Goal: Information Seeking & Learning: Check status

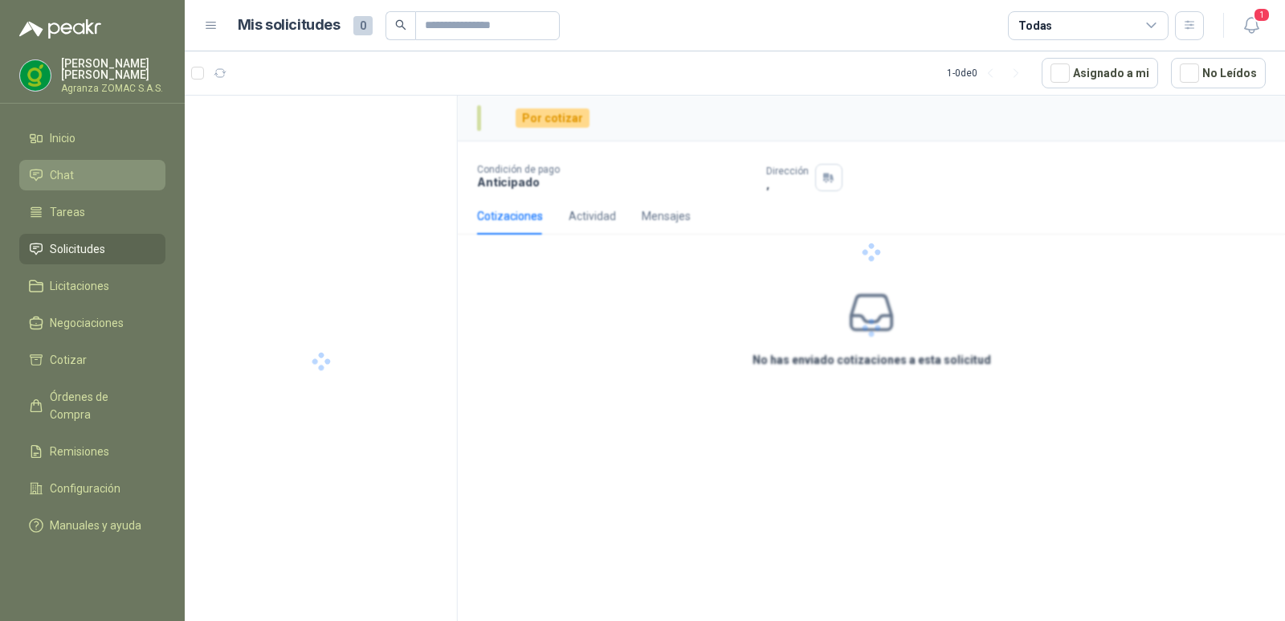
click at [97, 166] on li "Chat" at bounding box center [92, 175] width 127 height 18
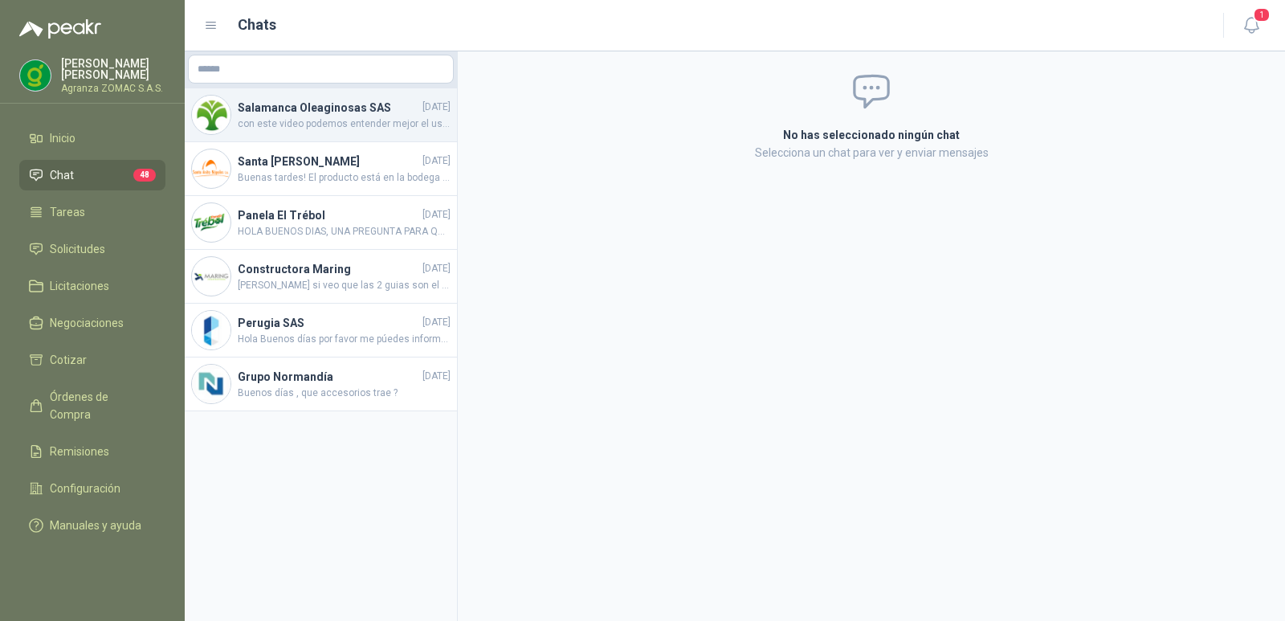
click at [355, 124] on span "con este video podemos entender mejor el uso de la cuchilla: https://www.youtub…" at bounding box center [344, 123] width 213 height 15
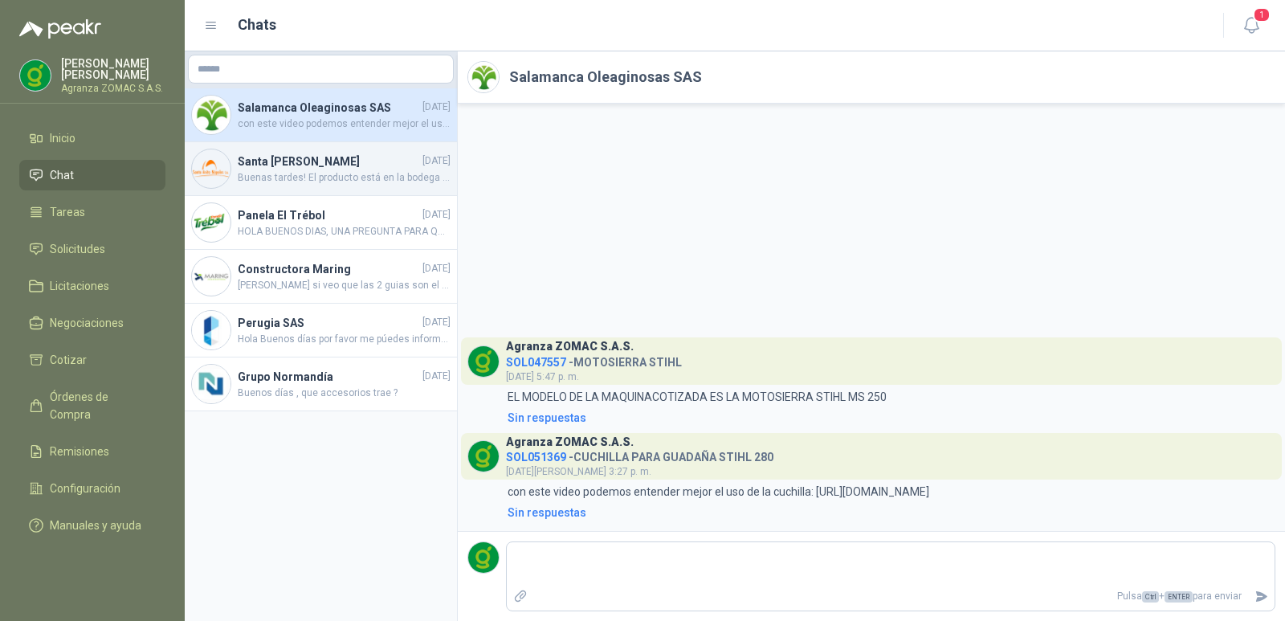
click at [362, 170] on span "Buenas tardes! El producto está en la bodega de interrapidisimo en Pradera, nos…" at bounding box center [344, 177] width 213 height 15
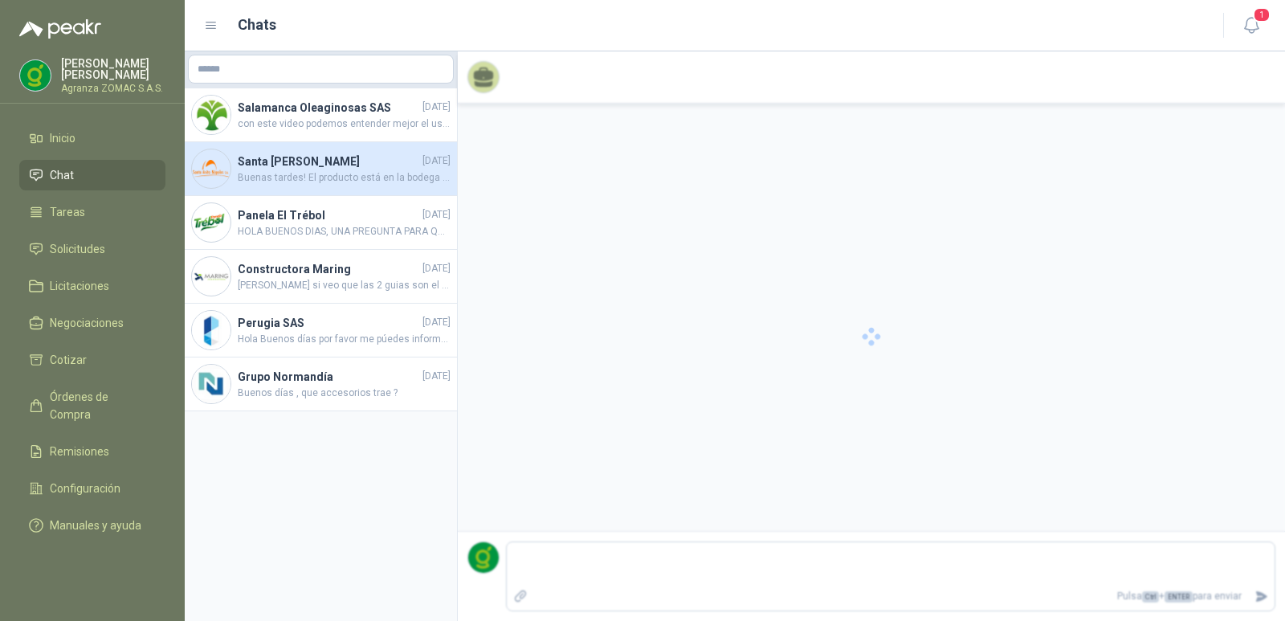
scroll to position [1478, 0]
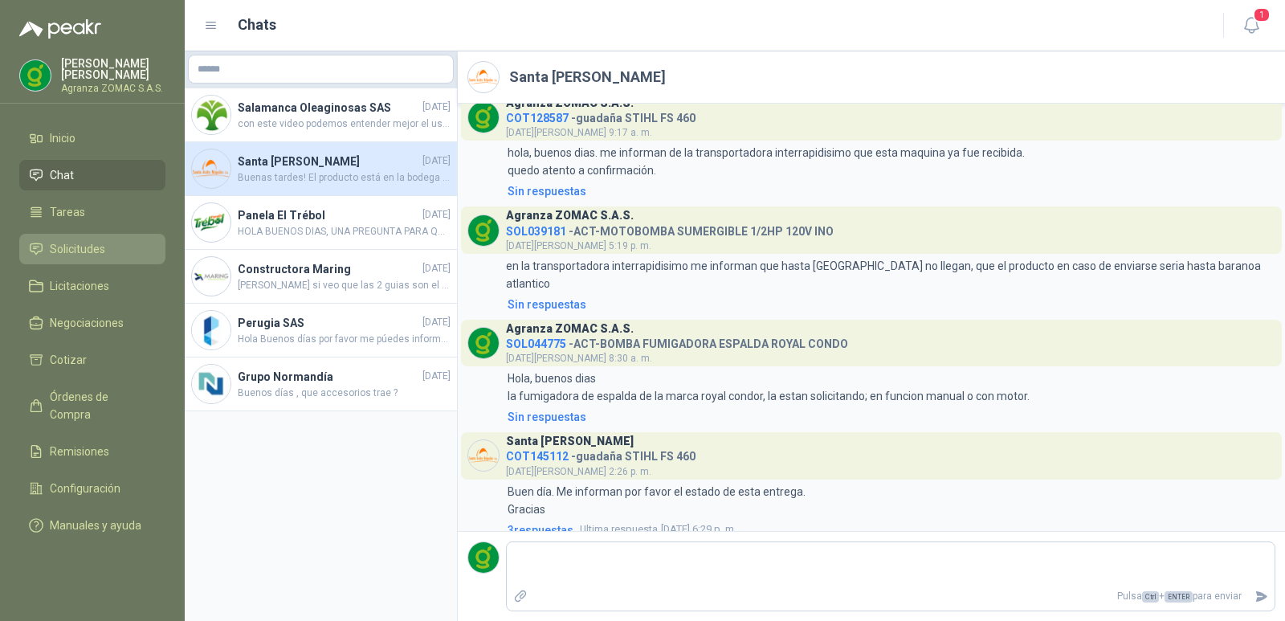
click at [116, 240] on li "Solicitudes" at bounding box center [92, 249] width 127 height 18
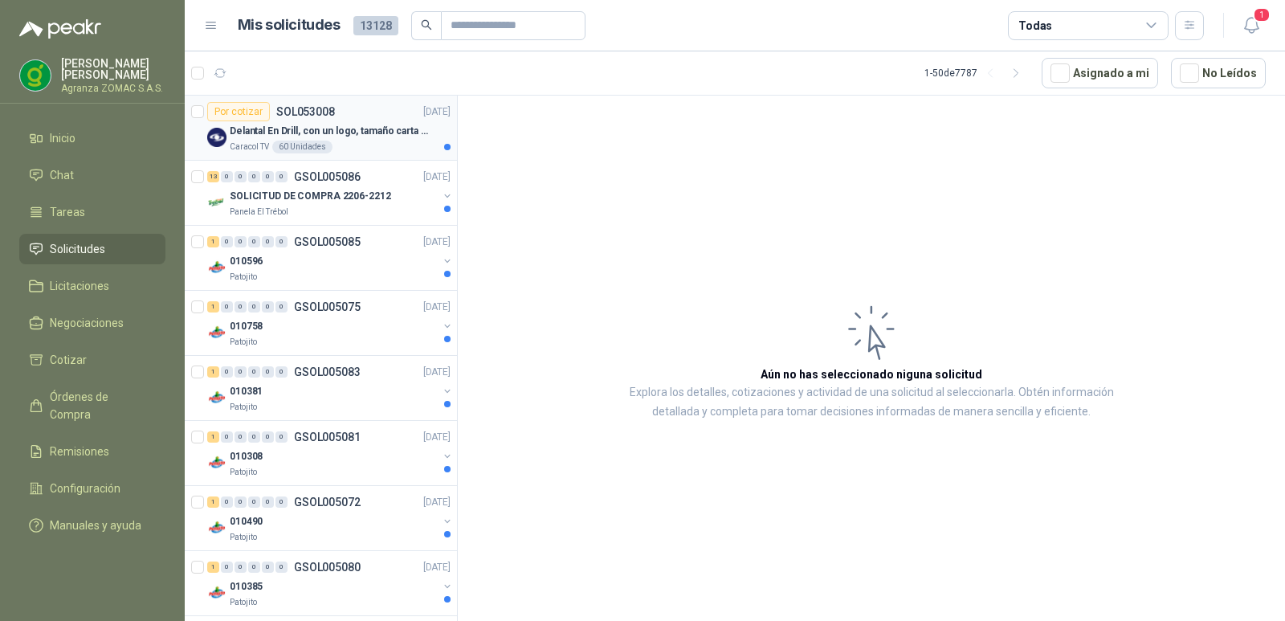
click at [321, 128] on p "Delantal En Drill, con un logo, tamaño carta 1 tinta (Se envia enlacen, como re…" at bounding box center [330, 131] width 200 height 15
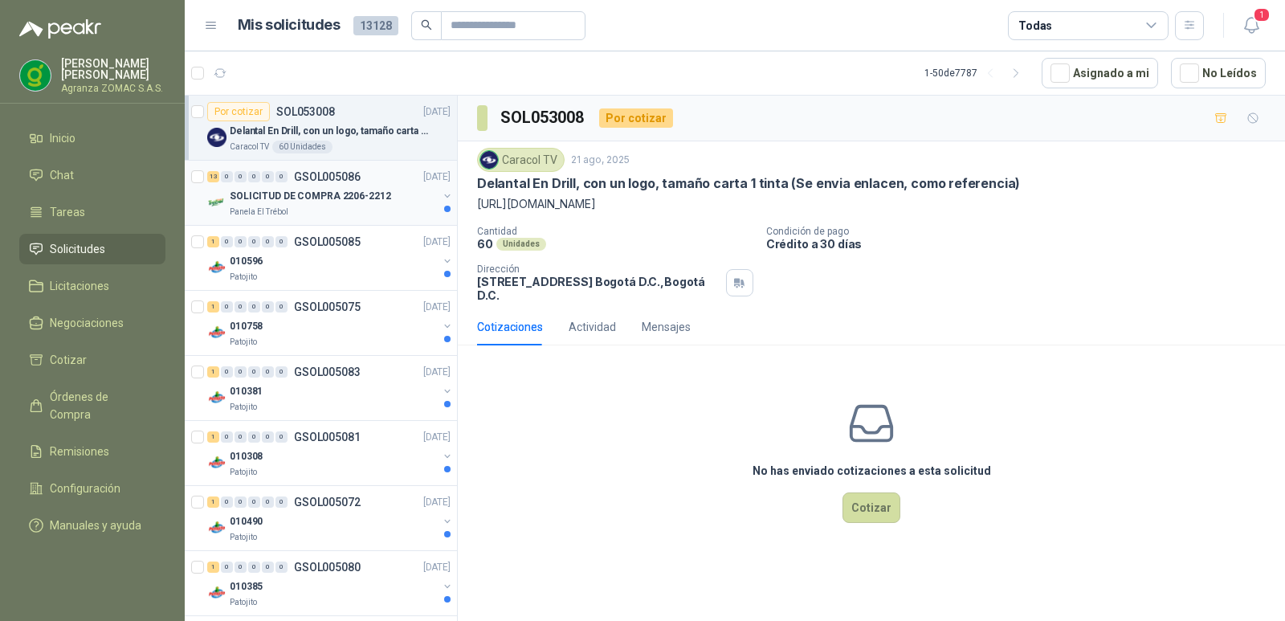
click at [350, 187] on div "SOLICITUD DE COMPRA 2206-2212" at bounding box center [334, 195] width 208 height 19
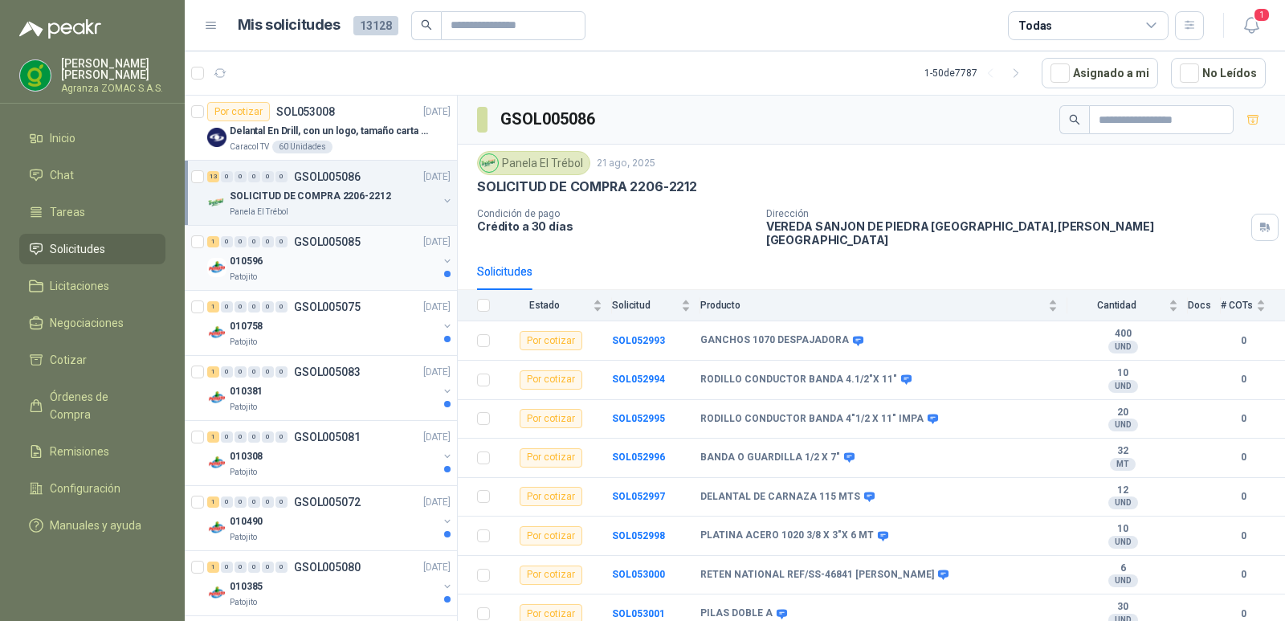
click at [341, 259] on div "010596" at bounding box center [334, 260] width 208 height 19
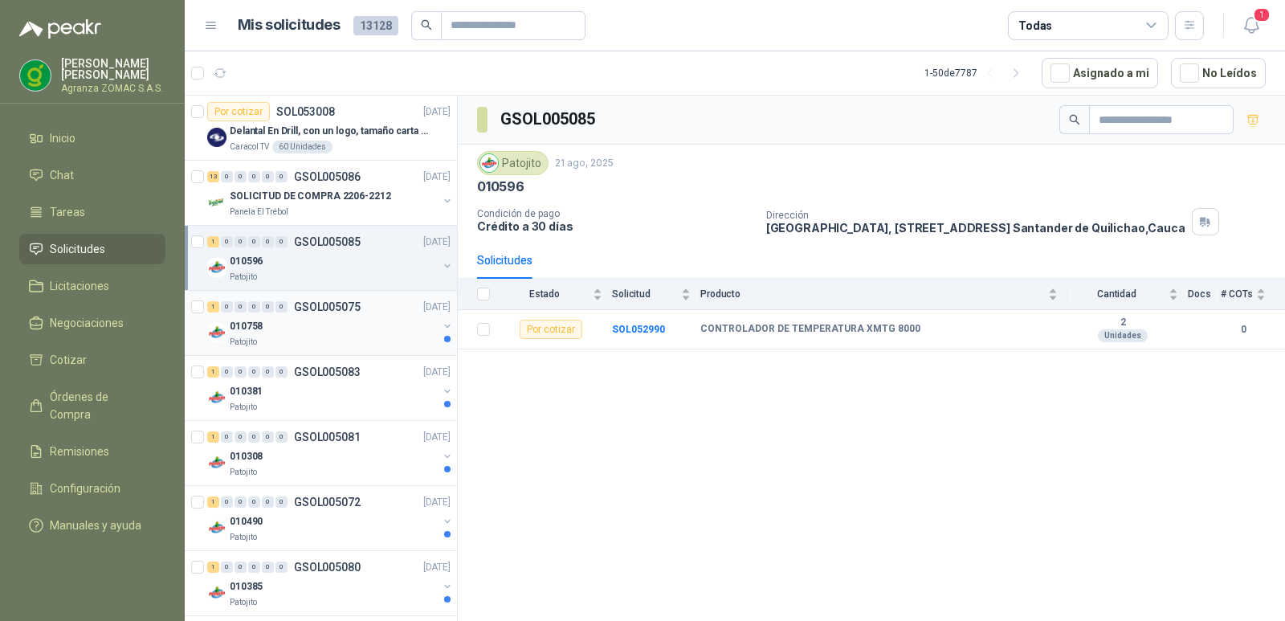
click at [333, 324] on div "010758" at bounding box center [334, 326] width 208 height 19
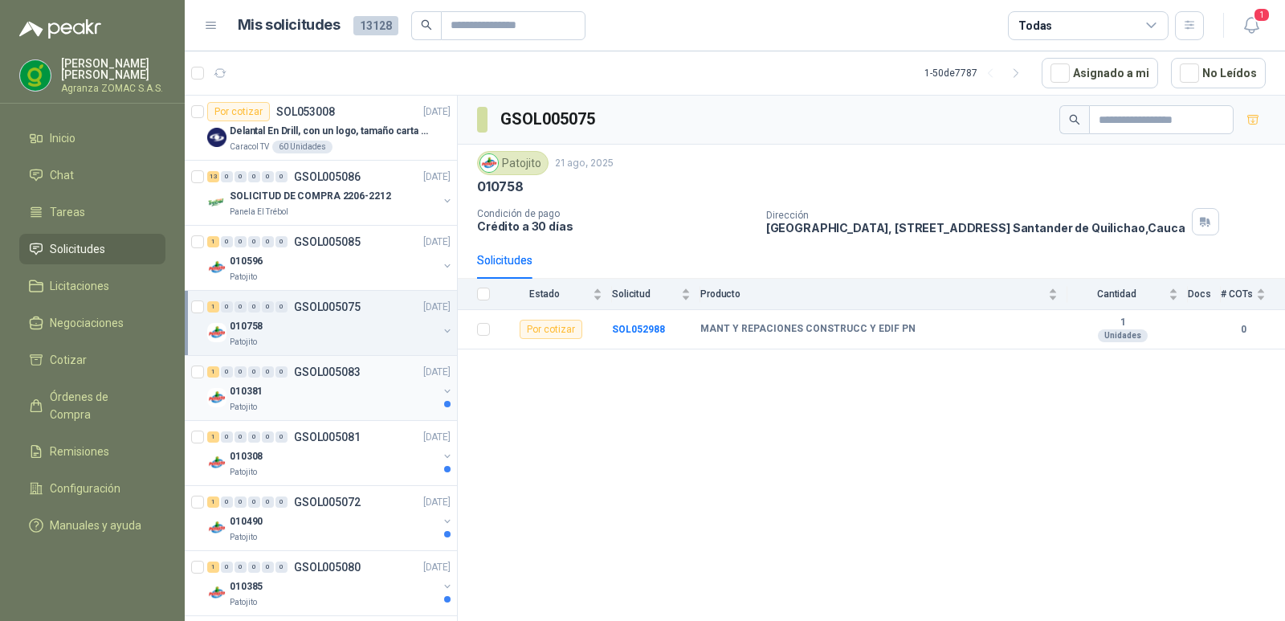
click at [333, 398] on div "010381" at bounding box center [334, 391] width 208 height 19
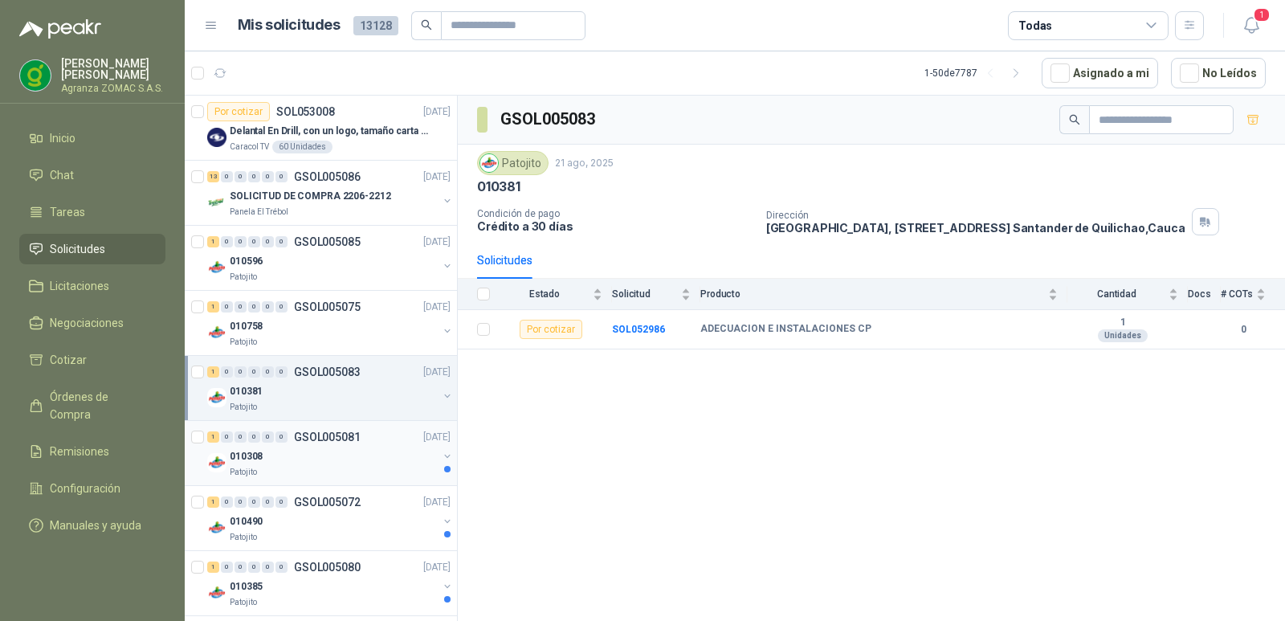
click at [339, 448] on div "010308" at bounding box center [334, 456] width 208 height 19
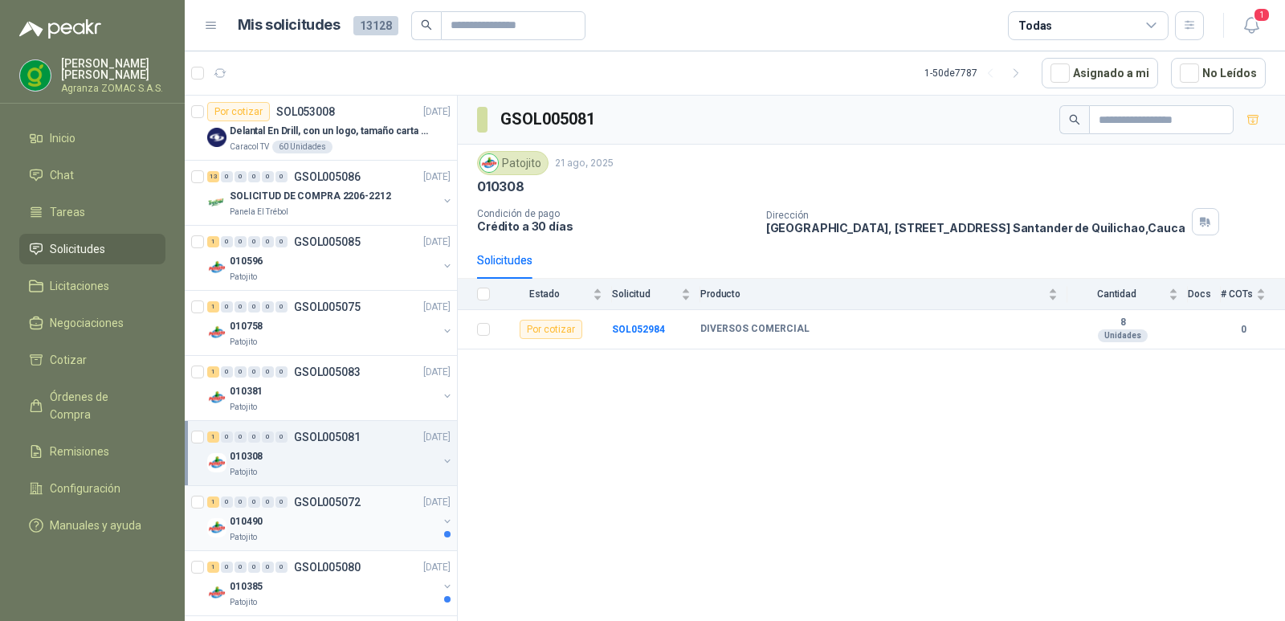
click at [336, 520] on div "010490" at bounding box center [334, 521] width 208 height 19
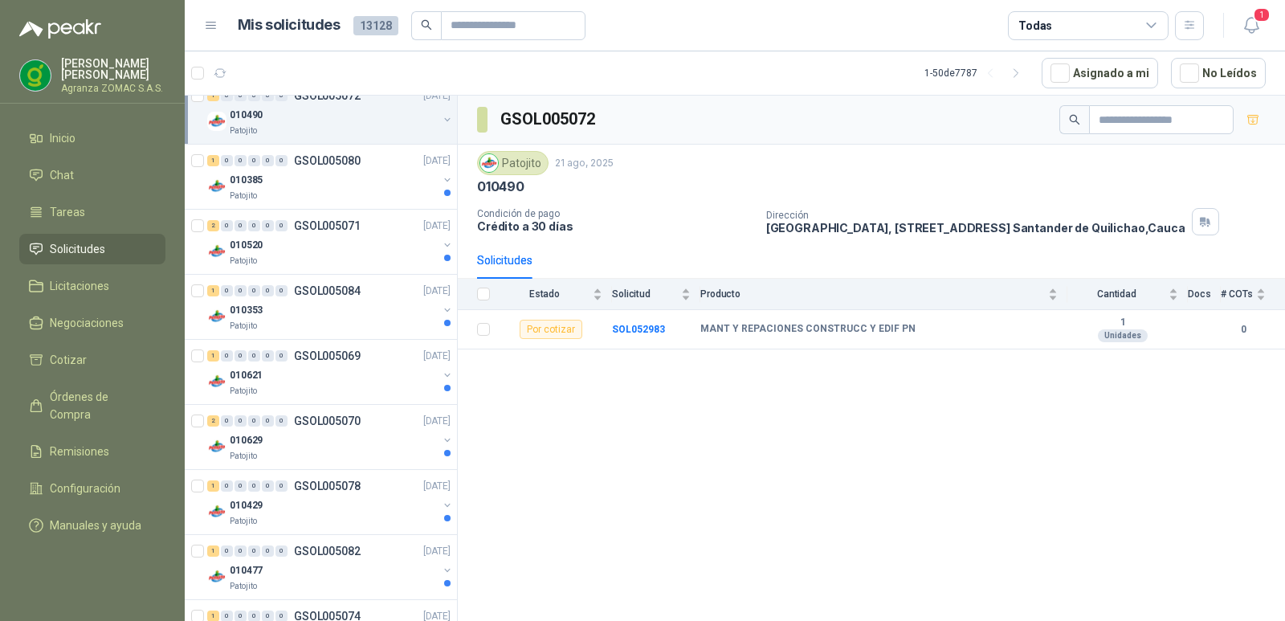
scroll to position [441, 0]
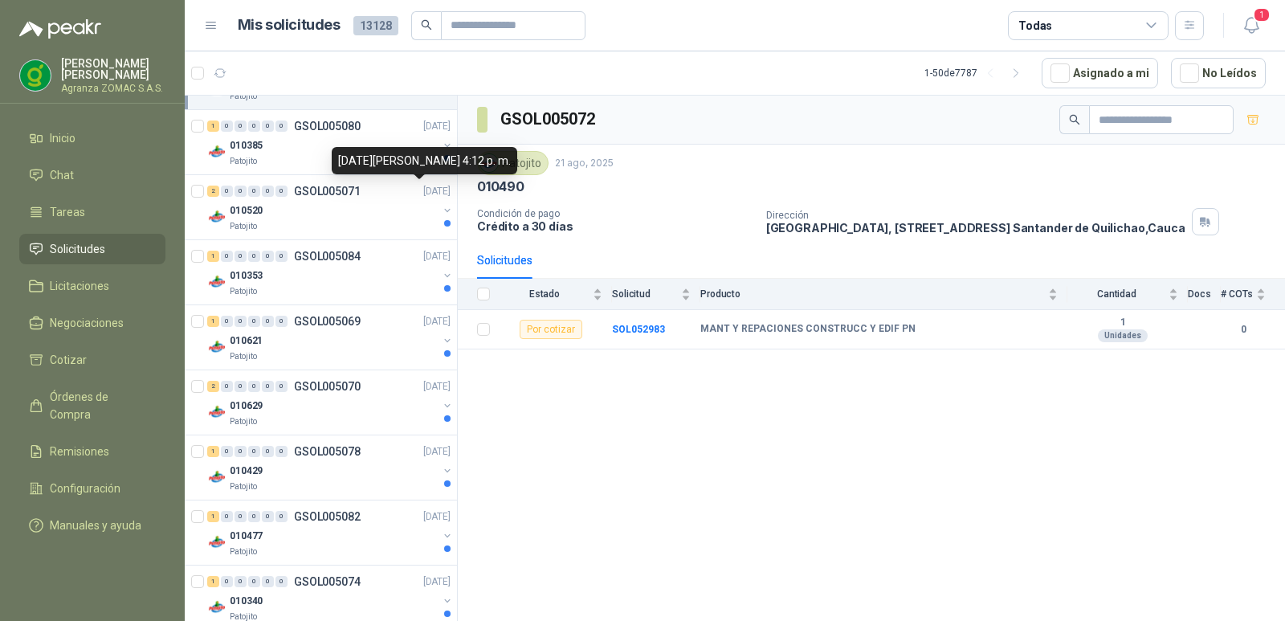
click at [357, 149] on div "21 de agosto de 2025, 4:12 p. m." at bounding box center [425, 160] width 186 height 27
click at [307, 137] on div "010385" at bounding box center [334, 145] width 208 height 19
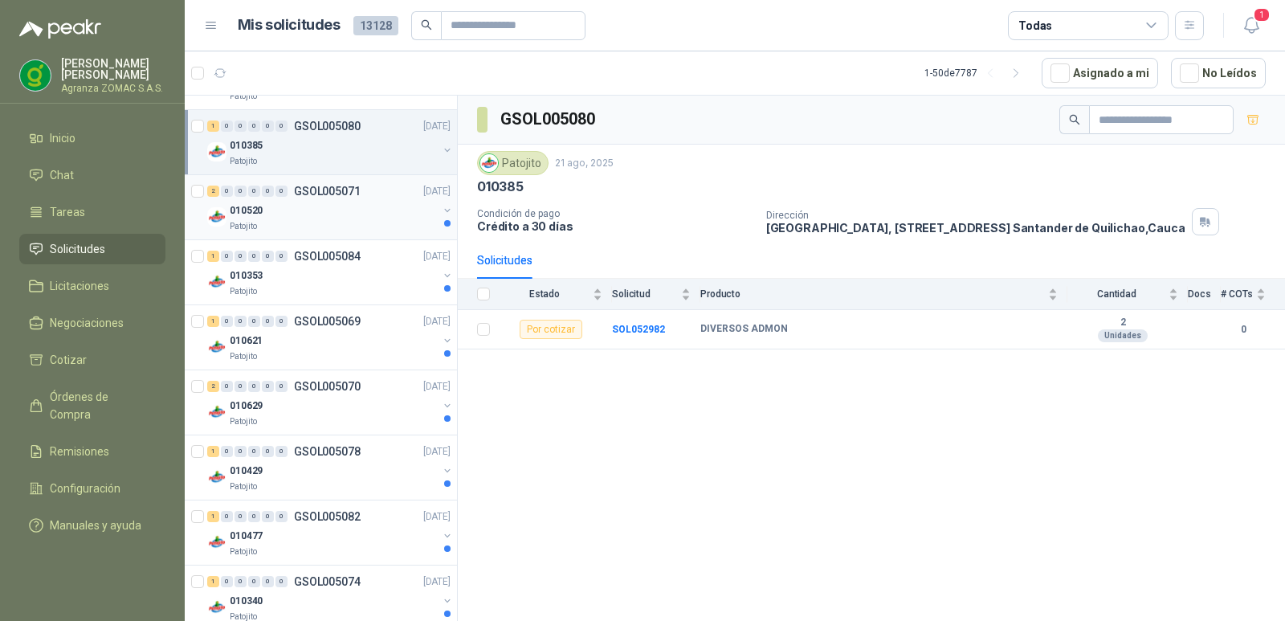
click at [320, 216] on div "010520" at bounding box center [334, 210] width 208 height 19
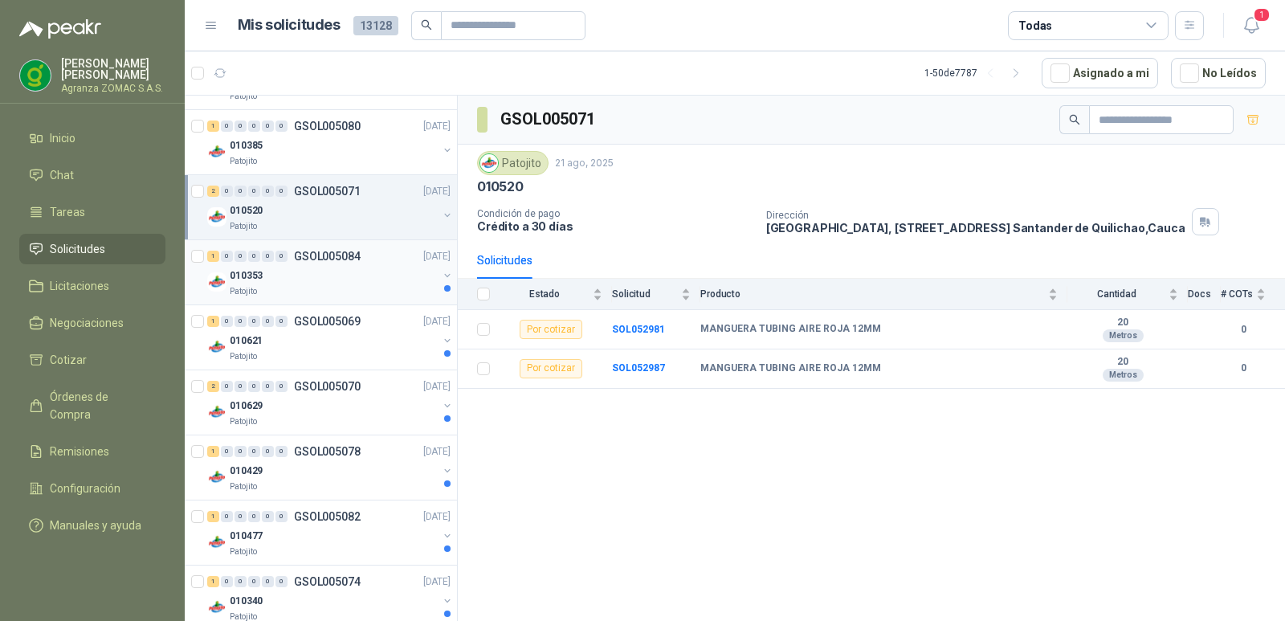
click at [339, 280] on div "010353" at bounding box center [334, 275] width 208 height 19
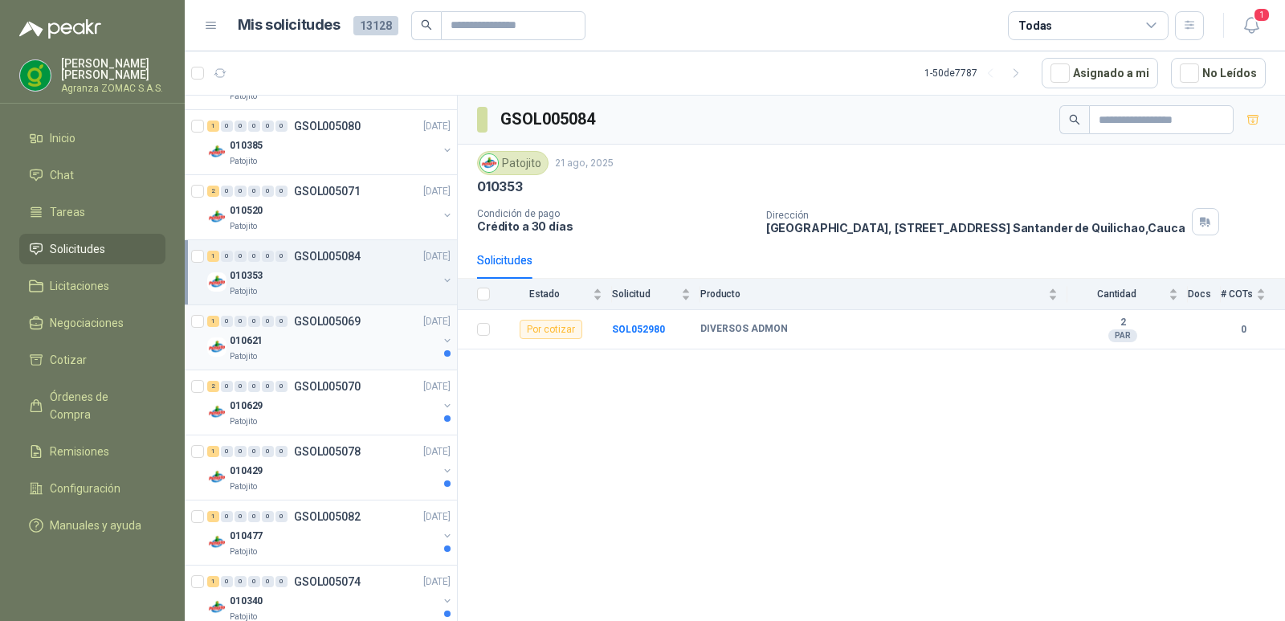
click at [337, 338] on div "010621" at bounding box center [334, 340] width 208 height 19
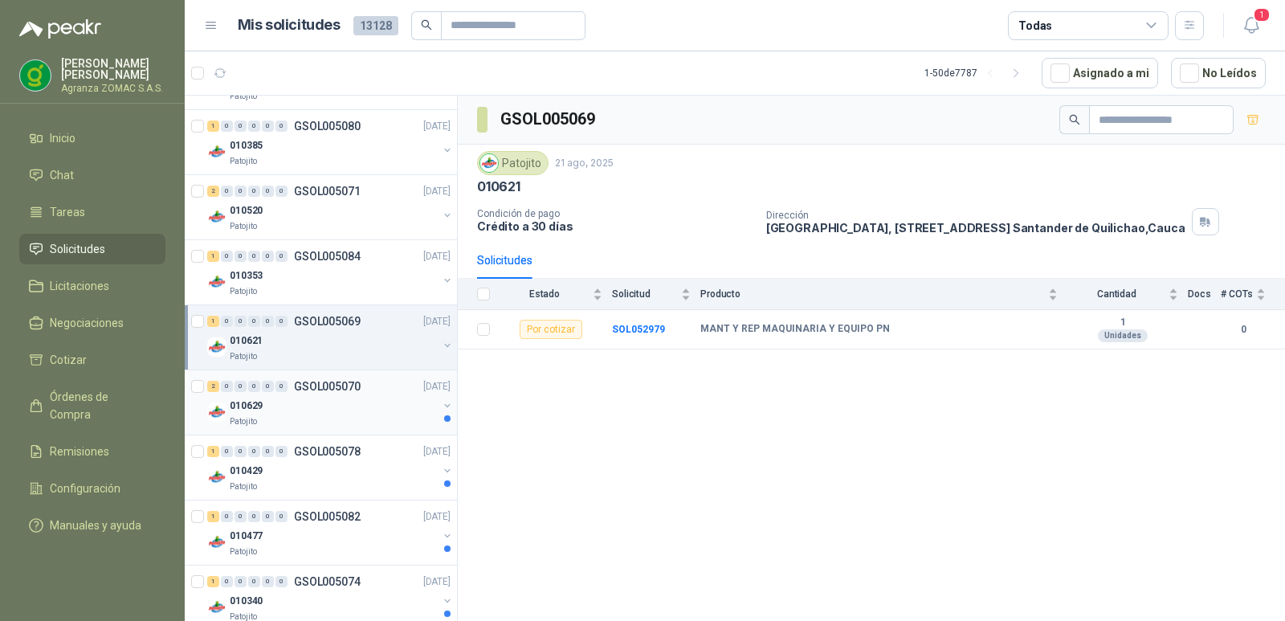
click at [321, 414] on div "010629" at bounding box center [334, 405] width 208 height 19
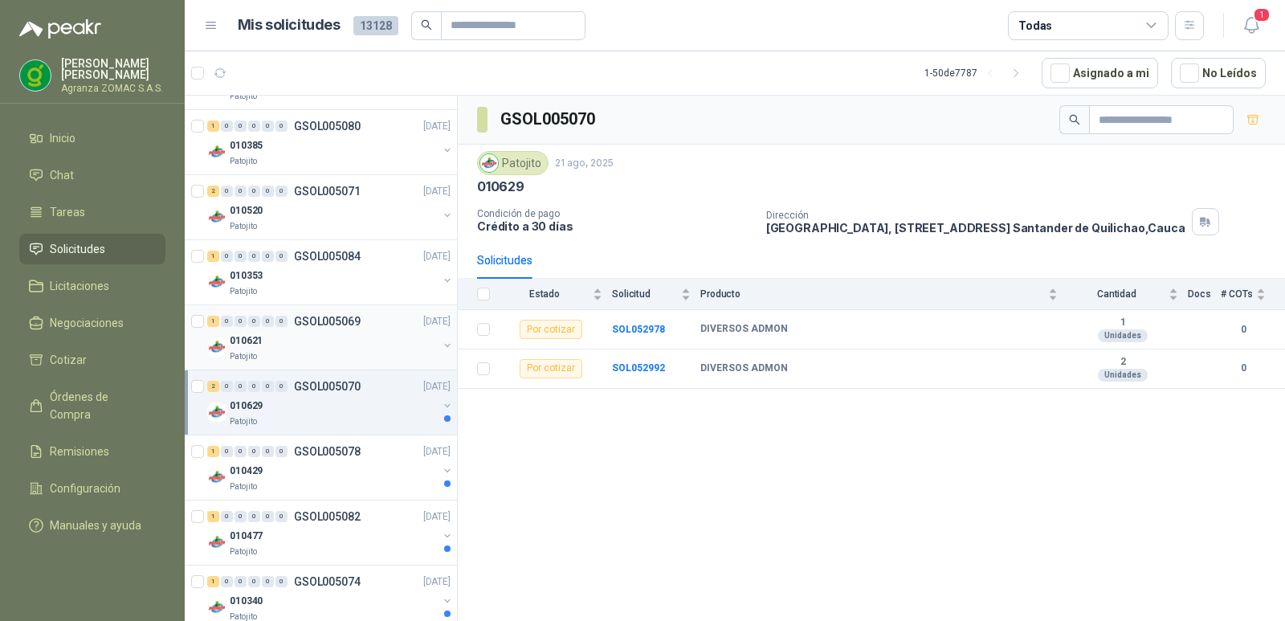
click at [350, 345] on div "010621" at bounding box center [334, 340] width 208 height 19
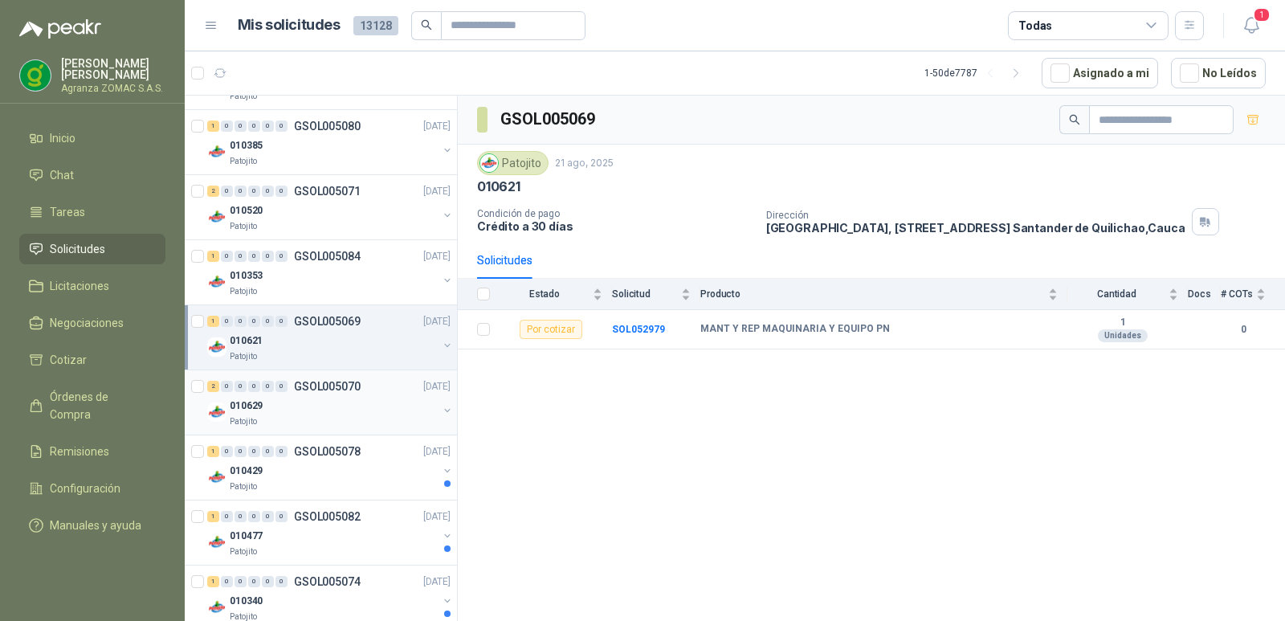
click at [337, 402] on div "010629" at bounding box center [334, 405] width 208 height 19
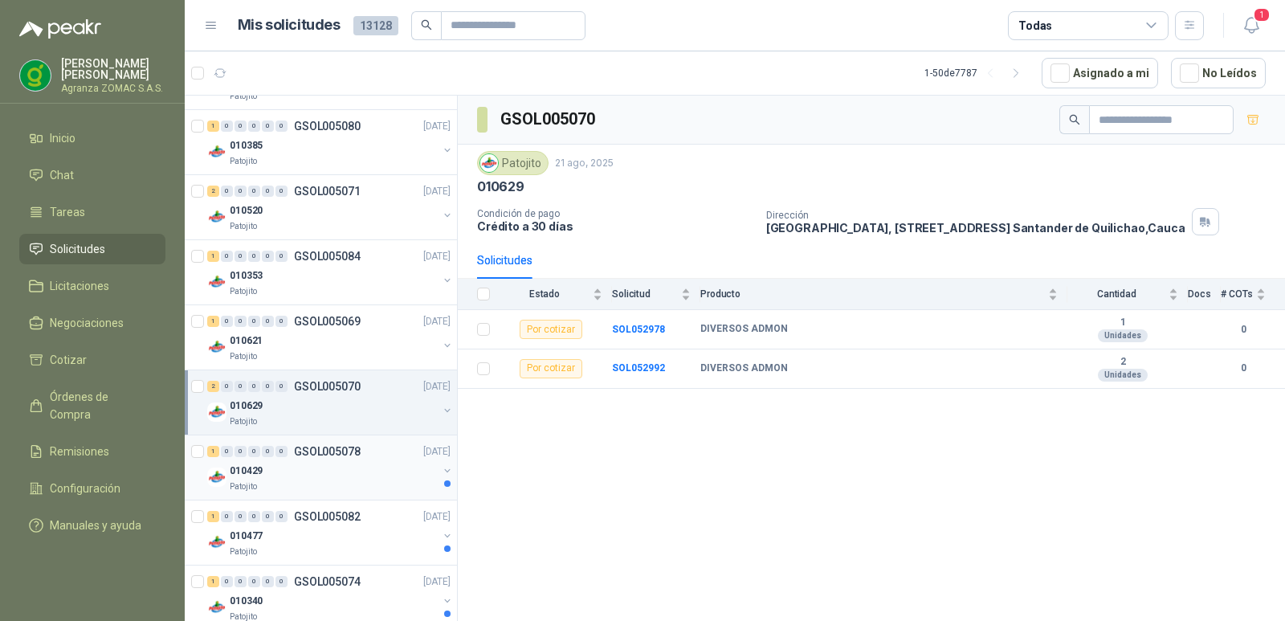
click at [325, 480] on div "010429" at bounding box center [334, 470] width 208 height 19
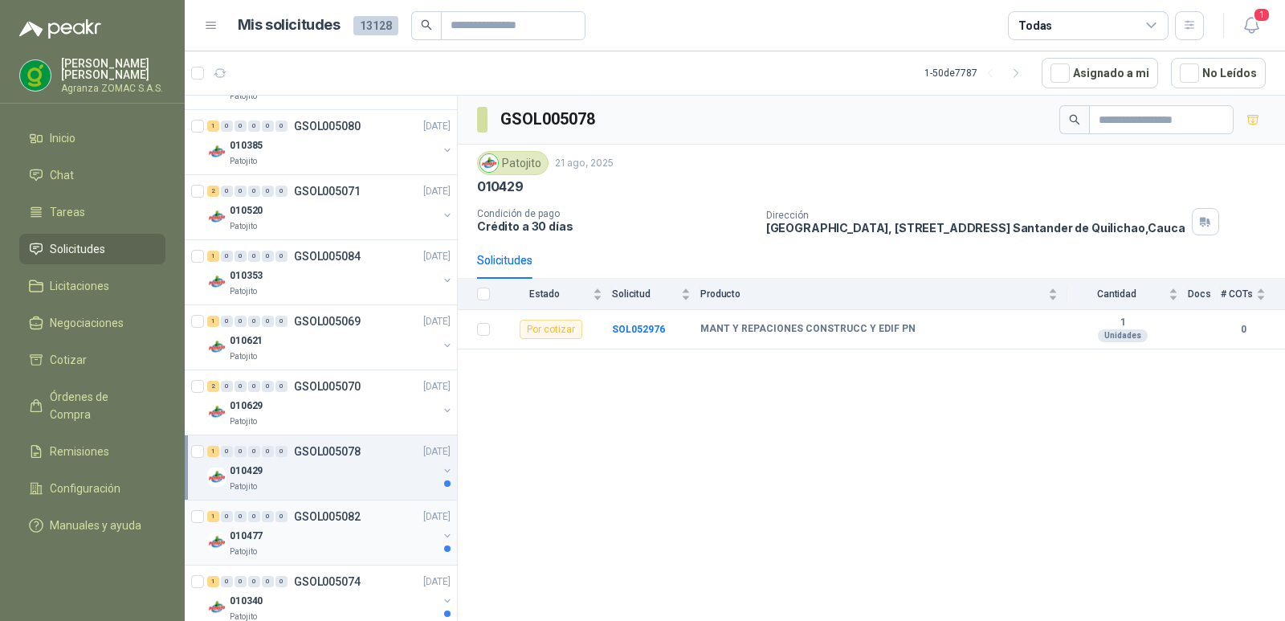
click at [328, 537] on div "010477" at bounding box center [334, 535] width 208 height 19
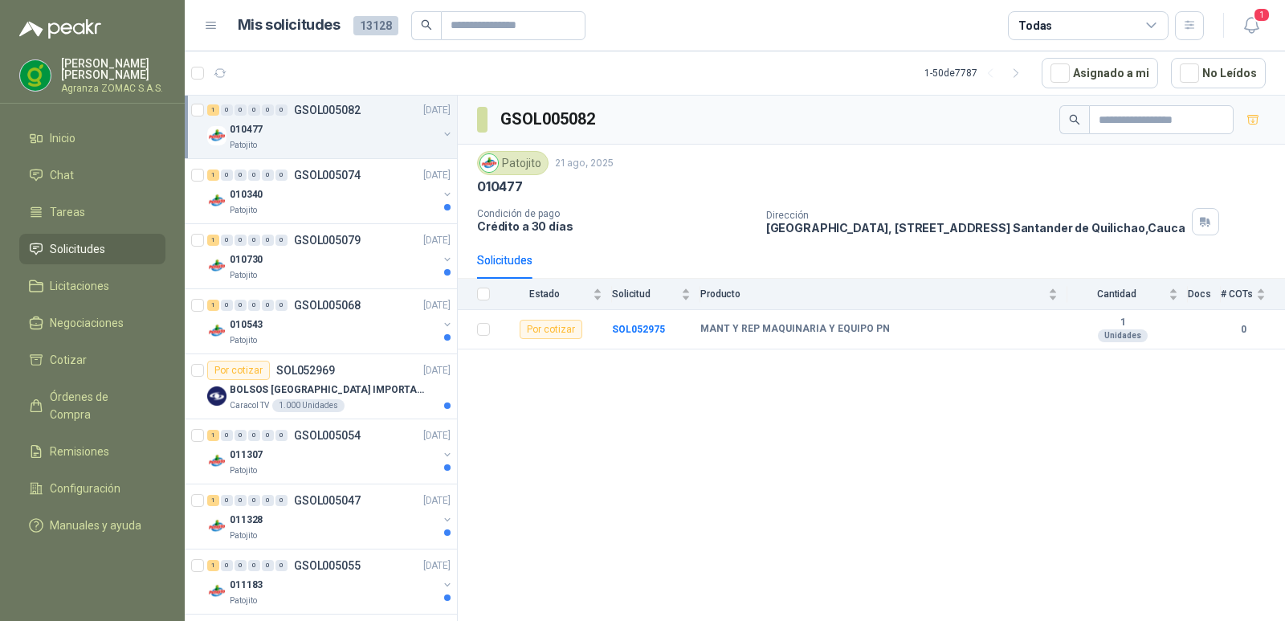
scroll to position [863, 0]
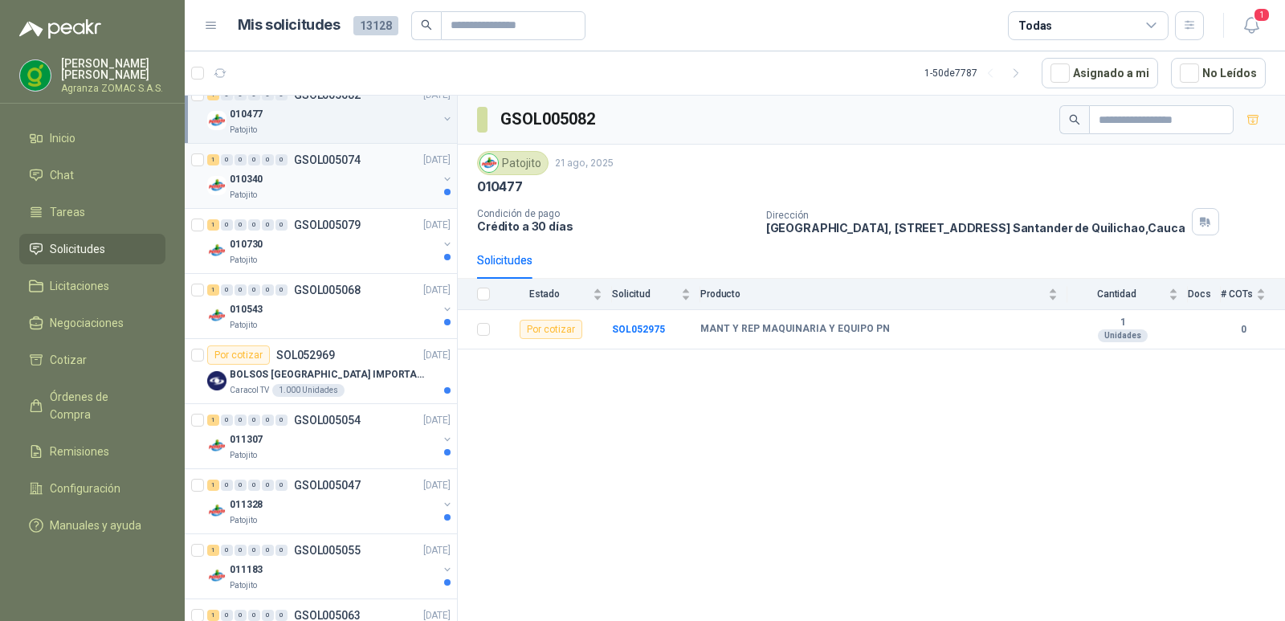
click at [346, 186] on div "010340" at bounding box center [334, 179] width 208 height 19
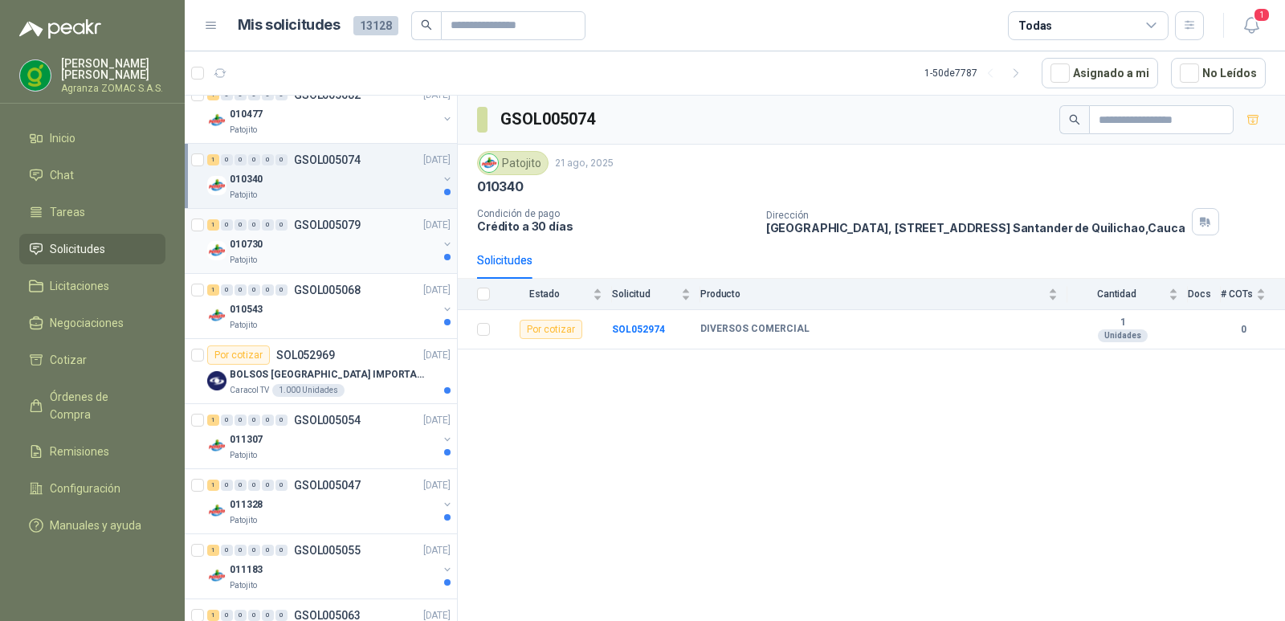
click at [336, 247] on div "010730" at bounding box center [334, 244] width 208 height 19
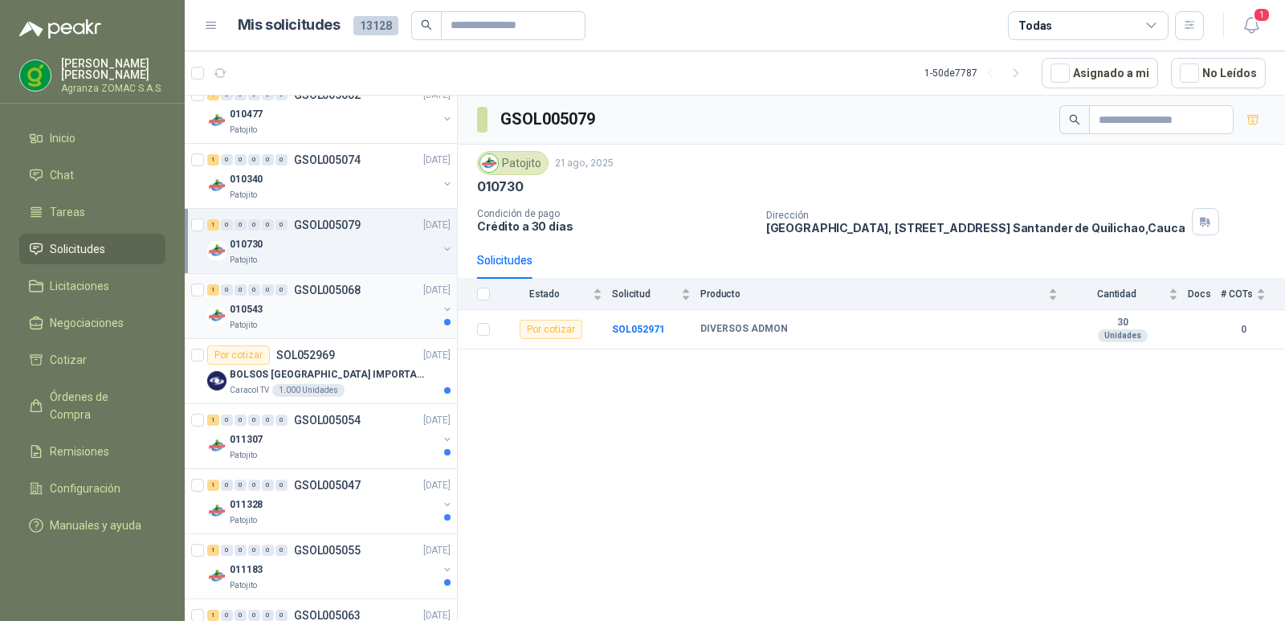
click at [349, 315] on div "010543" at bounding box center [334, 309] width 208 height 19
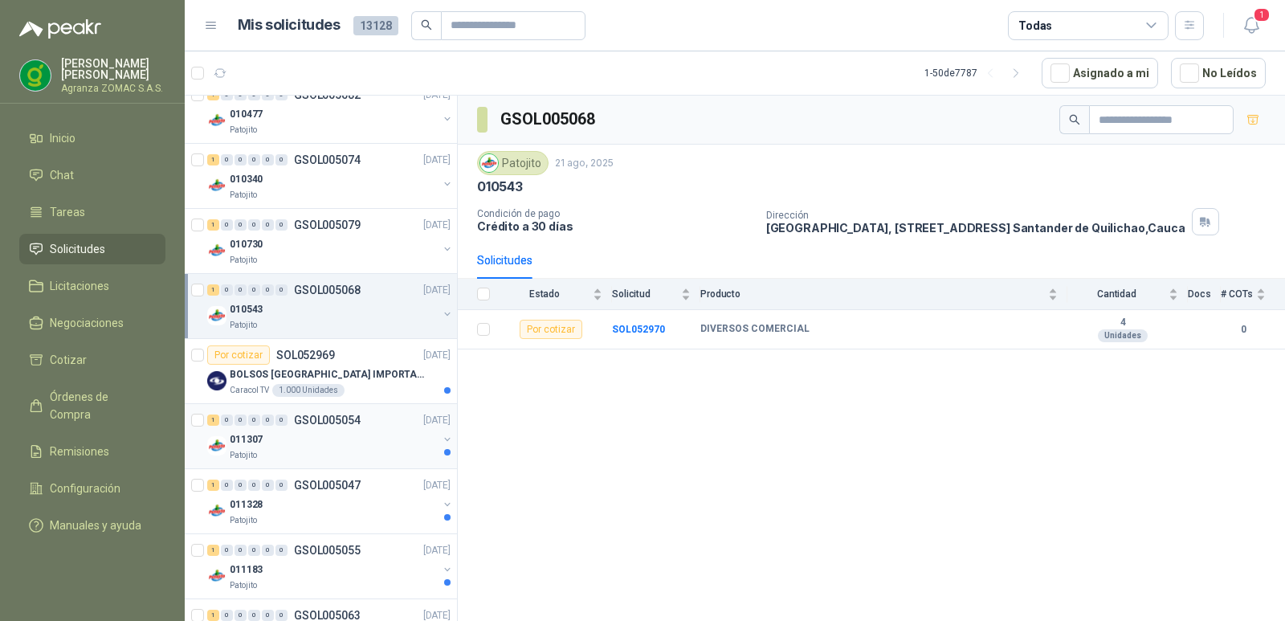
click at [323, 441] on div "011307" at bounding box center [334, 439] width 208 height 19
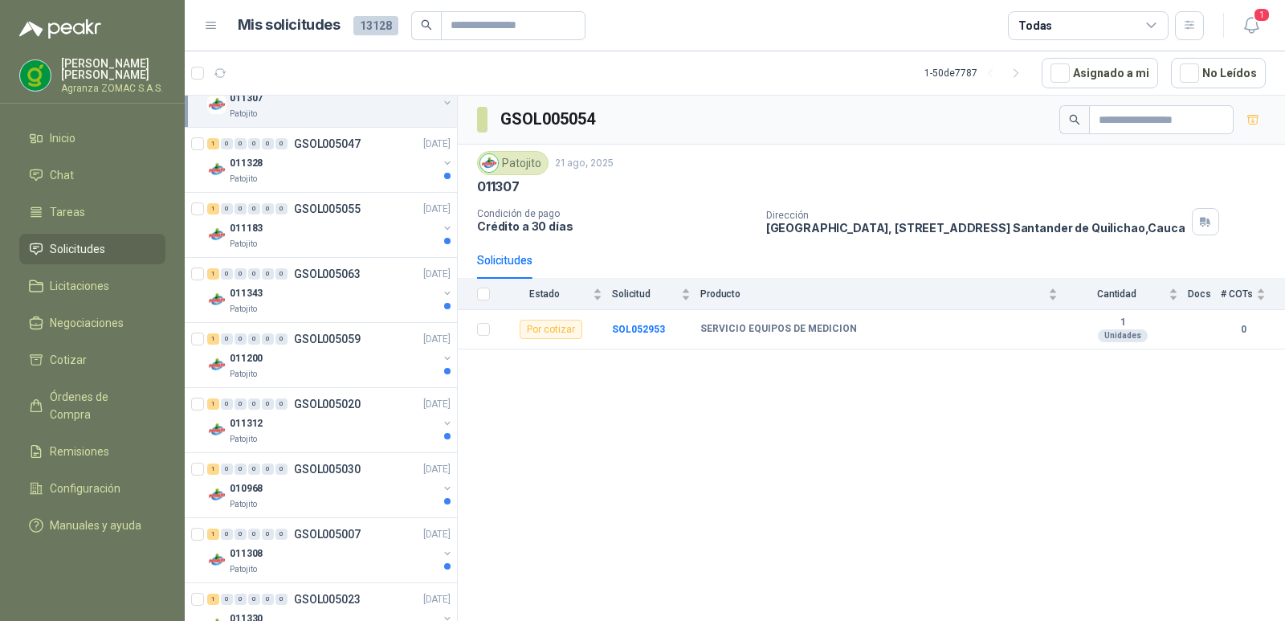
scroll to position [1214, 0]
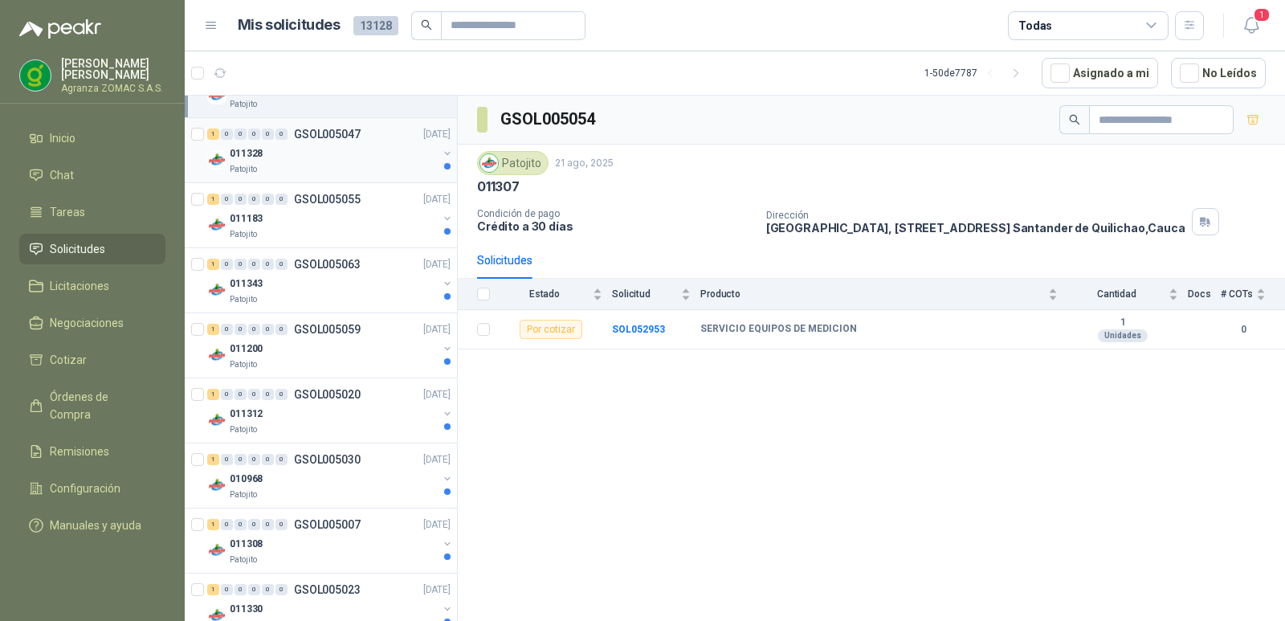
click at [355, 167] on div "Patojito" at bounding box center [334, 169] width 208 height 13
click at [361, 213] on div "011183" at bounding box center [334, 218] width 208 height 19
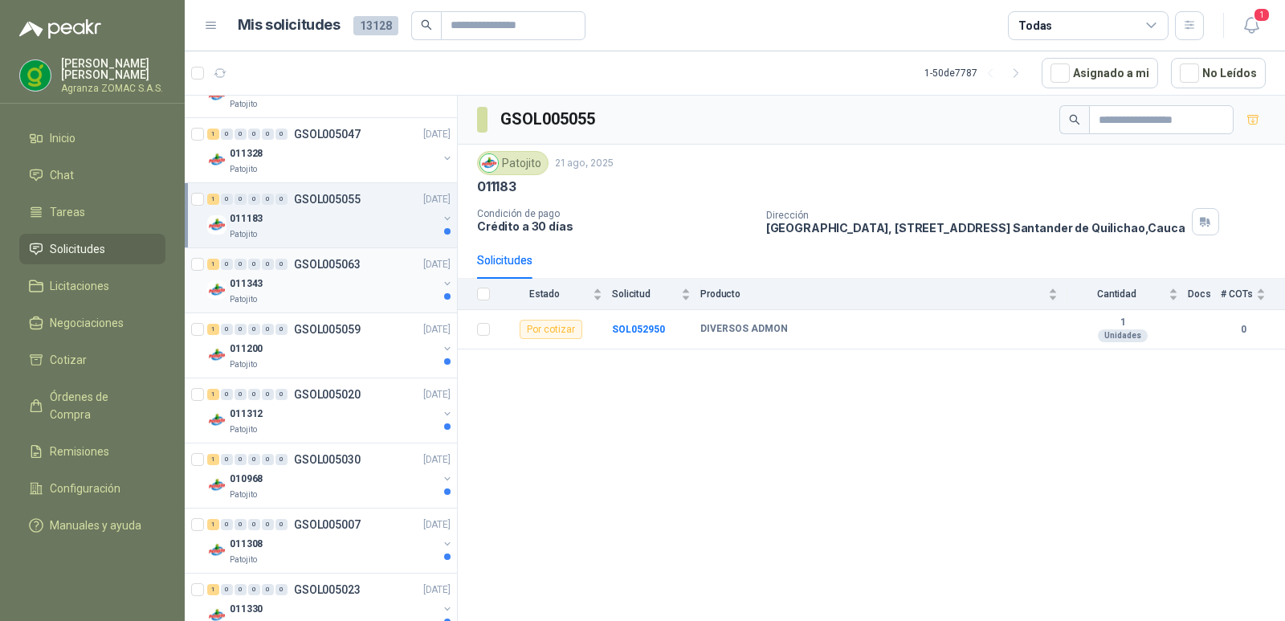
click at [325, 278] on div "011343" at bounding box center [334, 283] width 208 height 19
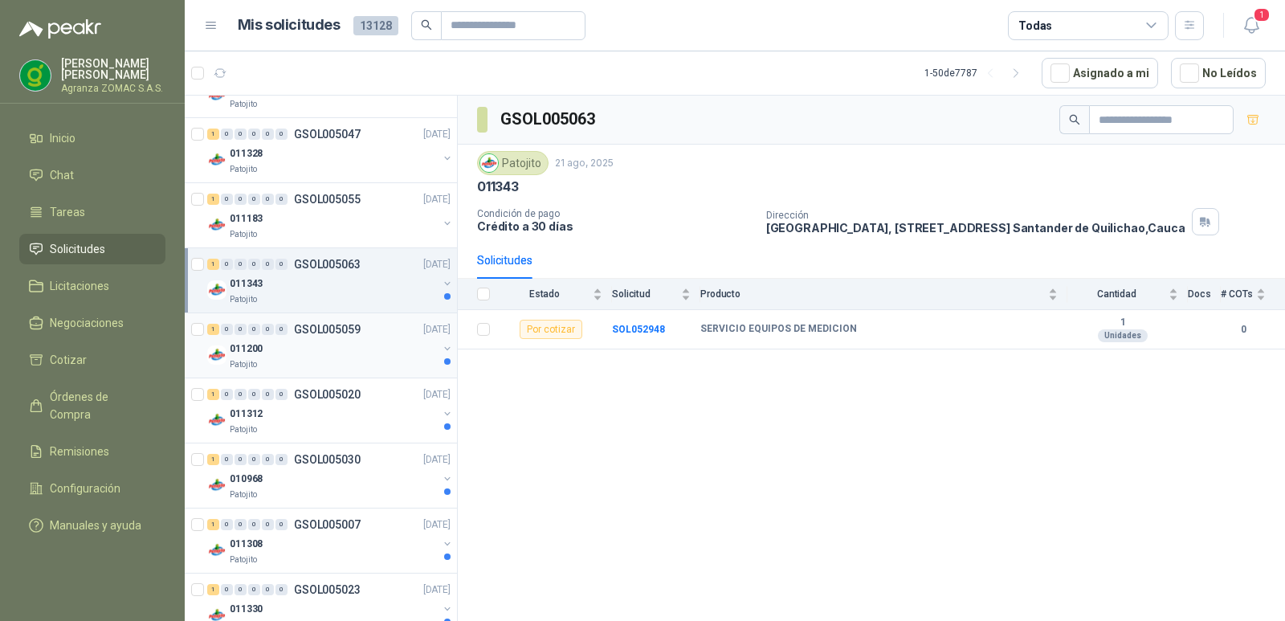
click at [361, 358] on div "Patojito" at bounding box center [334, 364] width 208 height 13
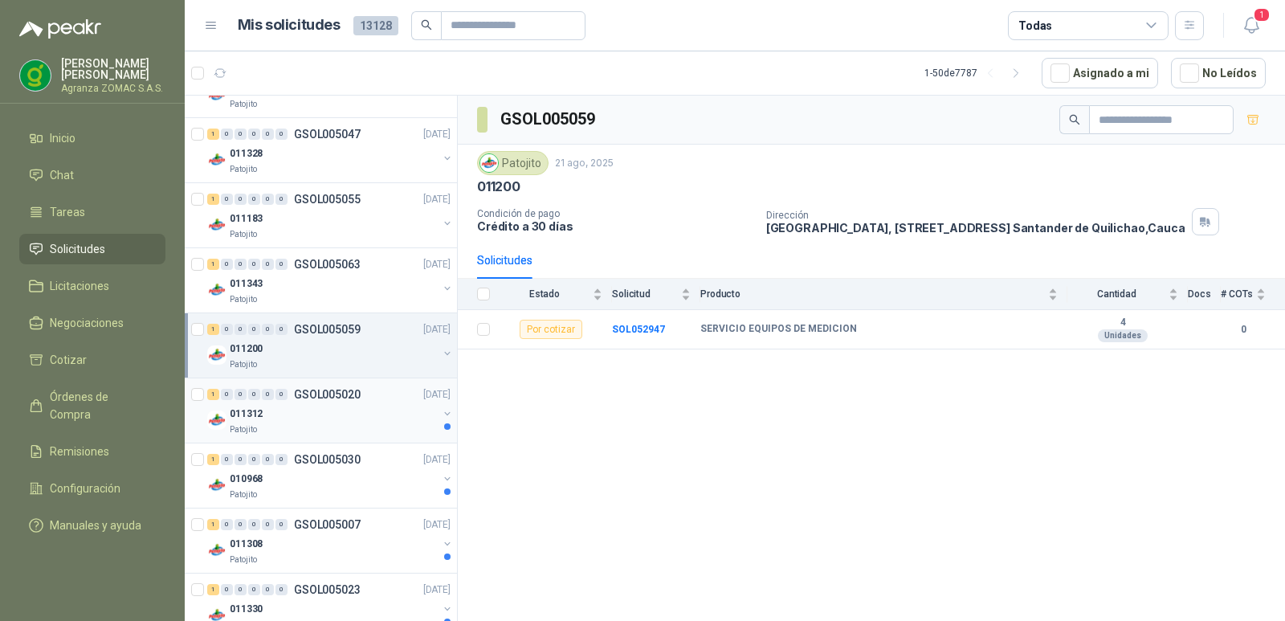
click at [359, 409] on div "011312" at bounding box center [334, 413] width 208 height 19
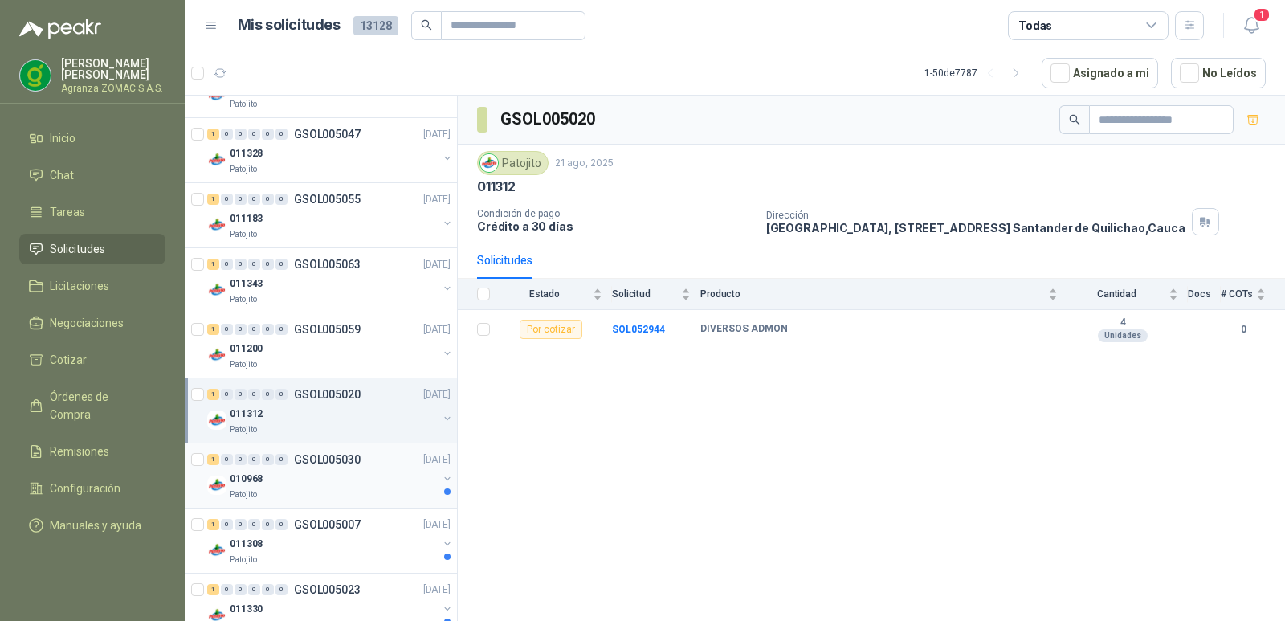
click at [328, 482] on div "010968" at bounding box center [334, 478] width 208 height 19
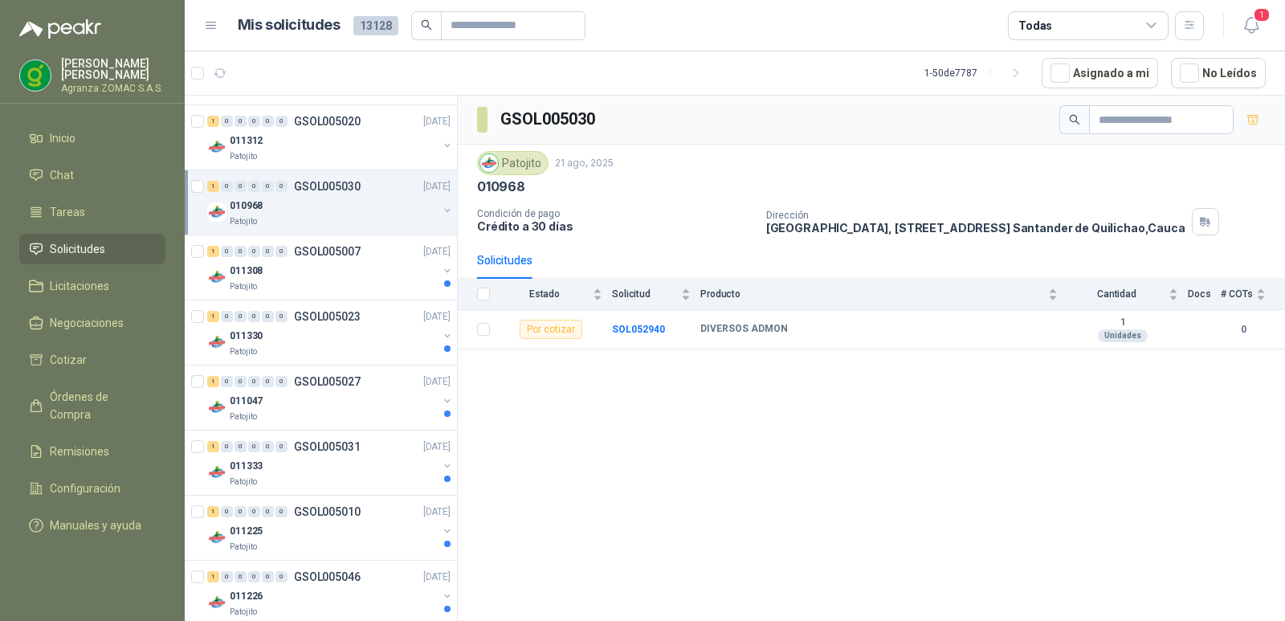
scroll to position [1526, 0]
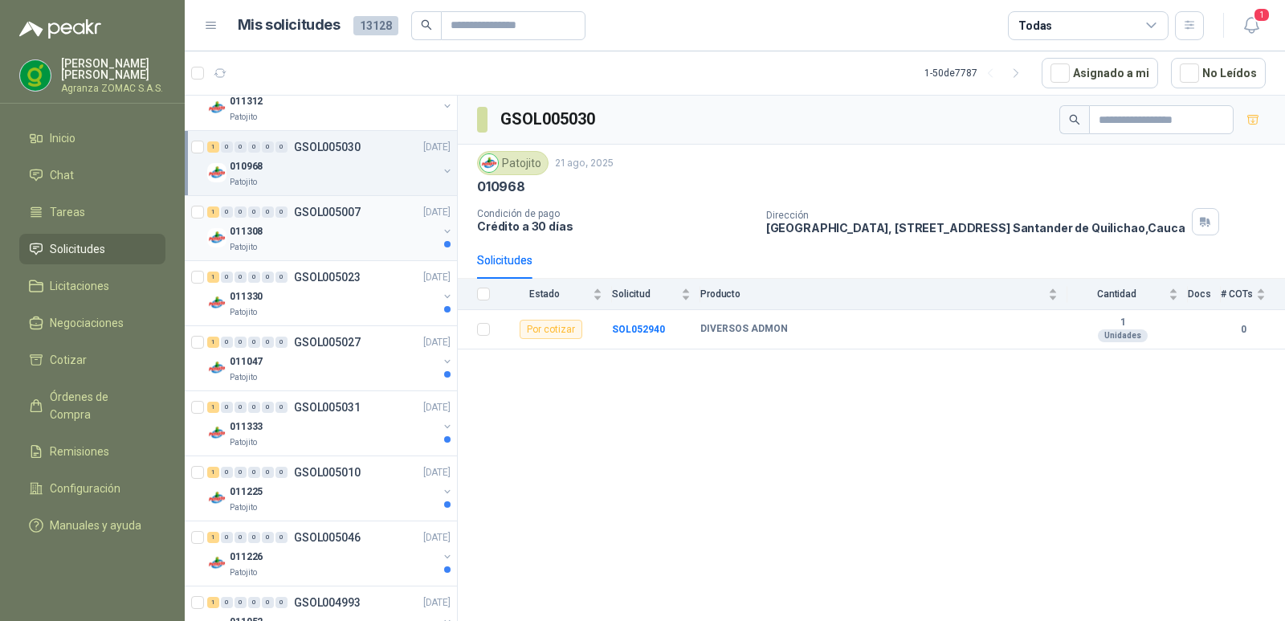
click at [363, 222] on div "011308" at bounding box center [334, 231] width 208 height 19
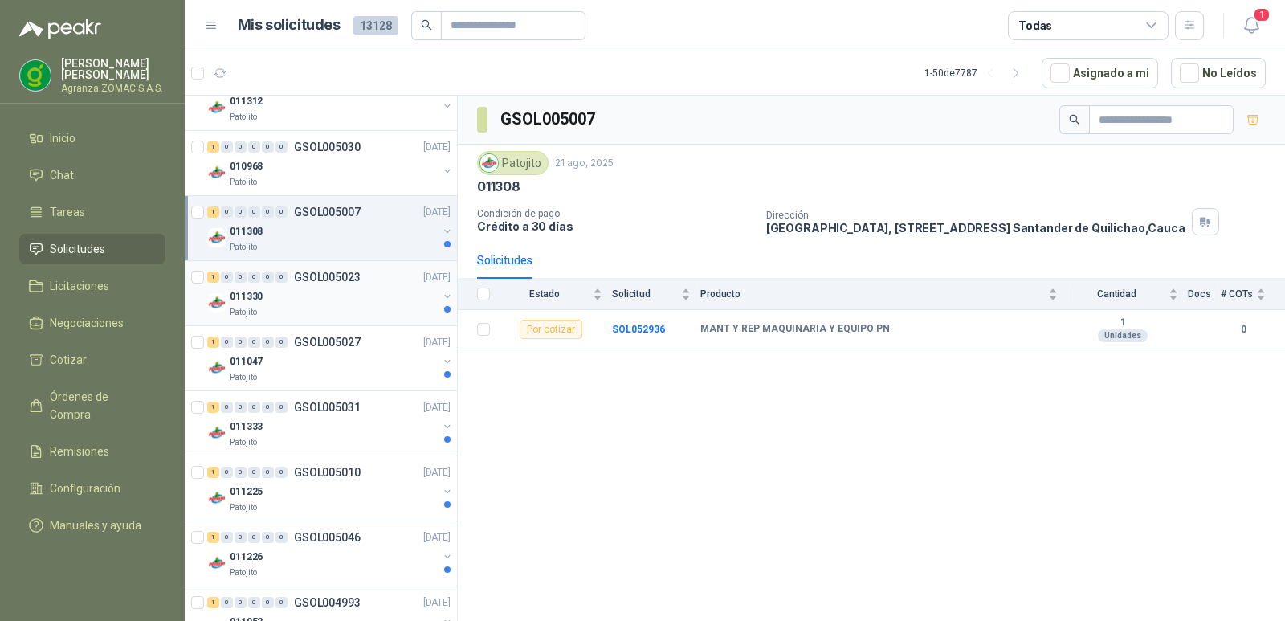
click at [373, 287] on div "011330" at bounding box center [334, 296] width 208 height 19
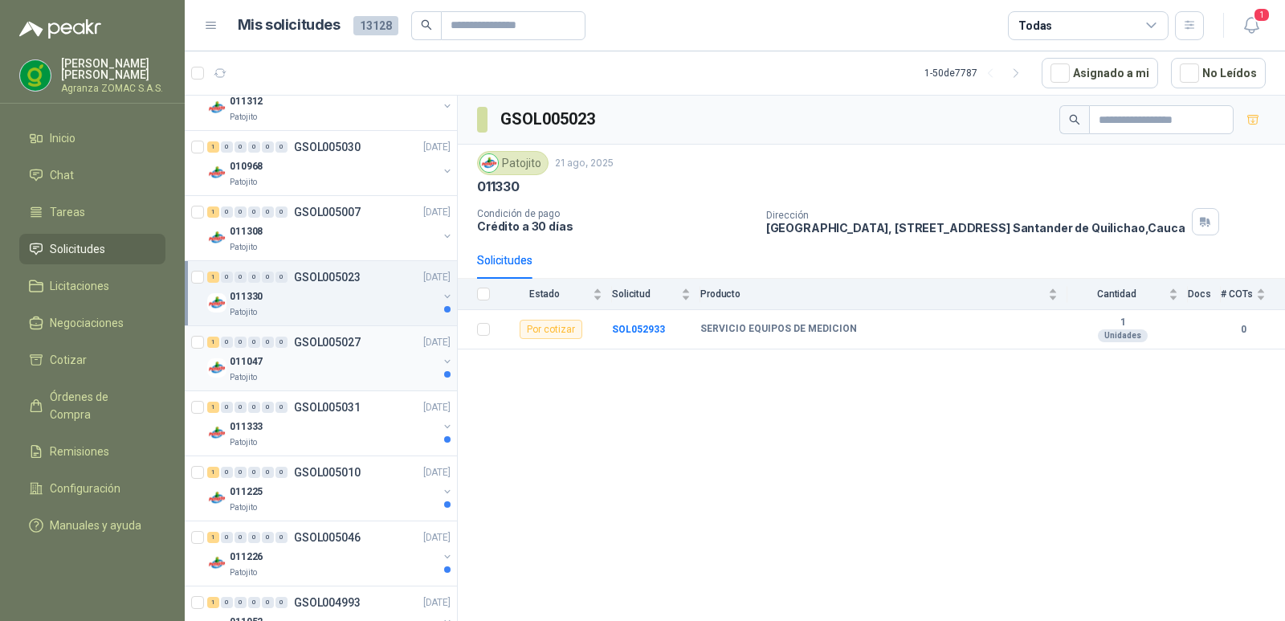
click at [323, 366] on div "011047" at bounding box center [334, 361] width 208 height 19
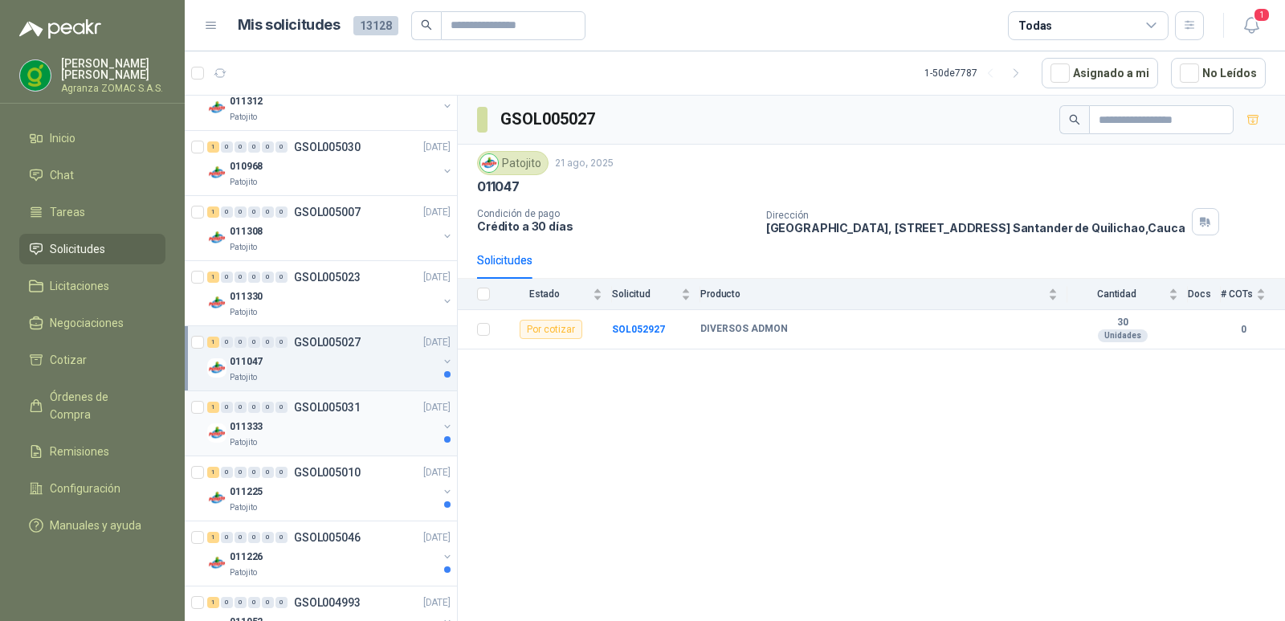
click at [322, 424] on div "011333" at bounding box center [334, 426] width 208 height 19
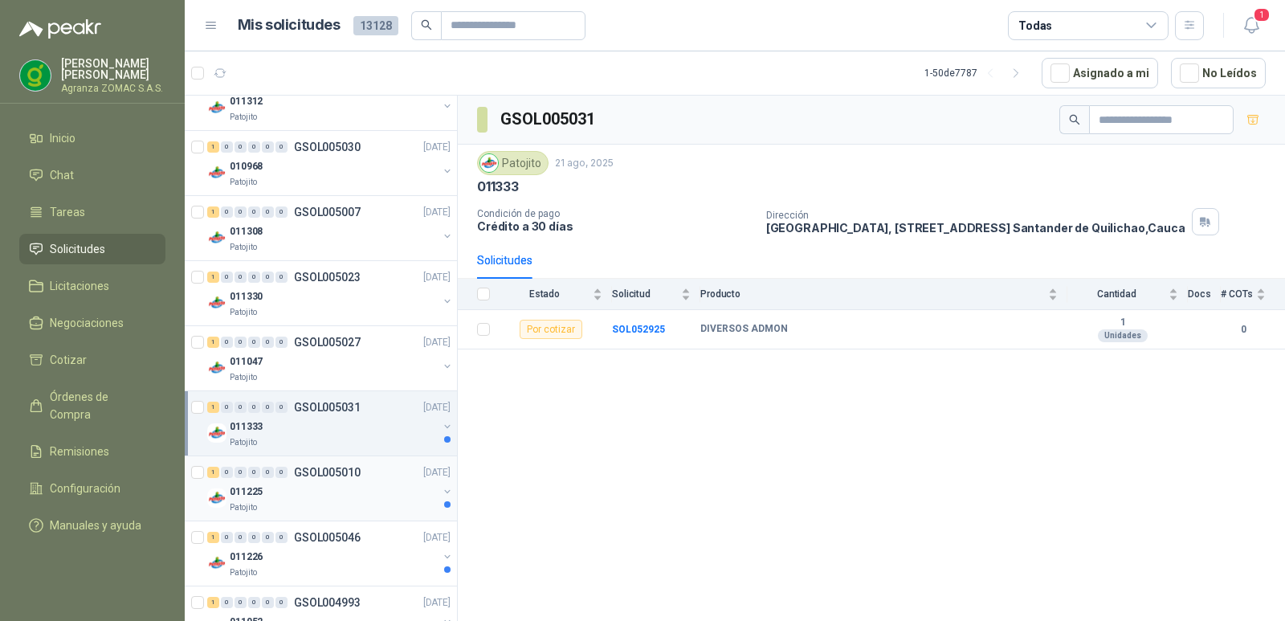
click at [325, 499] on div "011225" at bounding box center [334, 491] width 208 height 19
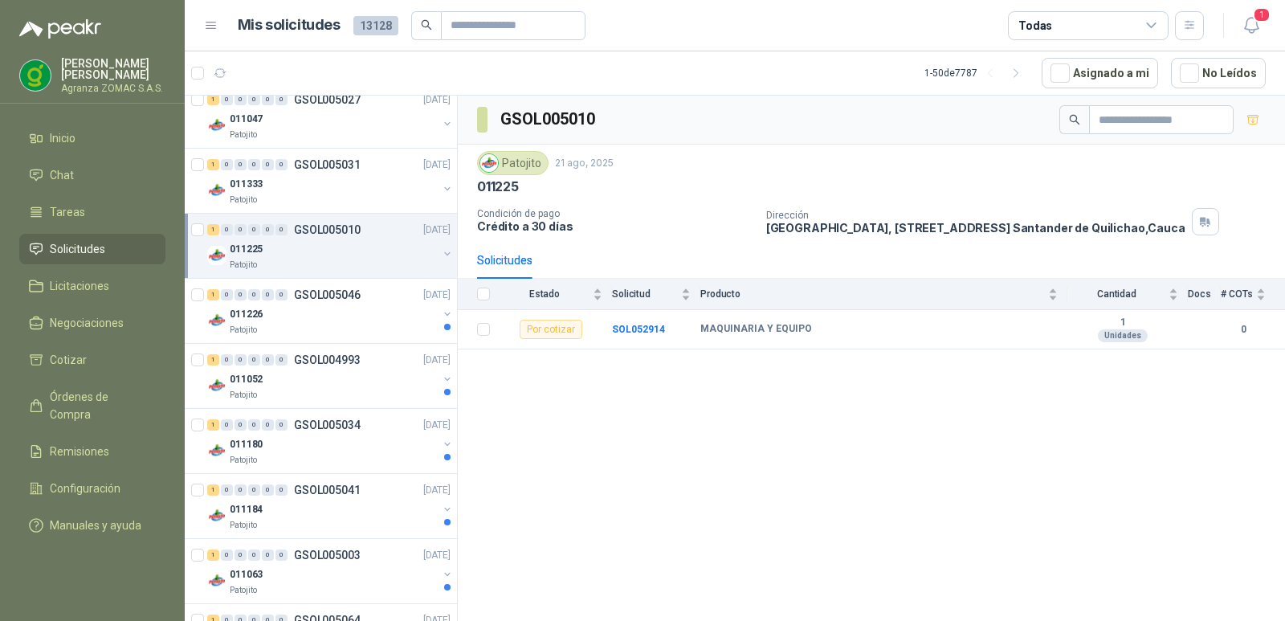
scroll to position [1833, 0]
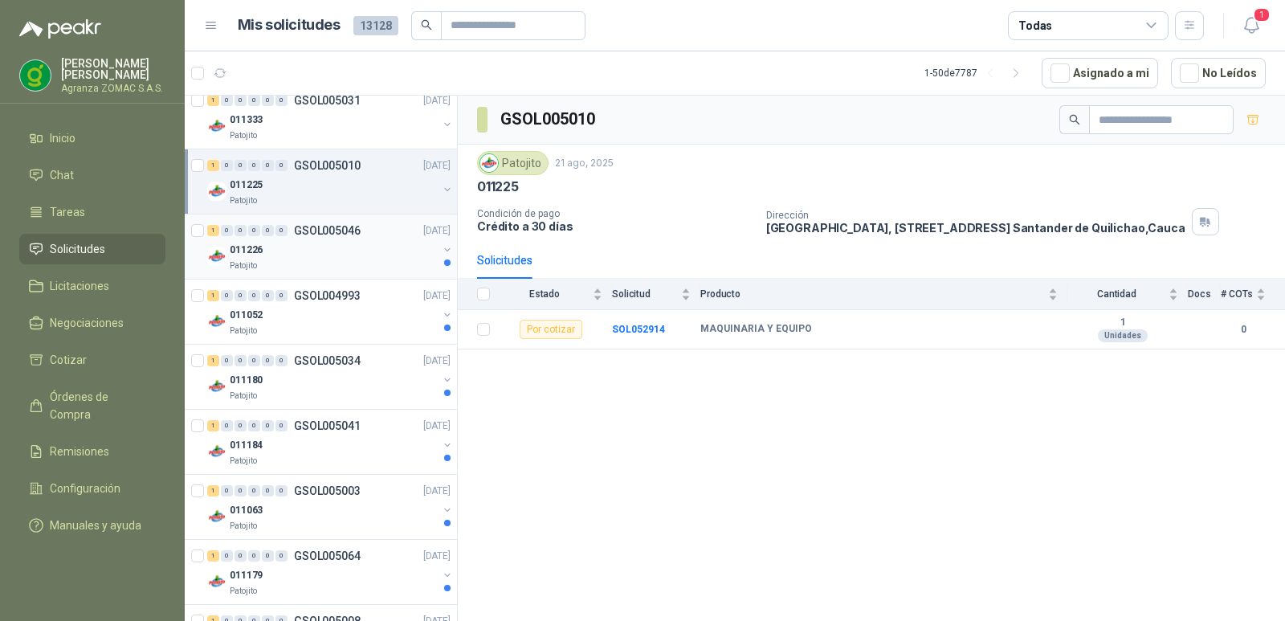
click at [362, 261] on div "Patojito" at bounding box center [334, 265] width 208 height 13
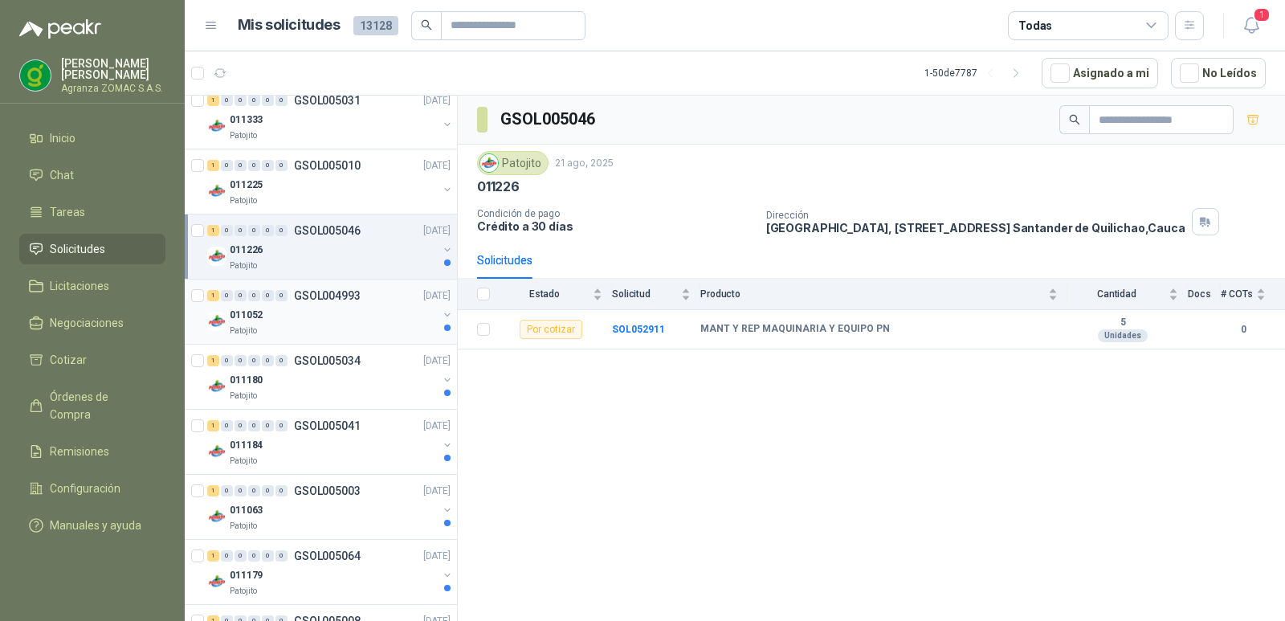
click at [337, 323] on div "011052" at bounding box center [334, 314] width 208 height 19
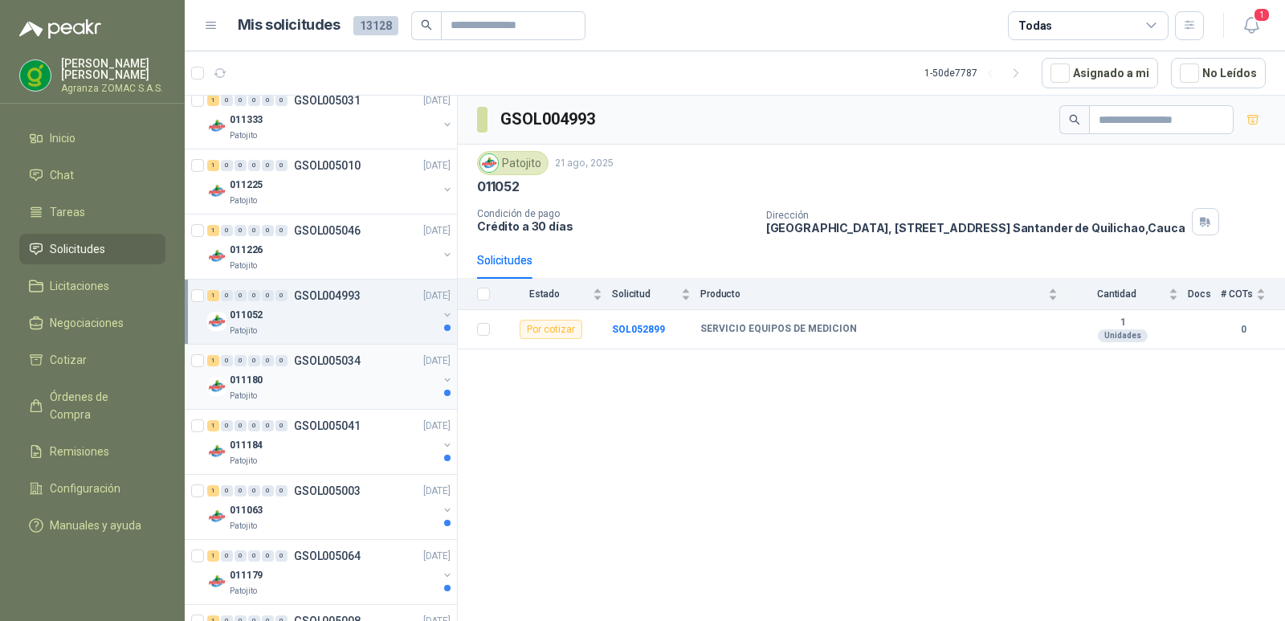
click at [333, 394] on div "Patojito" at bounding box center [334, 396] width 208 height 13
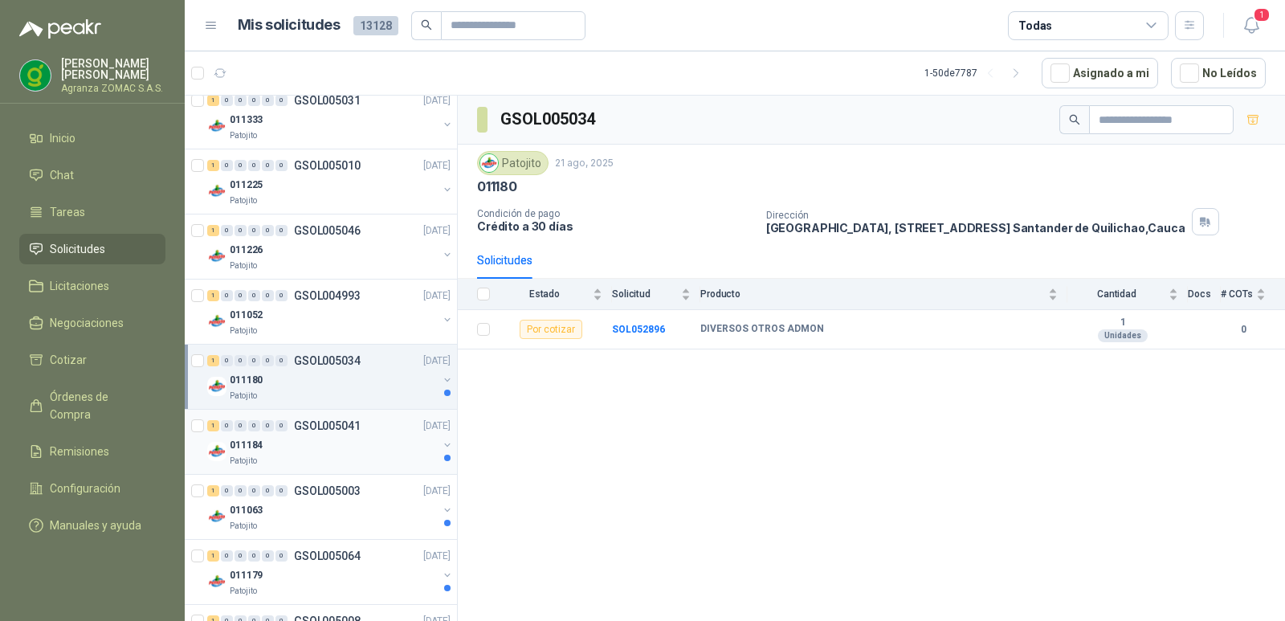
click at [340, 443] on div "011184" at bounding box center [334, 444] width 208 height 19
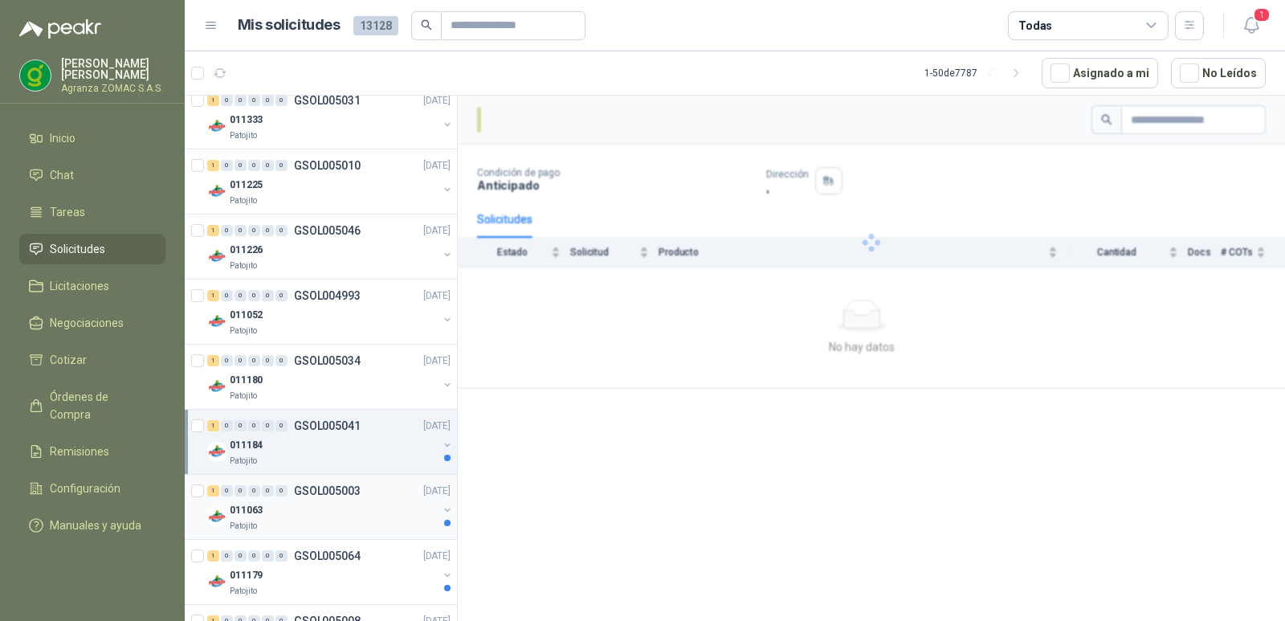
click at [349, 509] on div "011063" at bounding box center [334, 509] width 208 height 19
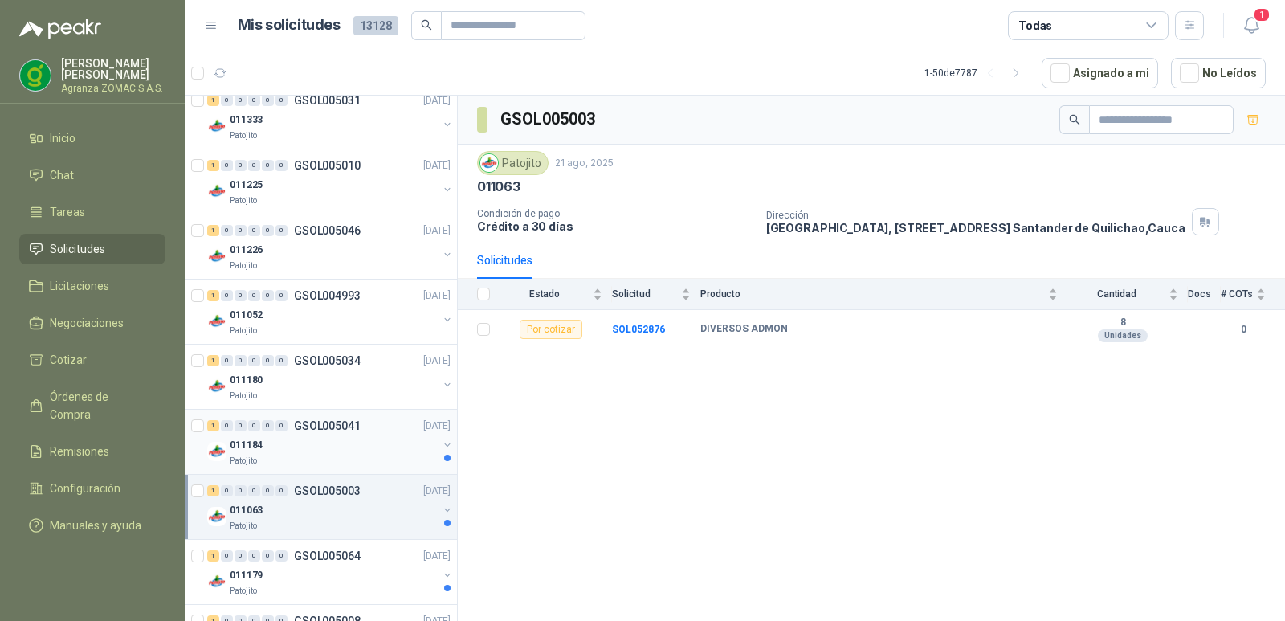
click at [358, 444] on div "011184" at bounding box center [334, 444] width 208 height 19
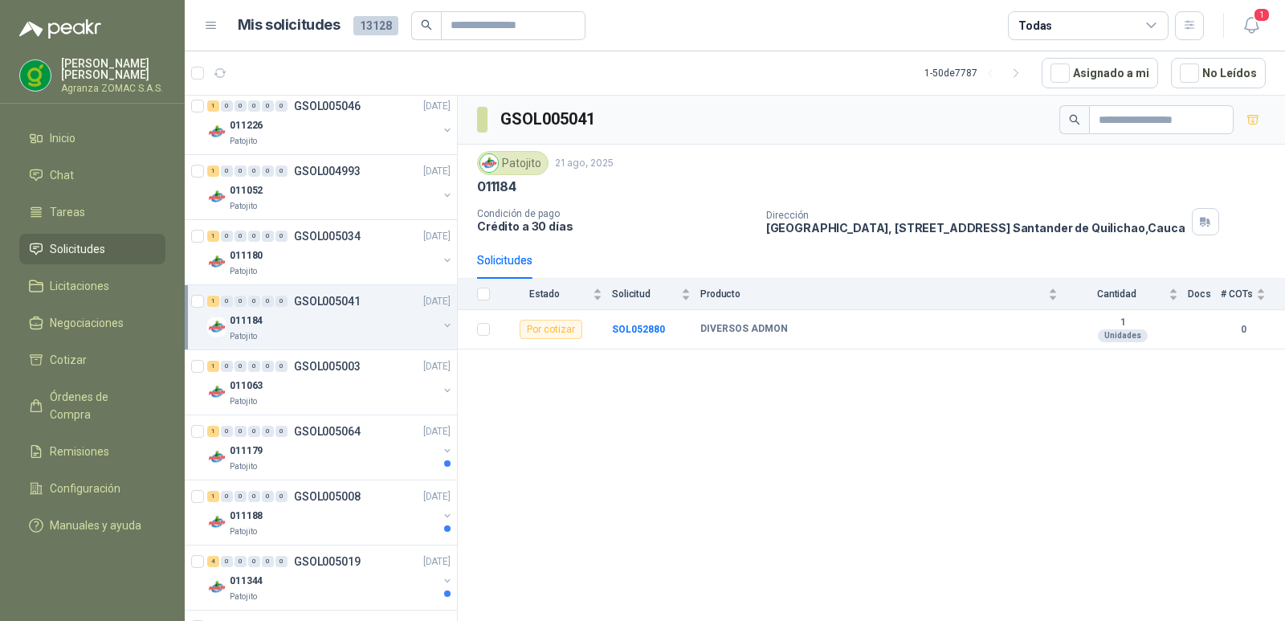
scroll to position [2007, 0]
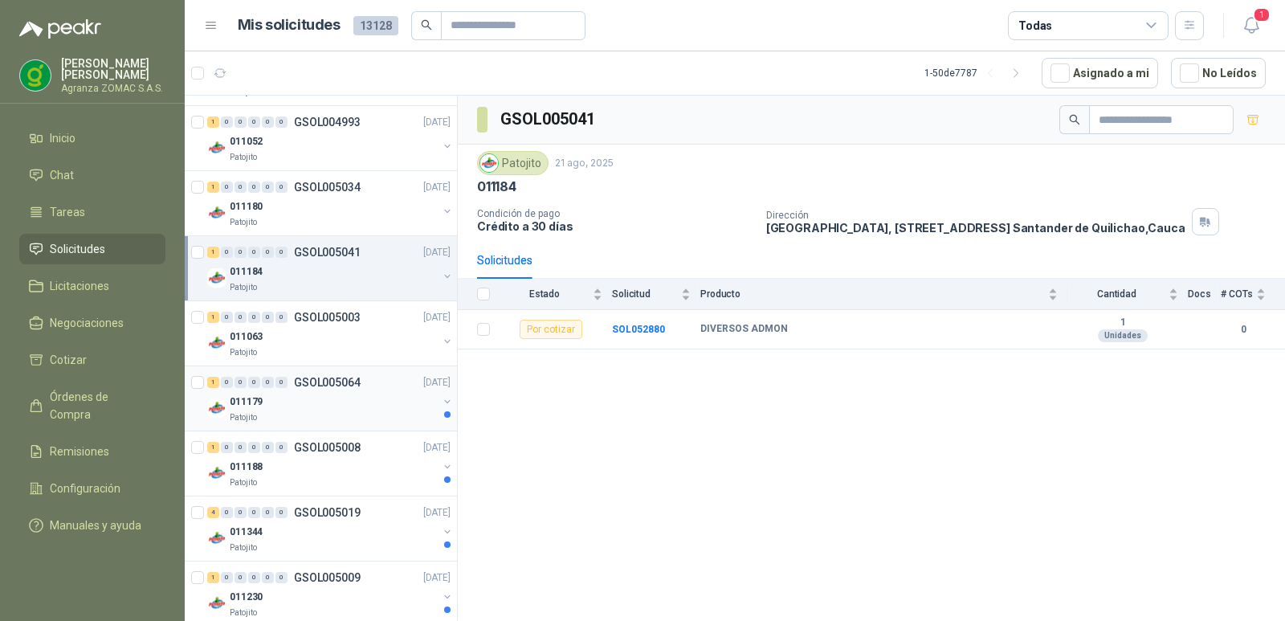
click at [367, 408] on div "011179" at bounding box center [334, 401] width 208 height 19
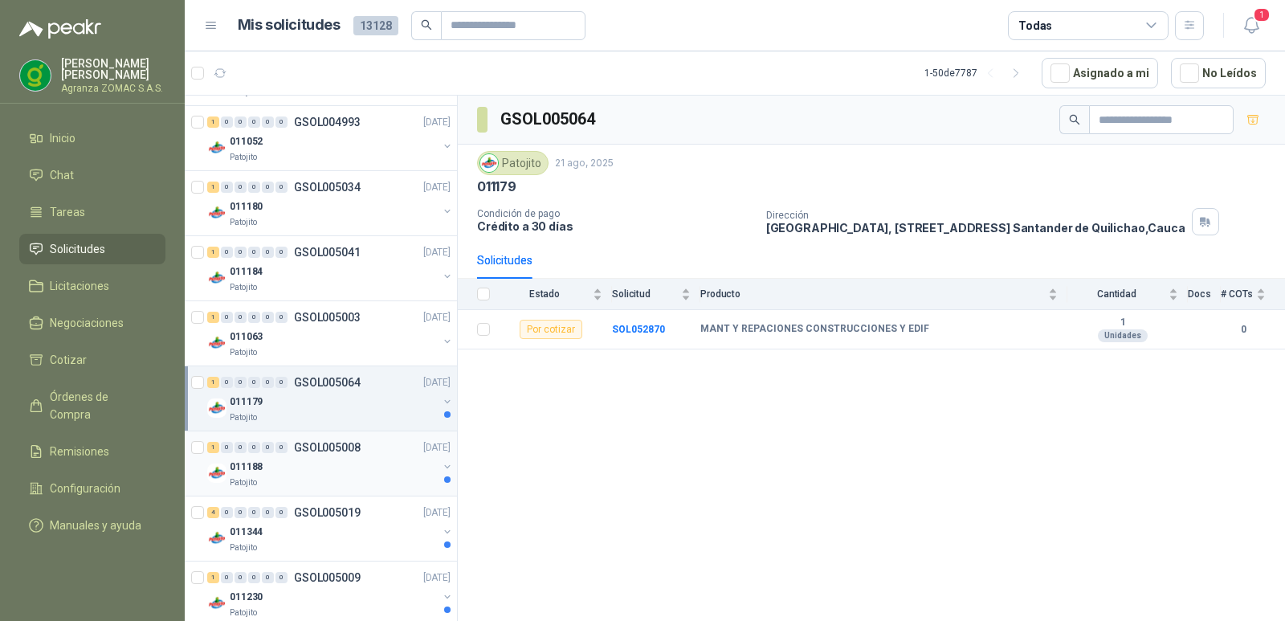
click at [348, 467] on div "011188" at bounding box center [334, 466] width 208 height 19
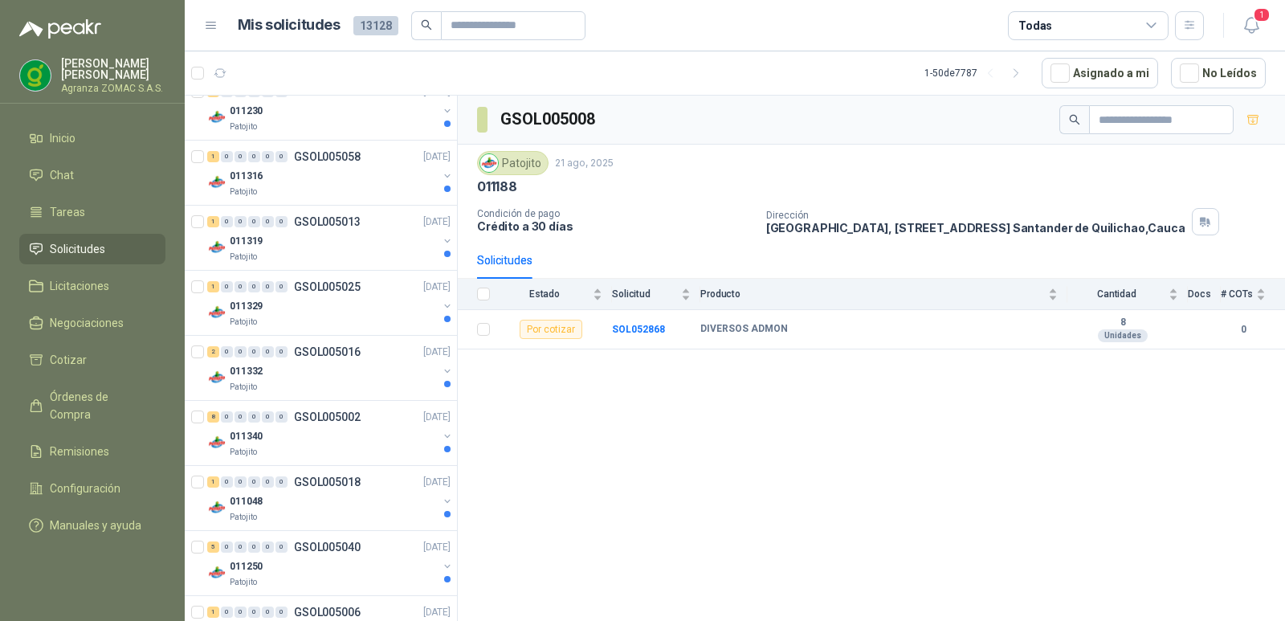
scroll to position [2745, 0]
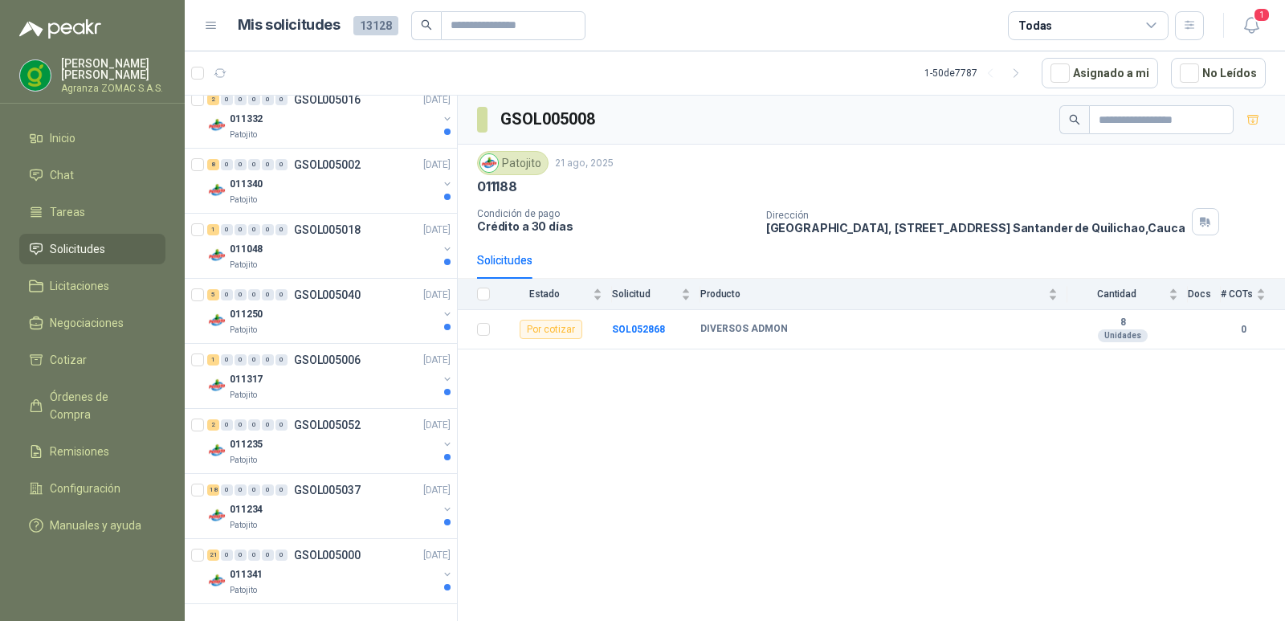
click at [372, 22] on span "13128" at bounding box center [375, 25] width 45 height 19
click at [217, 31] on icon at bounding box center [211, 25] width 14 height 14
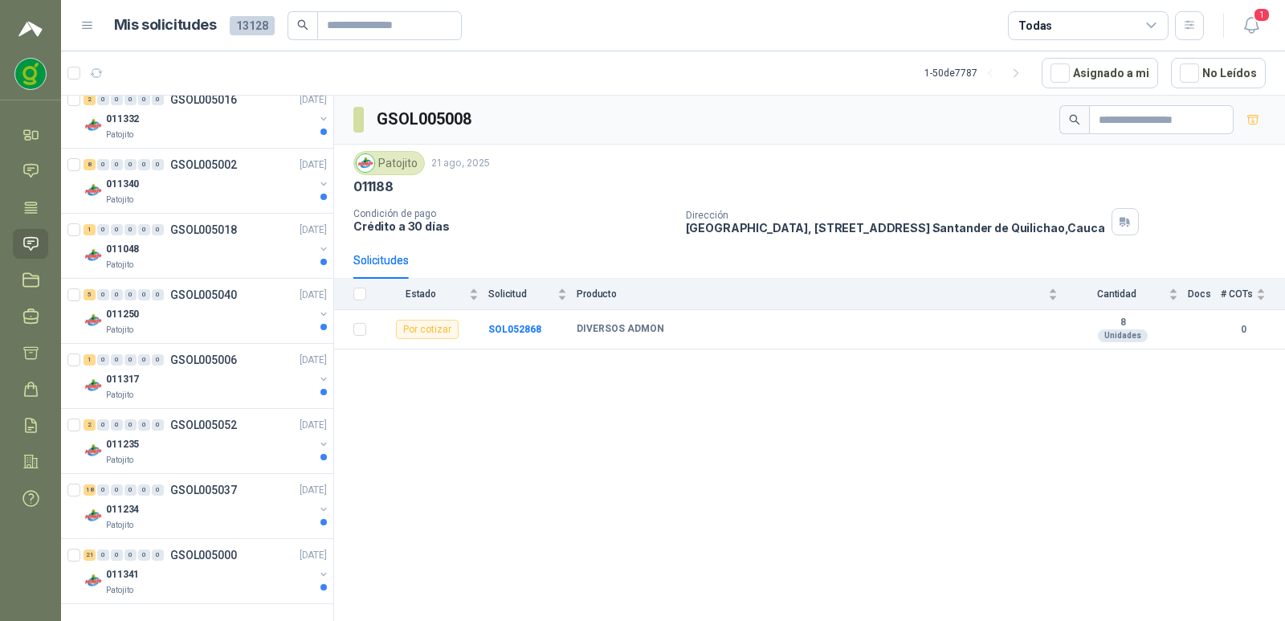
click at [93, 26] on icon at bounding box center [87, 25] width 14 height 14
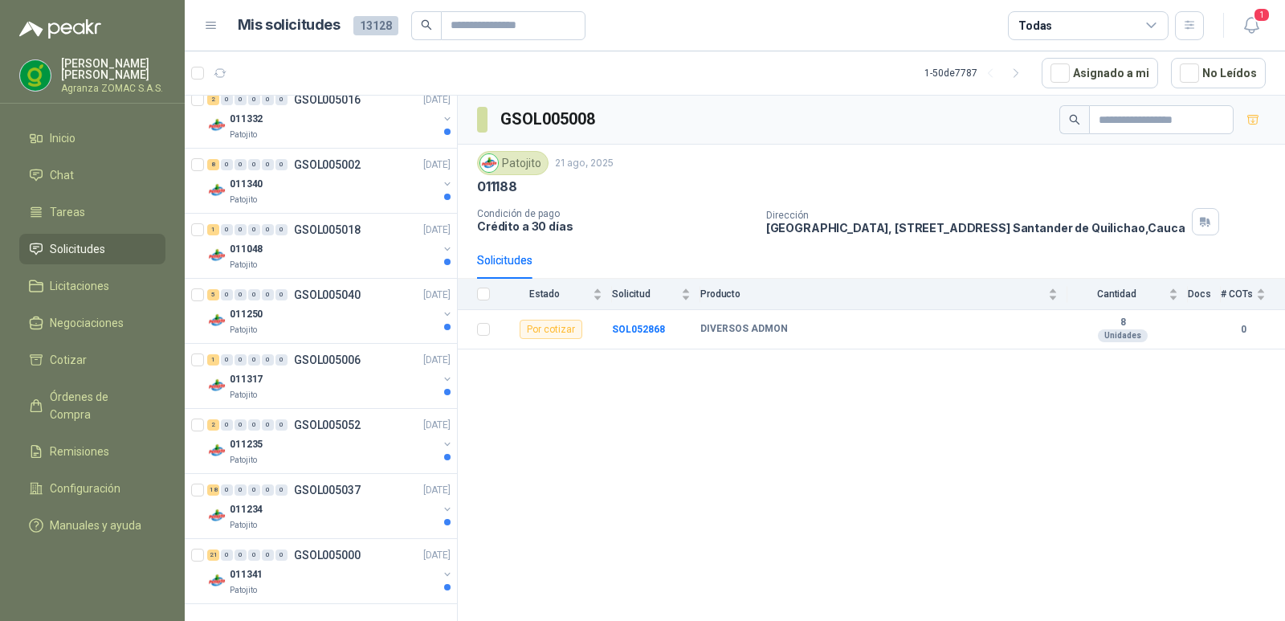
click at [212, 26] on icon at bounding box center [211, 25] width 10 height 6
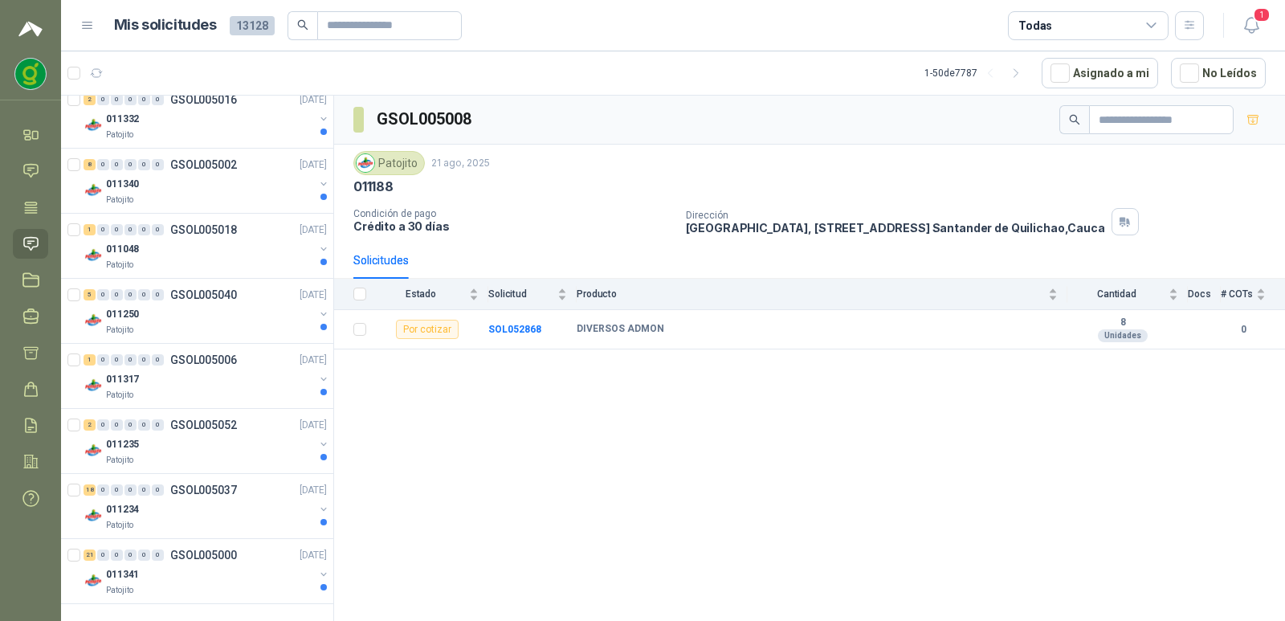
click at [1150, 30] on icon at bounding box center [1152, 25] width 14 height 14
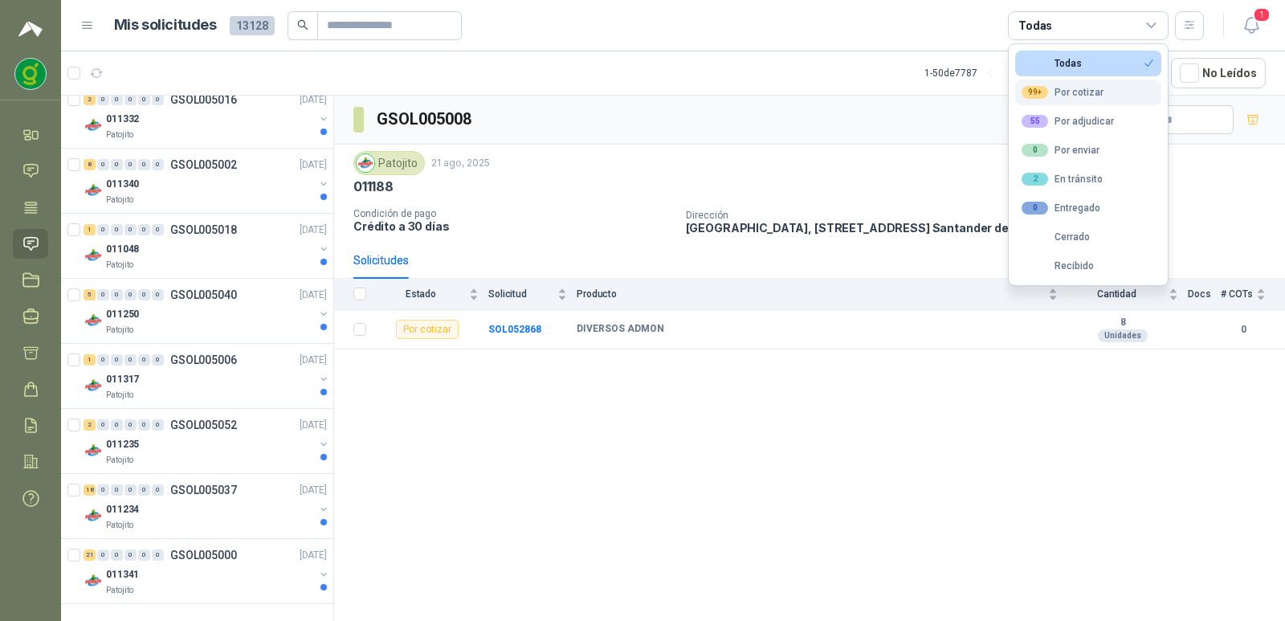
click at [1058, 94] on div "99+ Por cotizar" at bounding box center [1063, 92] width 82 height 13
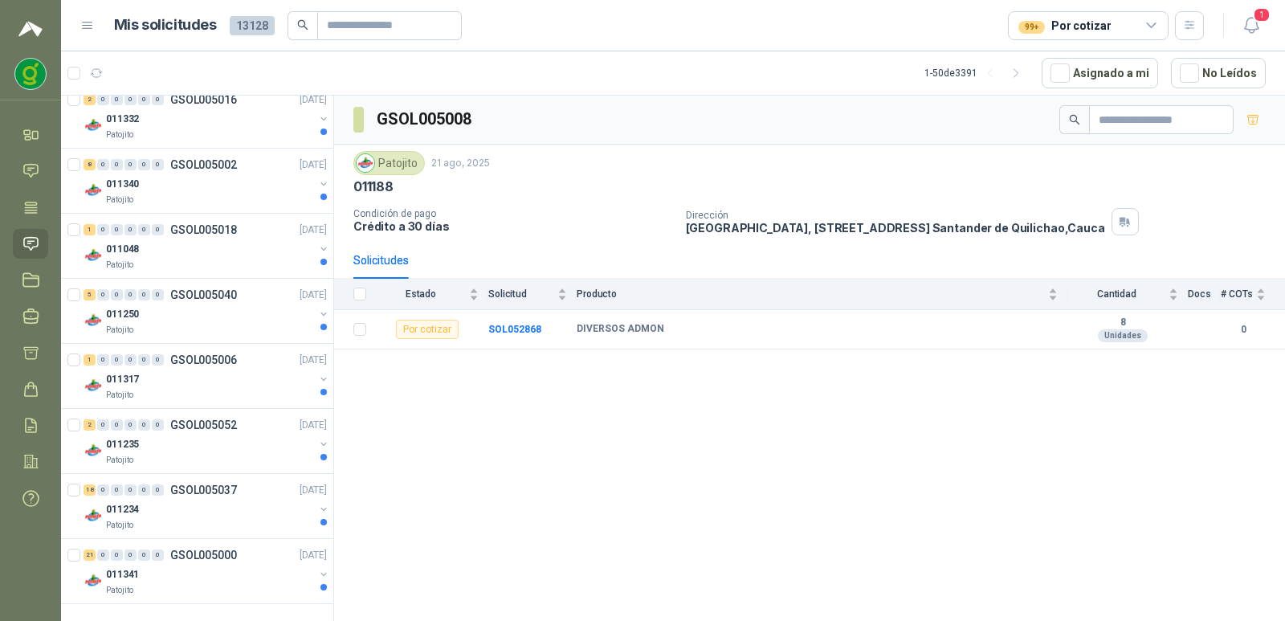
click at [1152, 17] on div "99+ Por cotizar" at bounding box center [1088, 25] width 161 height 29
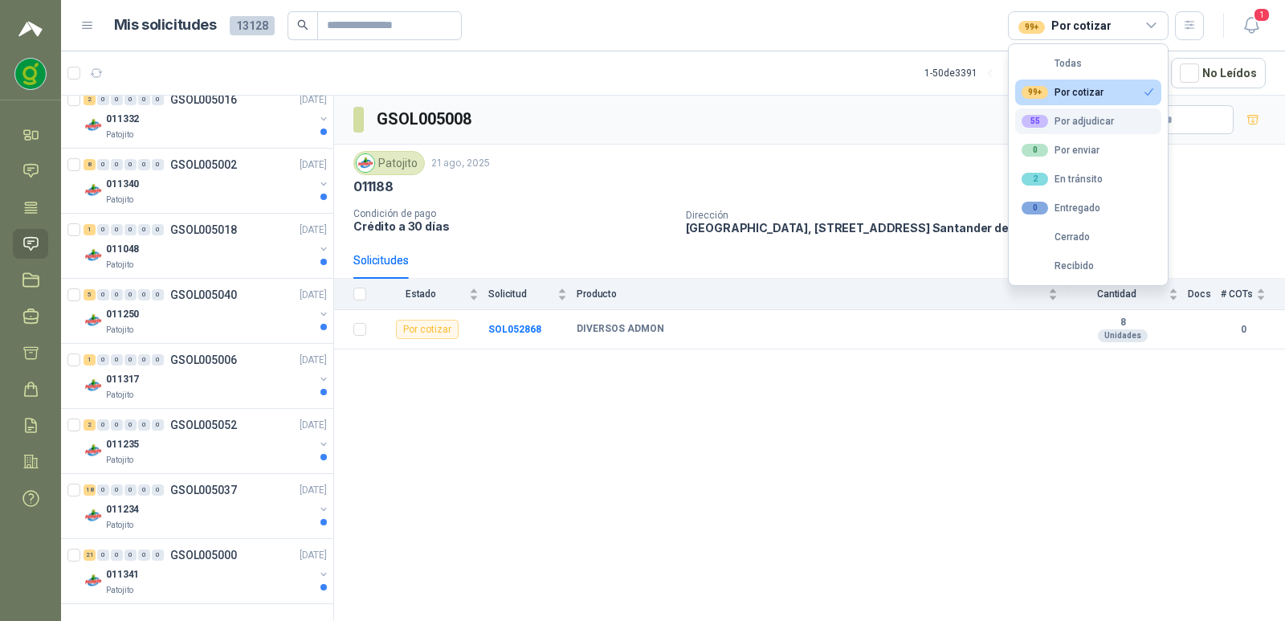
click at [1072, 128] on button "55 Por adjudicar" at bounding box center [1088, 121] width 146 height 26
click at [1108, 96] on button "99+ Por cotizar" at bounding box center [1088, 93] width 146 height 26
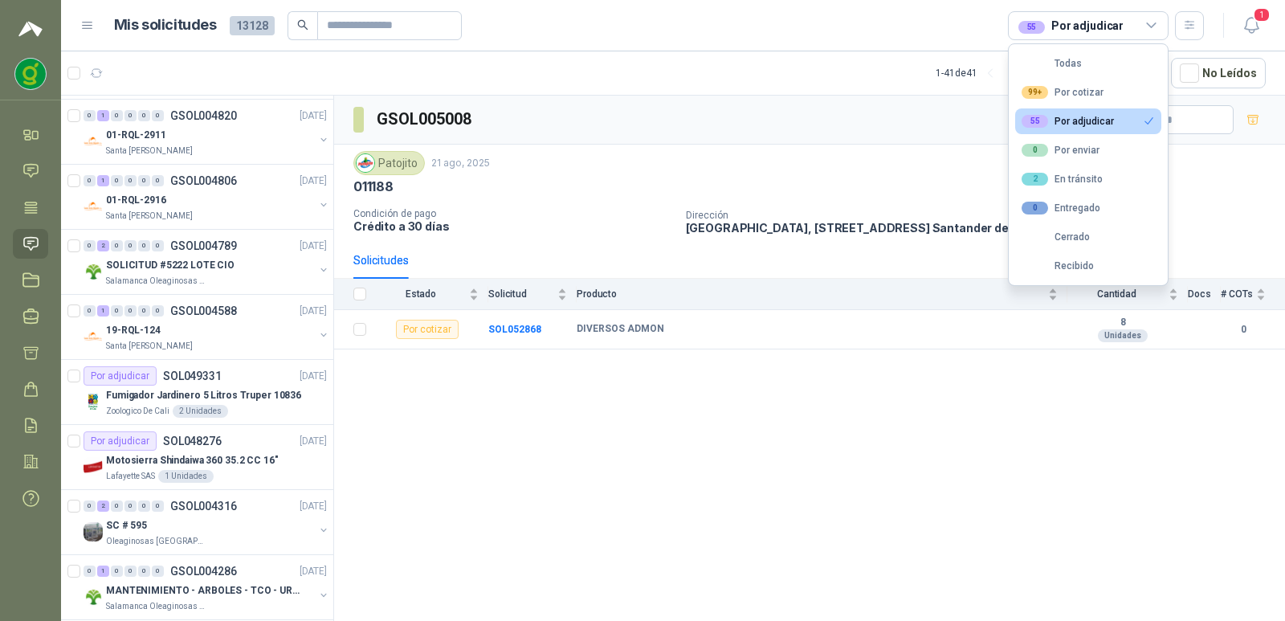
scroll to position [0, 0]
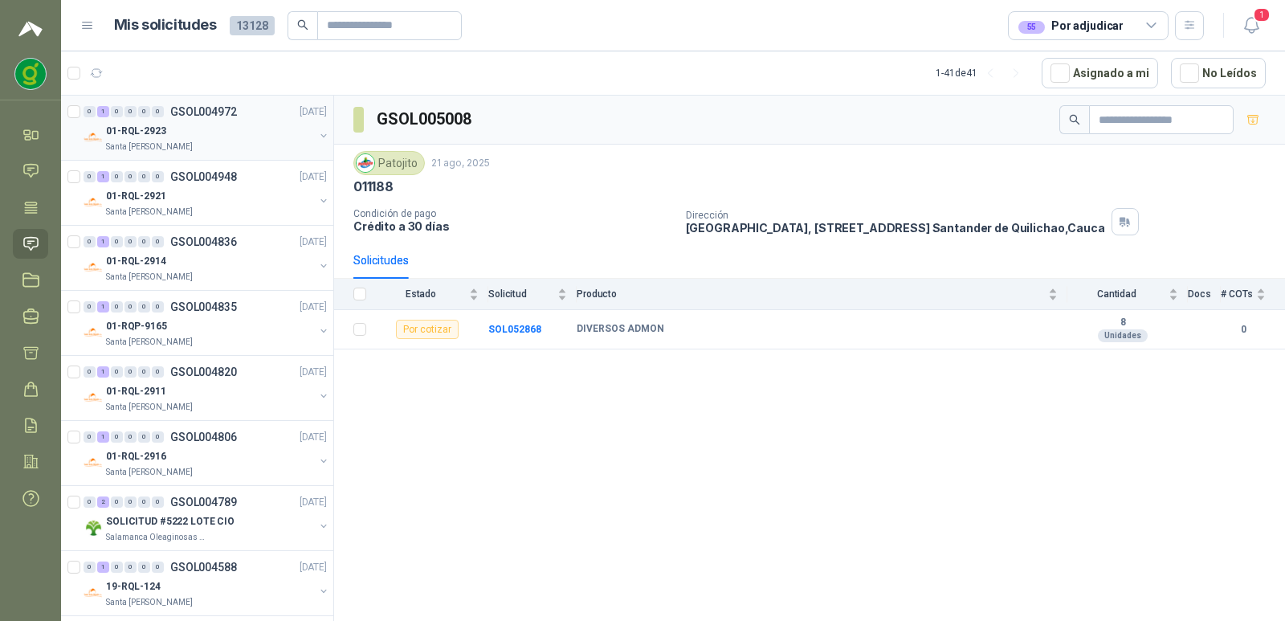
click at [203, 137] on div "01-RQL-2923" at bounding box center [210, 130] width 208 height 19
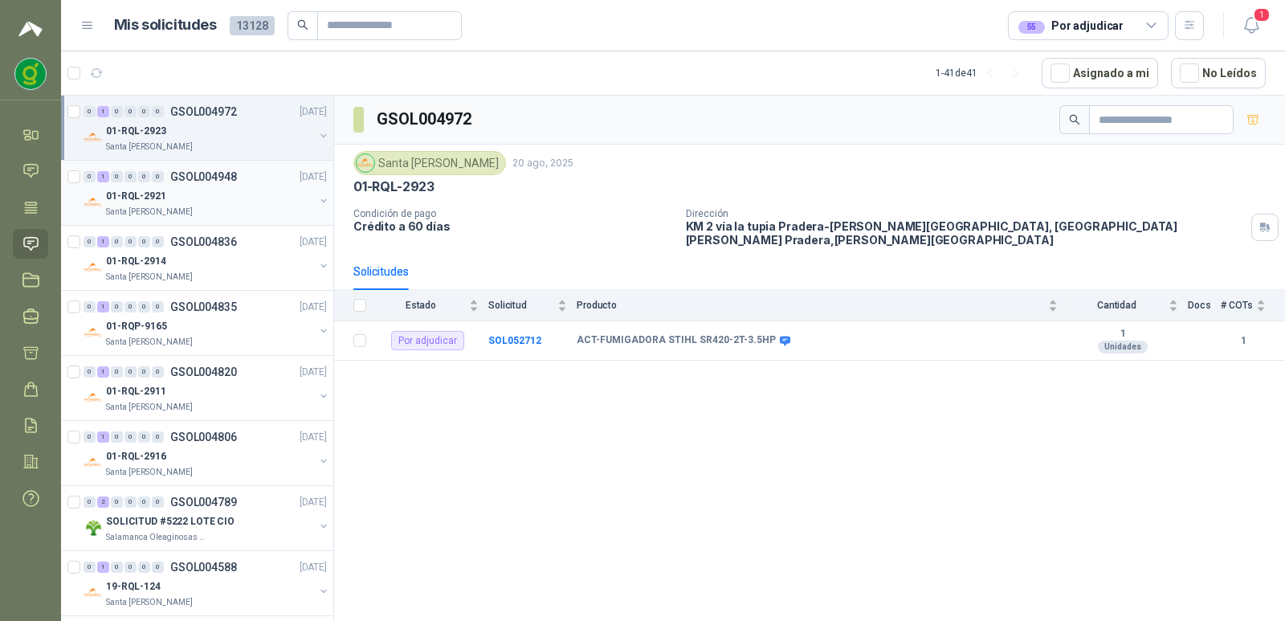
click at [238, 207] on div "Santa [PERSON_NAME]" at bounding box center [210, 212] width 208 height 13
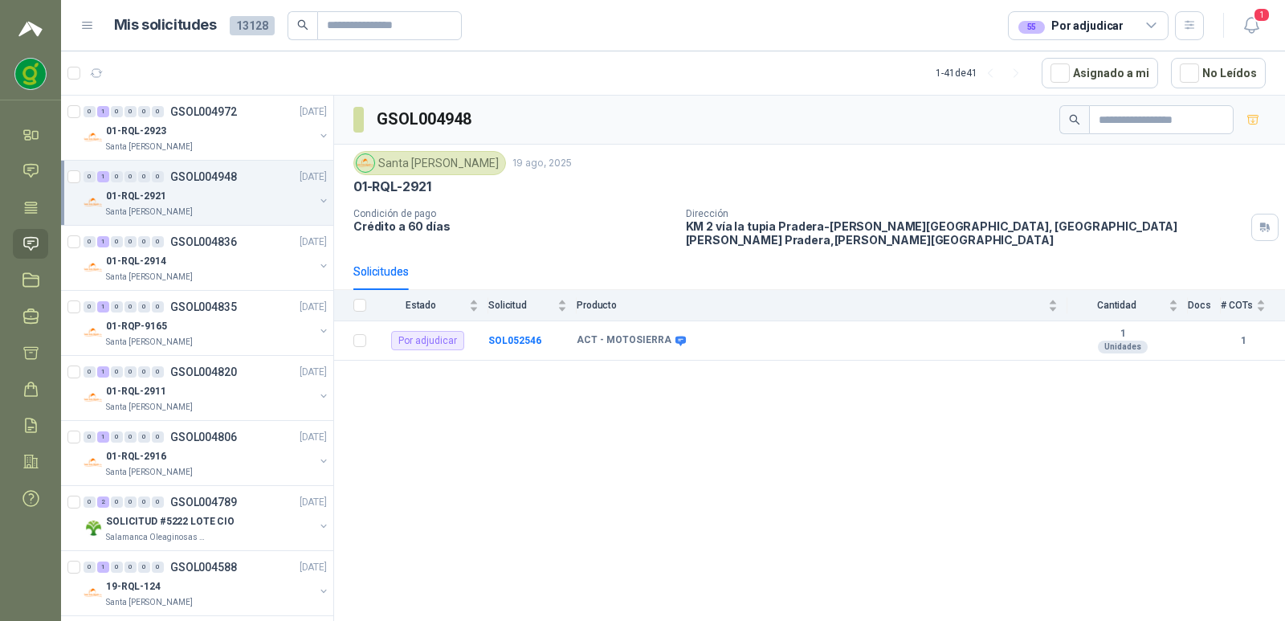
click at [1148, 25] on icon at bounding box center [1151, 25] width 9 height 4
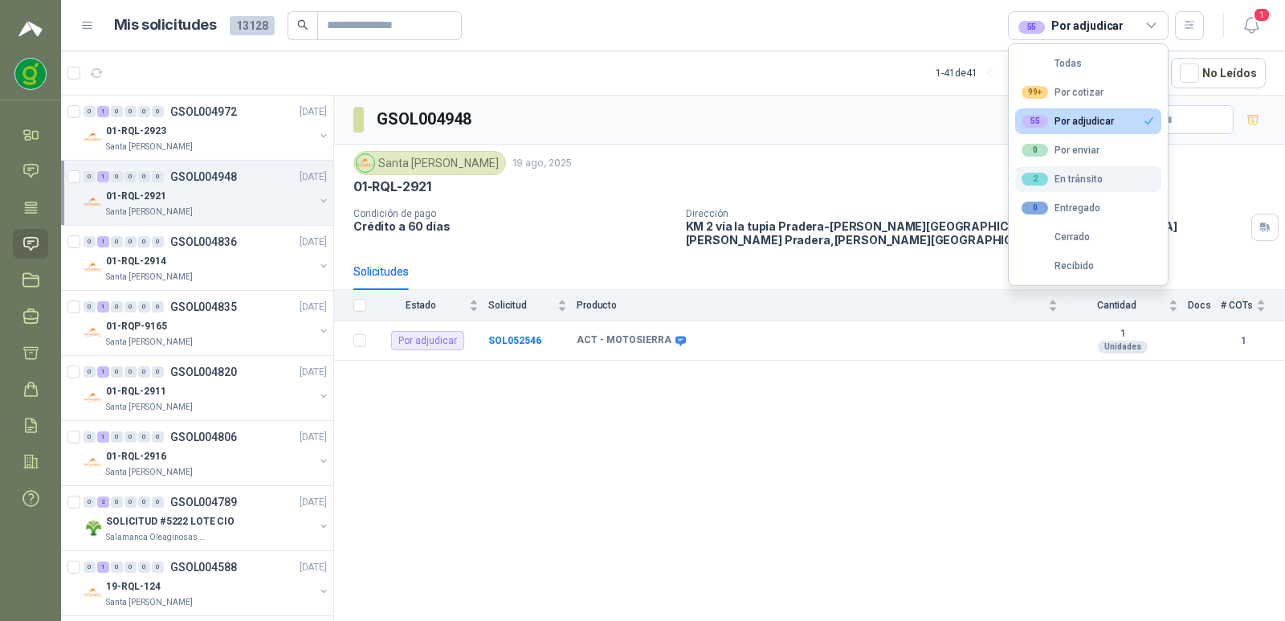
click at [1078, 179] on div "2 En tránsito" at bounding box center [1062, 179] width 81 height 13
click at [1097, 112] on button "55 Por adjudicar" at bounding box center [1088, 121] width 146 height 26
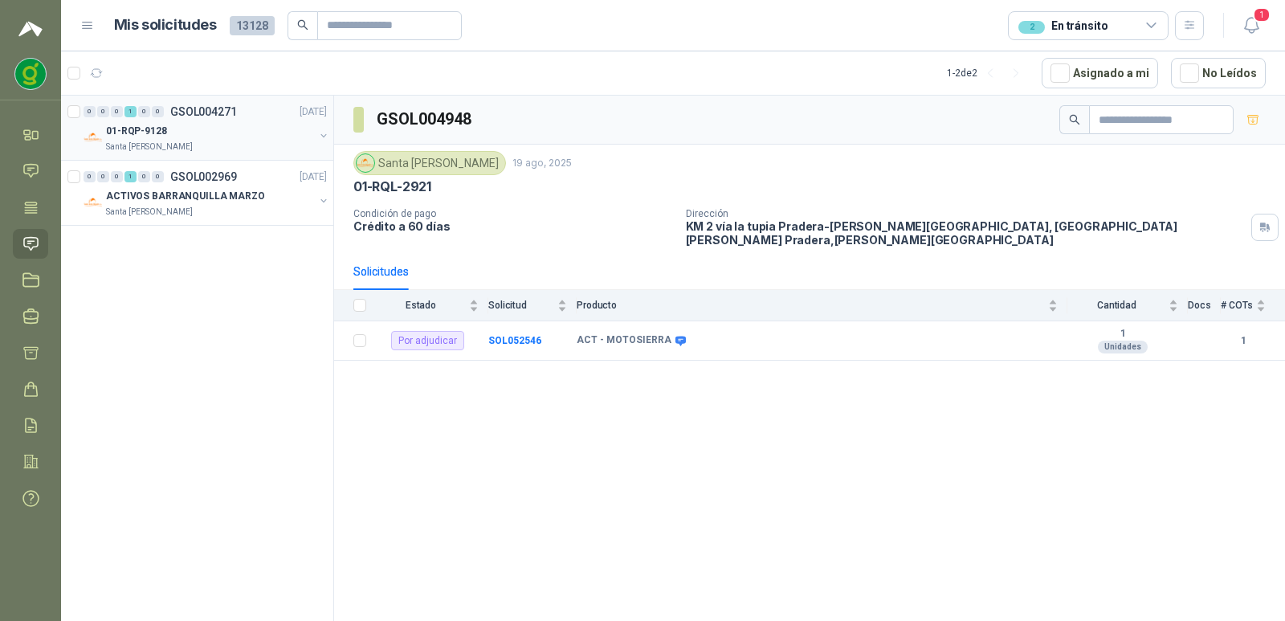
click at [255, 140] on div "01-RQP-9128" at bounding box center [210, 130] width 208 height 19
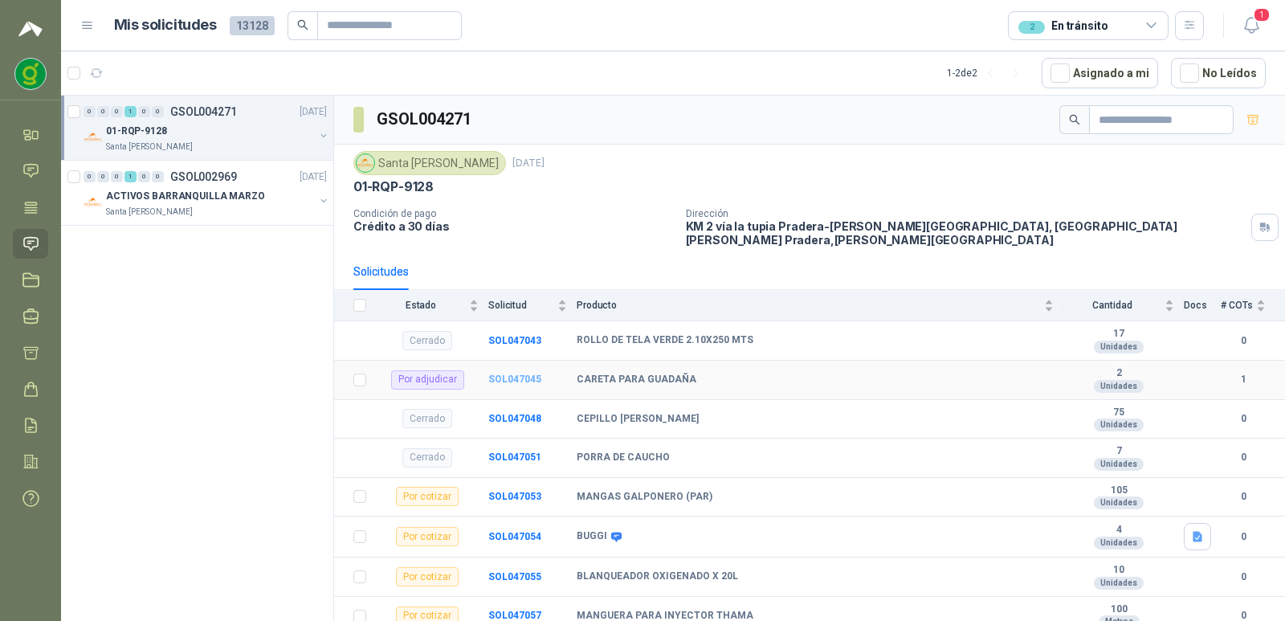
click at [507, 374] on b "SOL047045" at bounding box center [514, 379] width 53 height 11
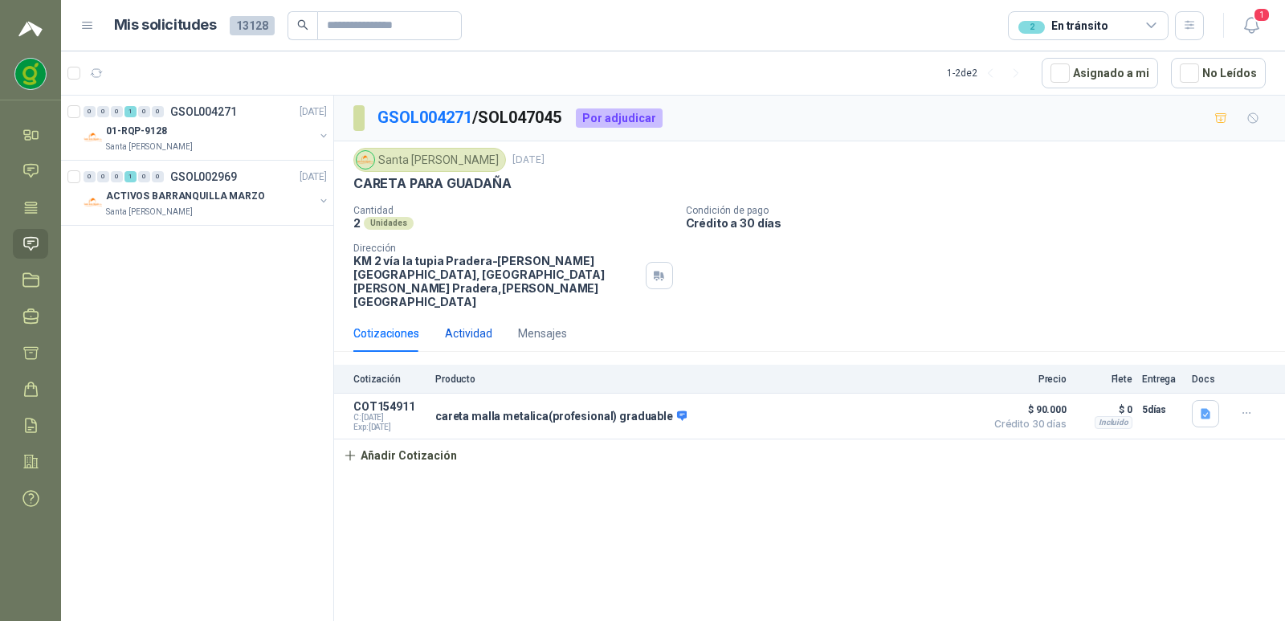
click at [456, 341] on div "Actividad" at bounding box center [468, 334] width 47 height 18
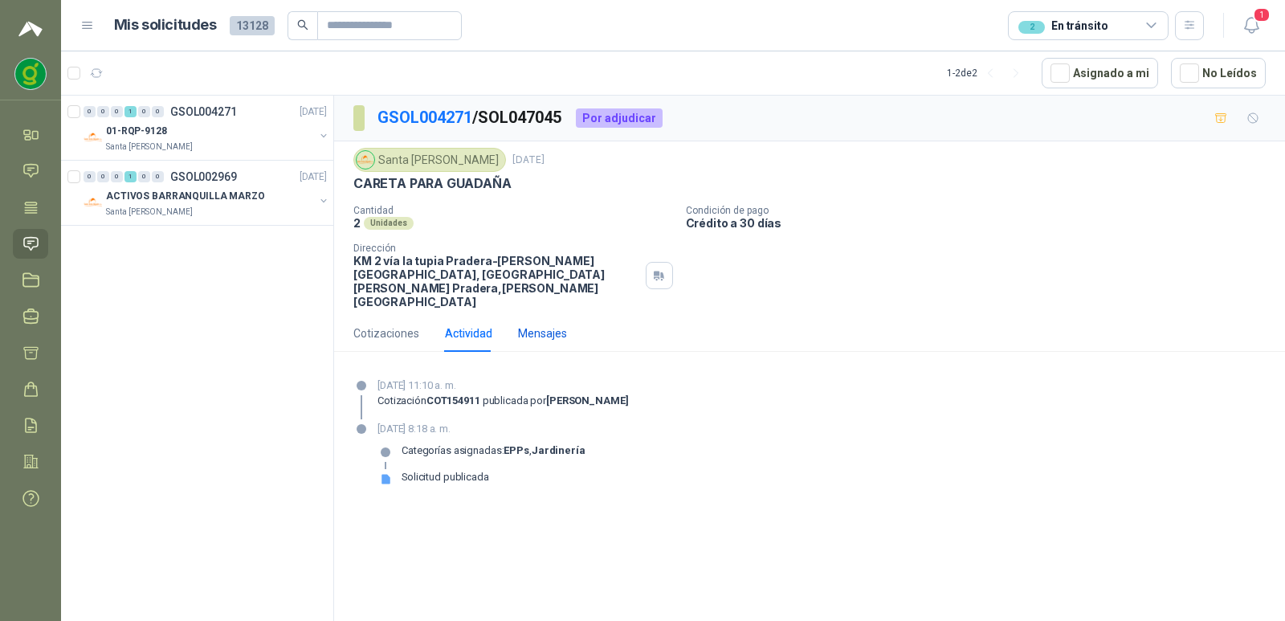
click at [530, 340] on div "Mensajes" at bounding box center [542, 334] width 49 height 18
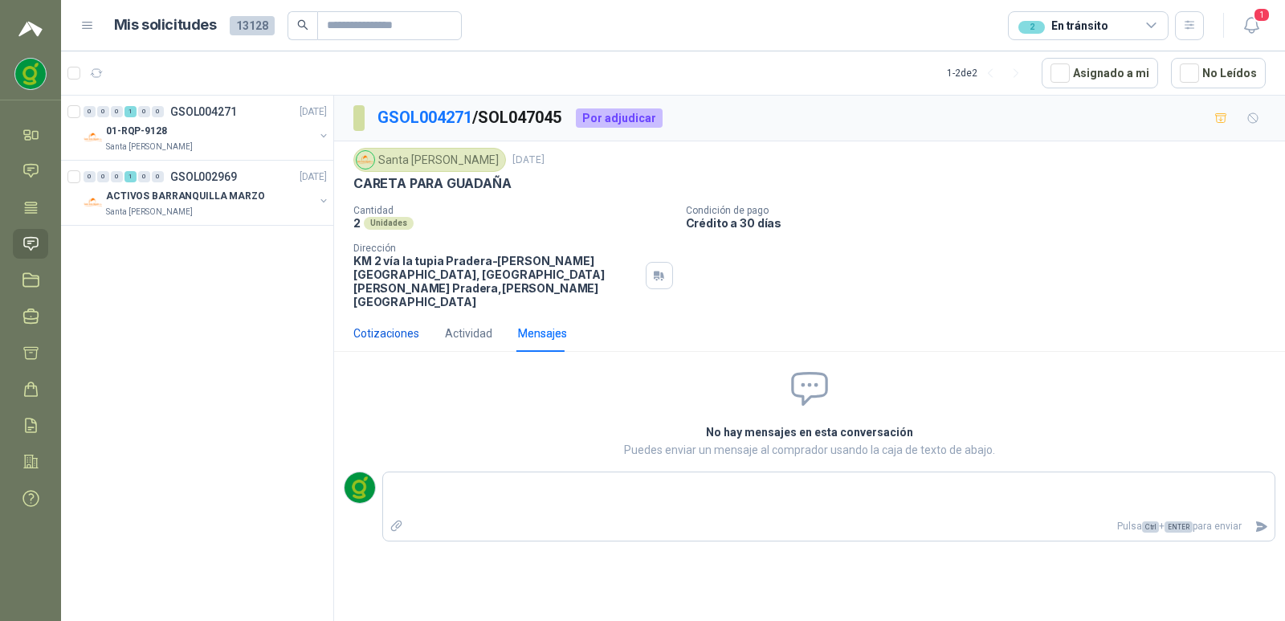
click at [400, 340] on div "Cotizaciones" at bounding box center [386, 334] width 66 height 18
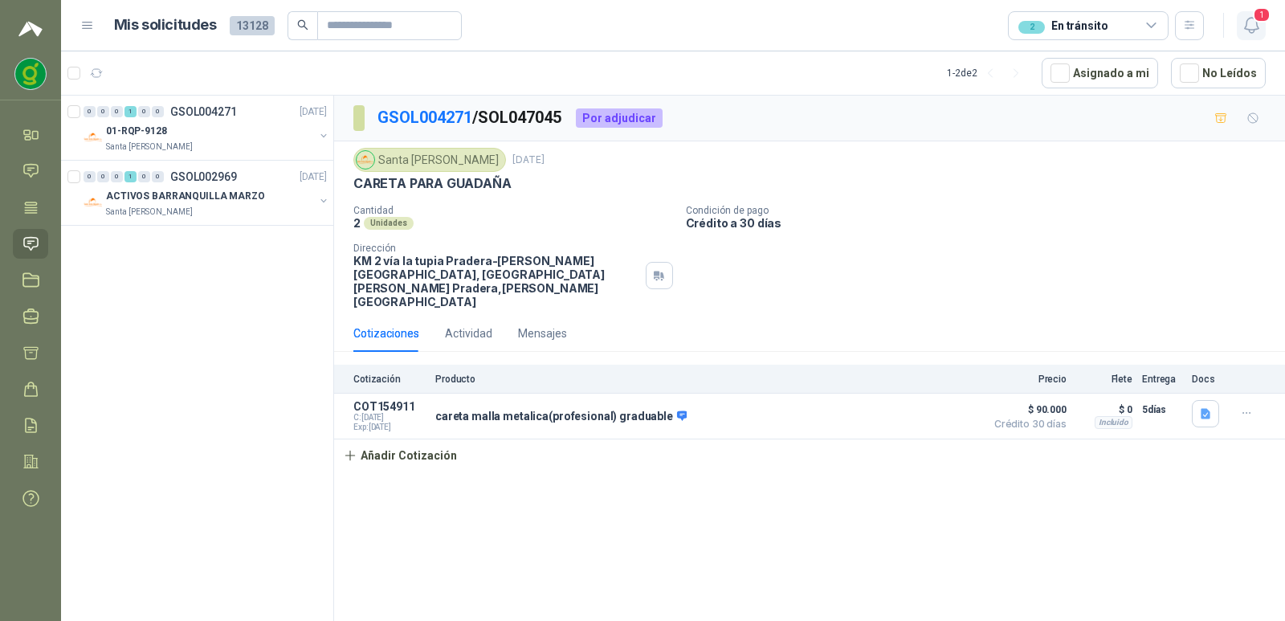
click at [1245, 22] on icon "button" at bounding box center [1252, 25] width 20 height 20
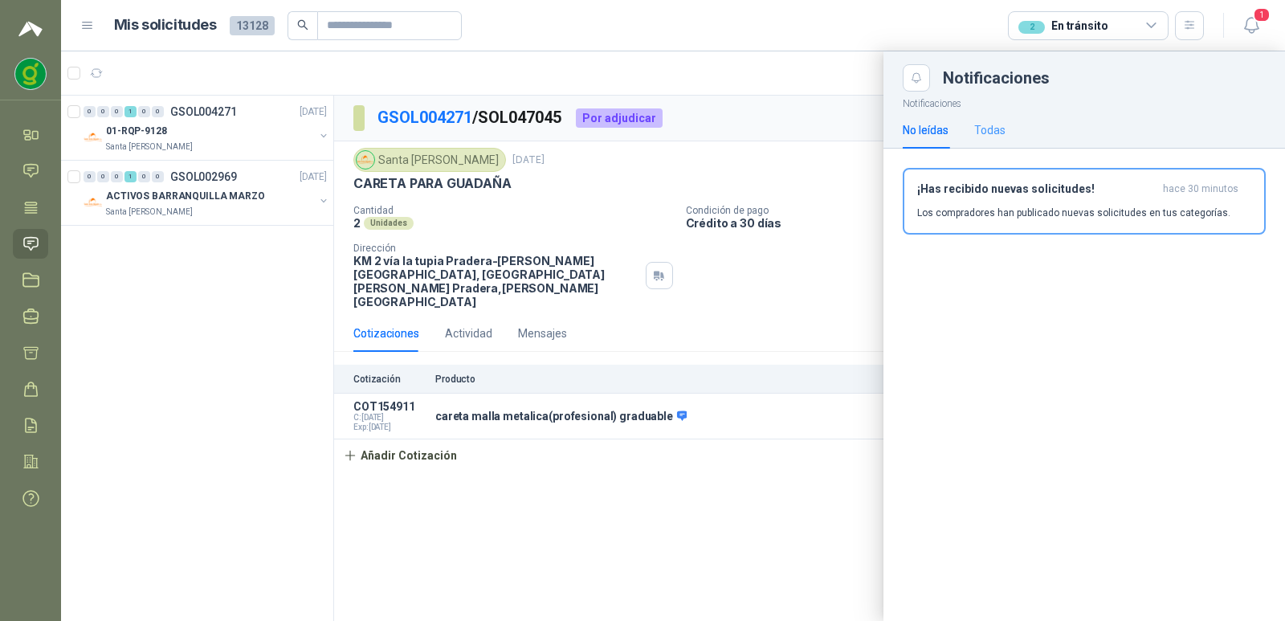
click at [987, 120] on div "Todas" at bounding box center [989, 130] width 31 height 37
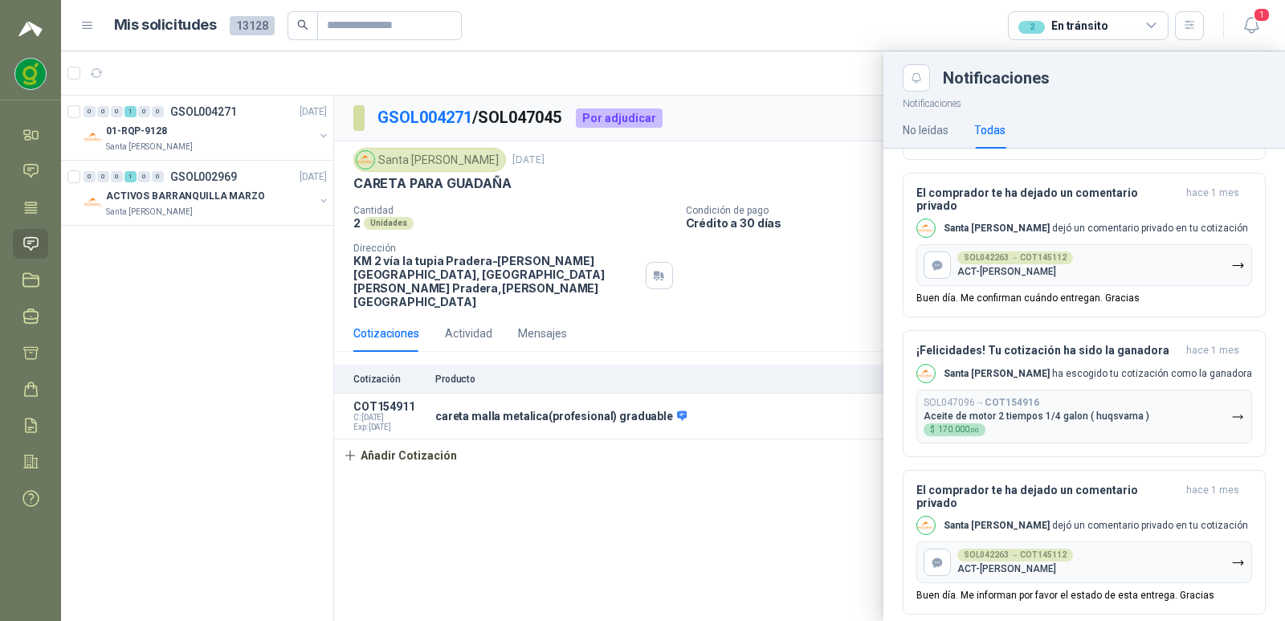
scroll to position [222, 0]
click at [925, 124] on div "No leídas" at bounding box center [926, 130] width 46 height 18
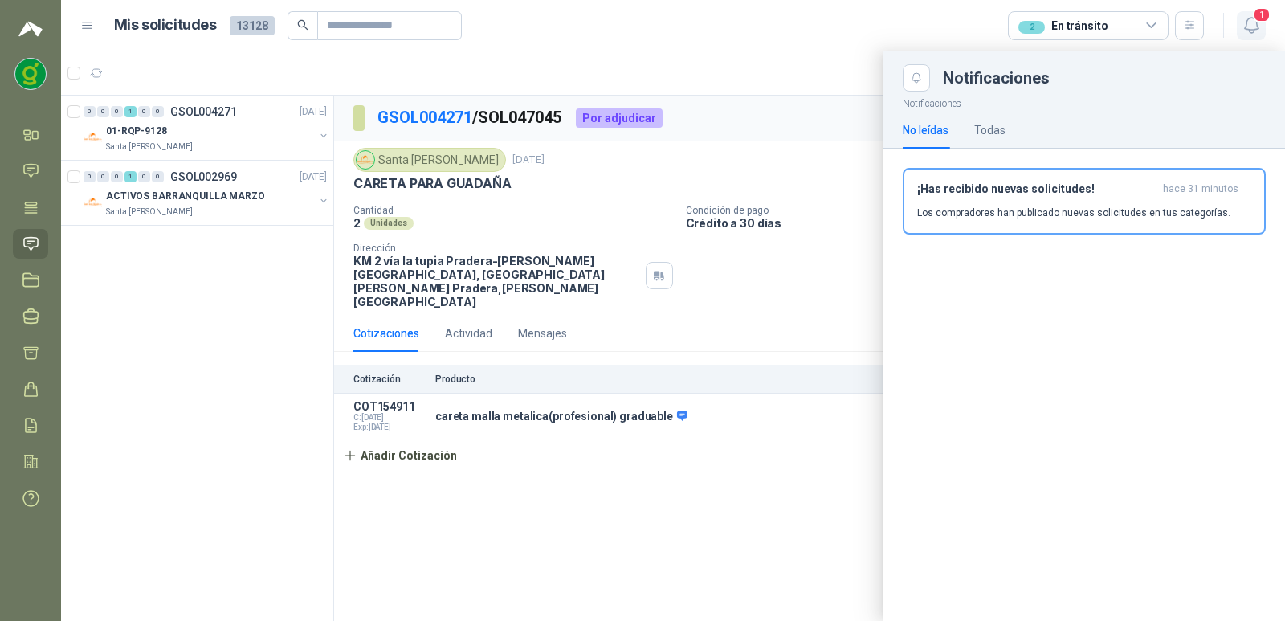
click at [1242, 27] on icon "button" at bounding box center [1252, 25] width 20 height 20
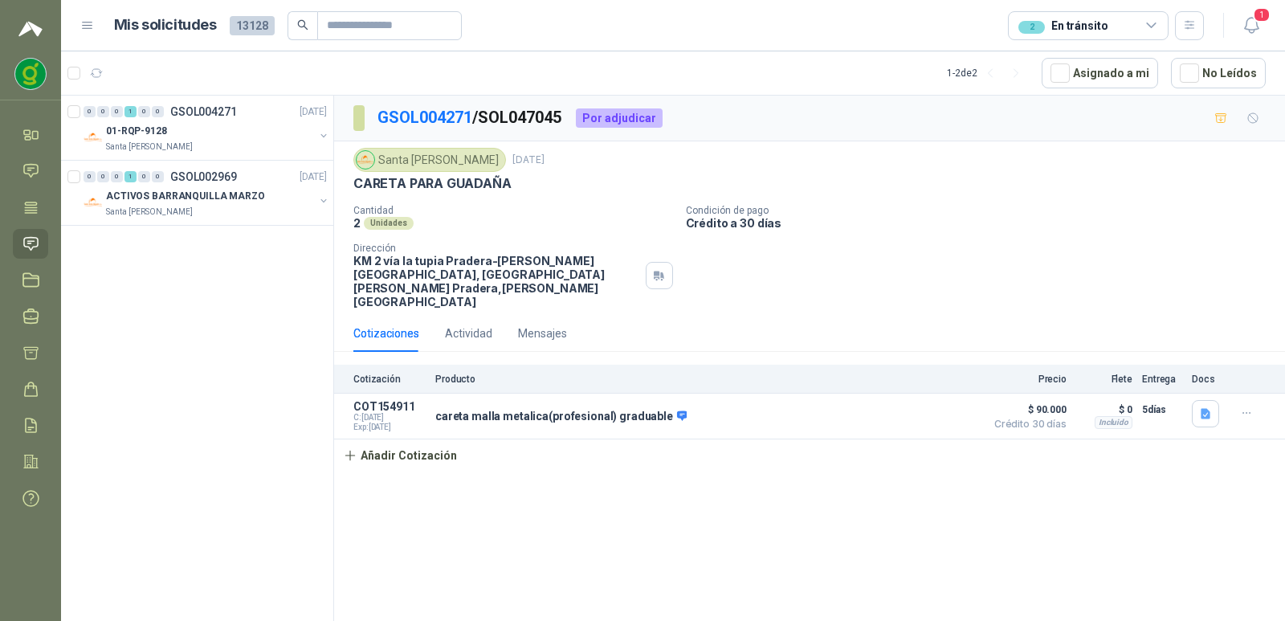
click at [1157, 27] on icon at bounding box center [1152, 25] width 14 height 14
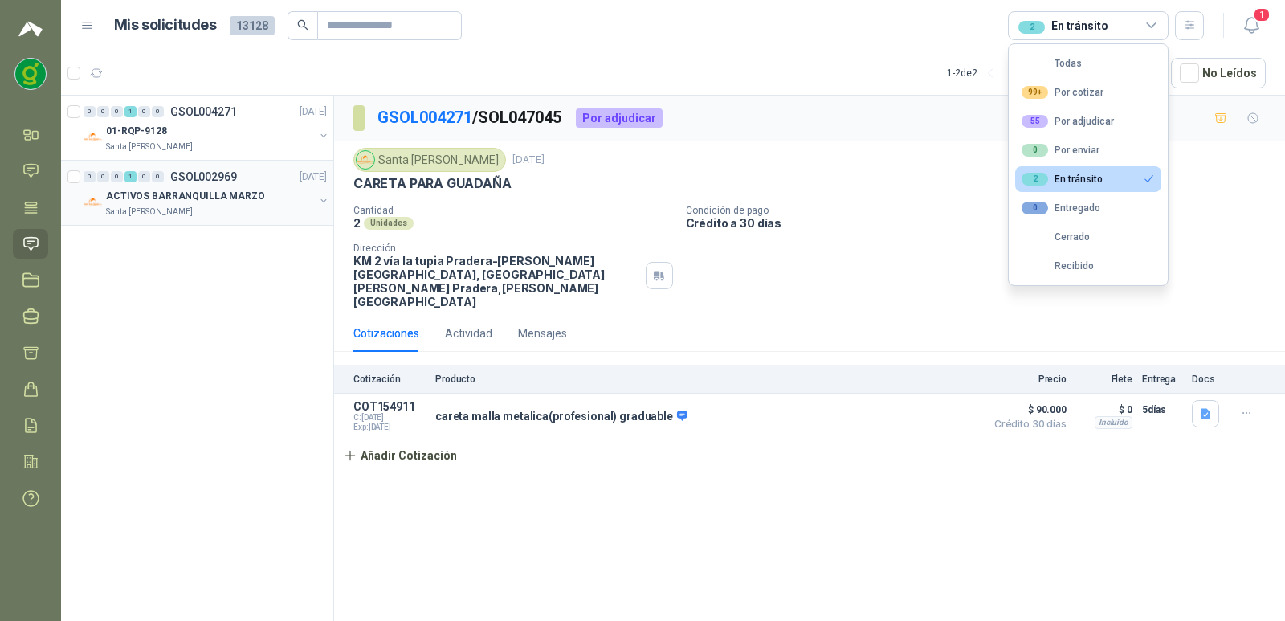
click at [272, 197] on div "ACTIVOS BARRANQUILLA MARZO" at bounding box center [210, 195] width 208 height 19
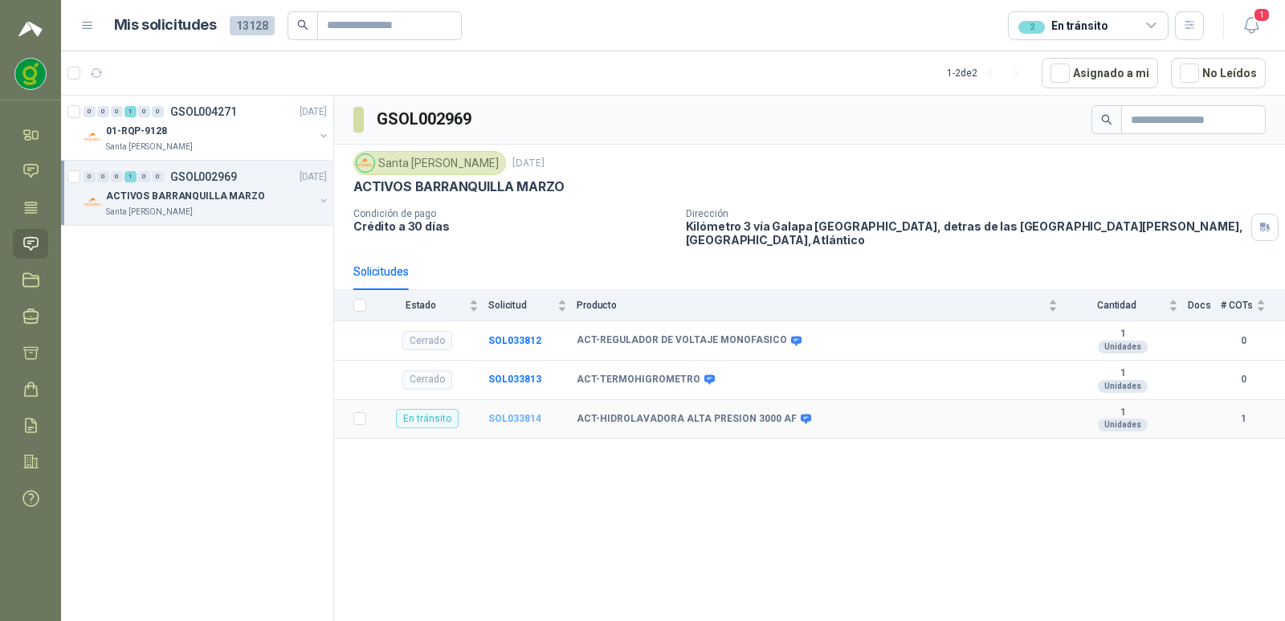
click at [530, 424] on b "SOL033814" at bounding box center [514, 418] width 53 height 11
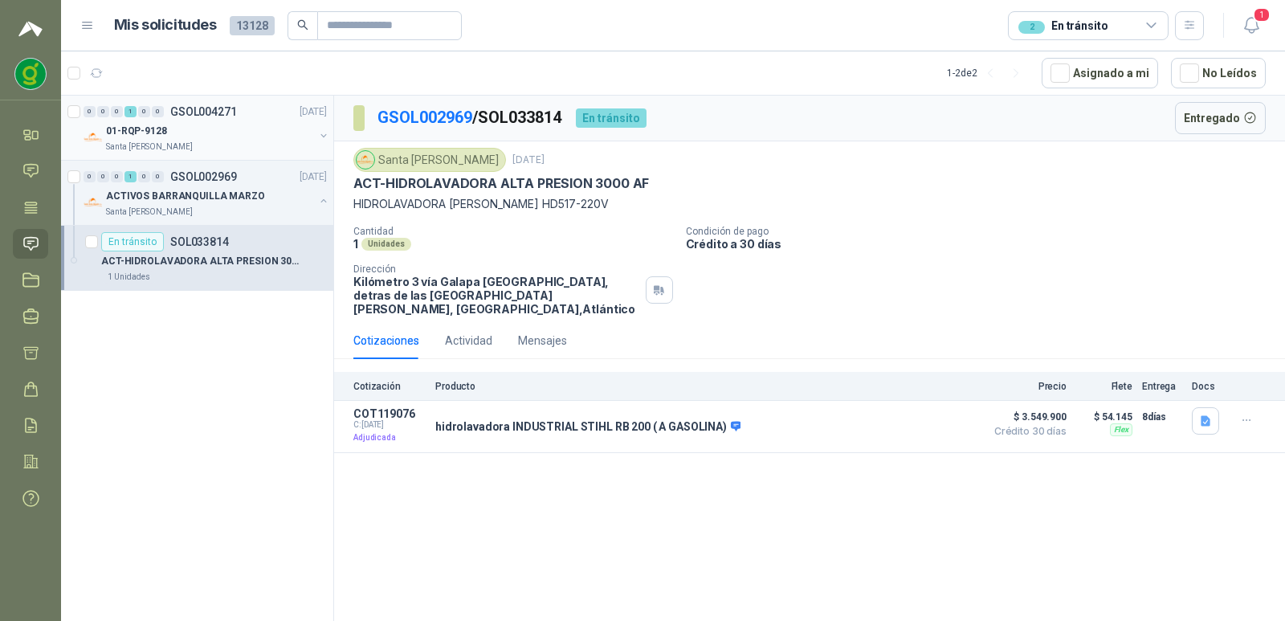
click at [267, 145] on div "Santa [PERSON_NAME]" at bounding box center [210, 147] width 208 height 13
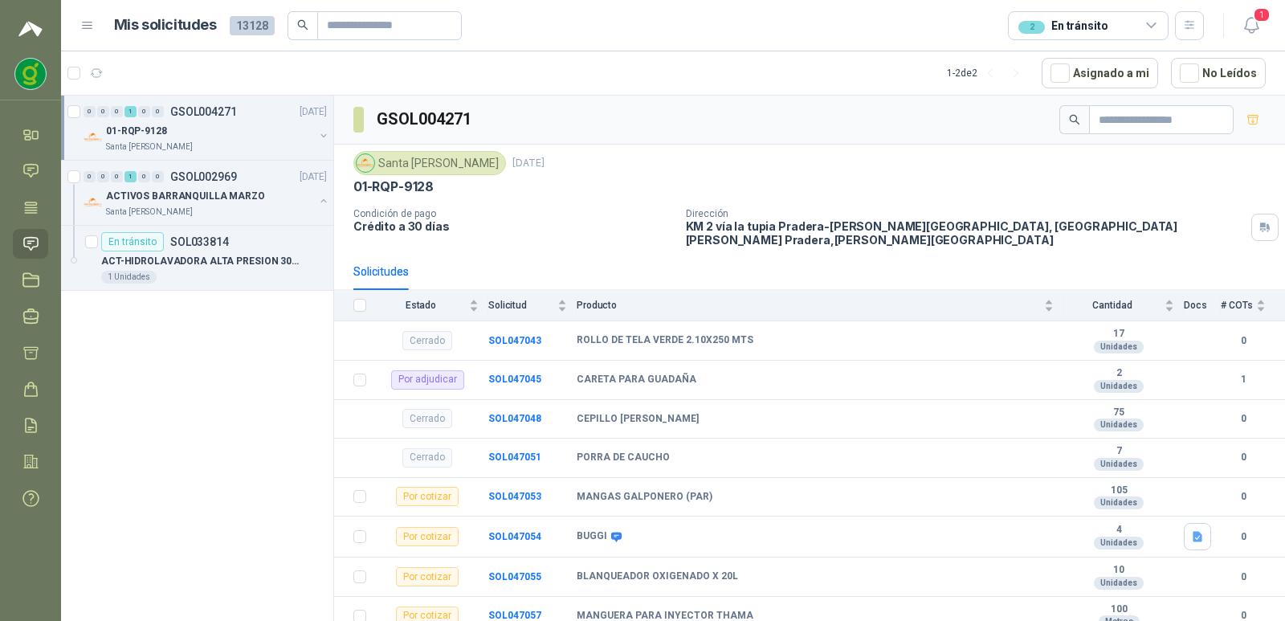
click at [1141, 26] on div "2 En tránsito" at bounding box center [1088, 25] width 161 height 29
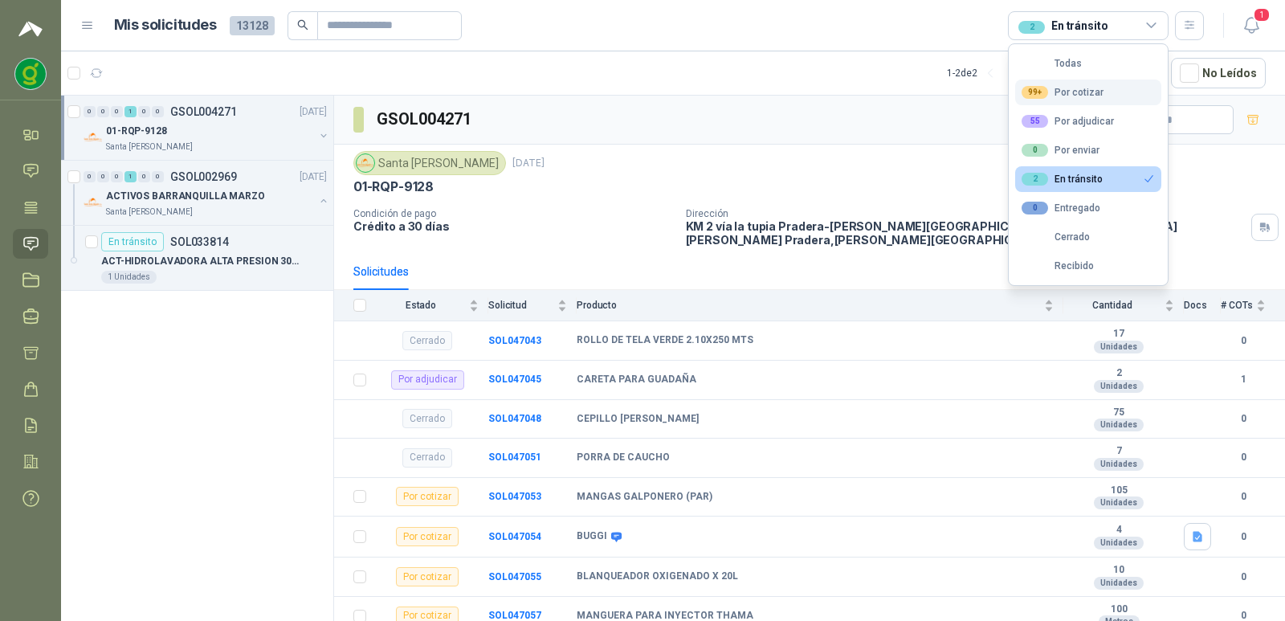
click at [1060, 87] on div "99+ Por cotizar" at bounding box center [1063, 92] width 82 height 13
click at [1093, 181] on div "2 En tránsito" at bounding box center [1062, 179] width 81 height 13
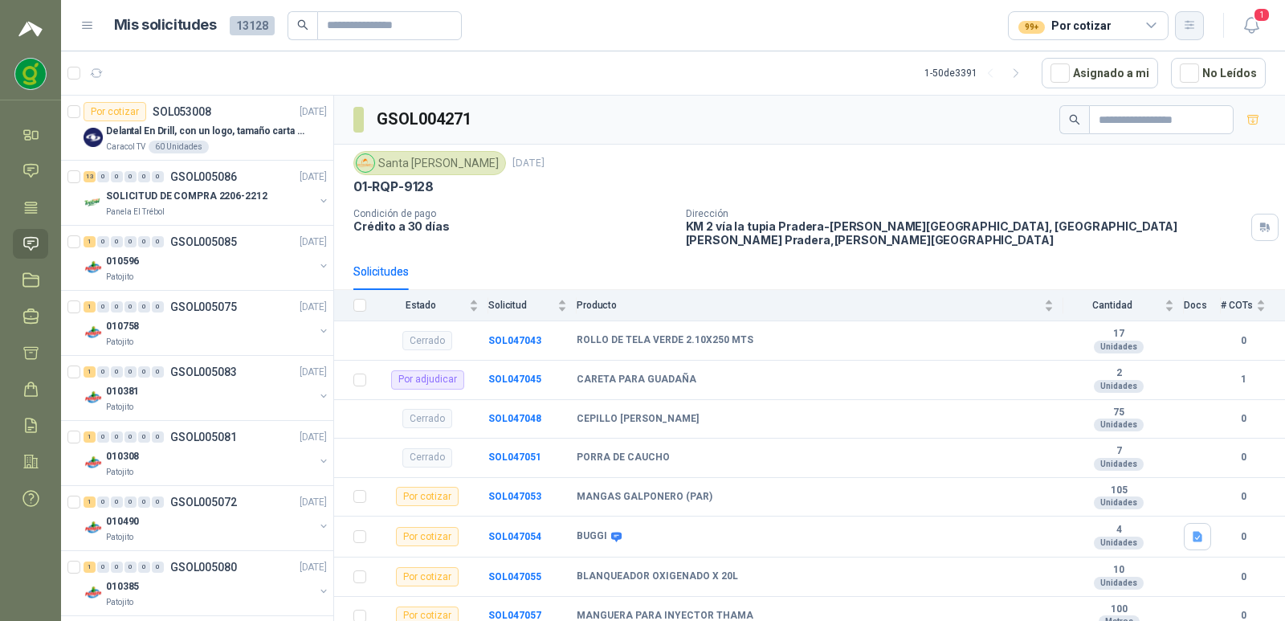
click at [1188, 19] on icon "button" at bounding box center [1190, 25] width 14 height 14
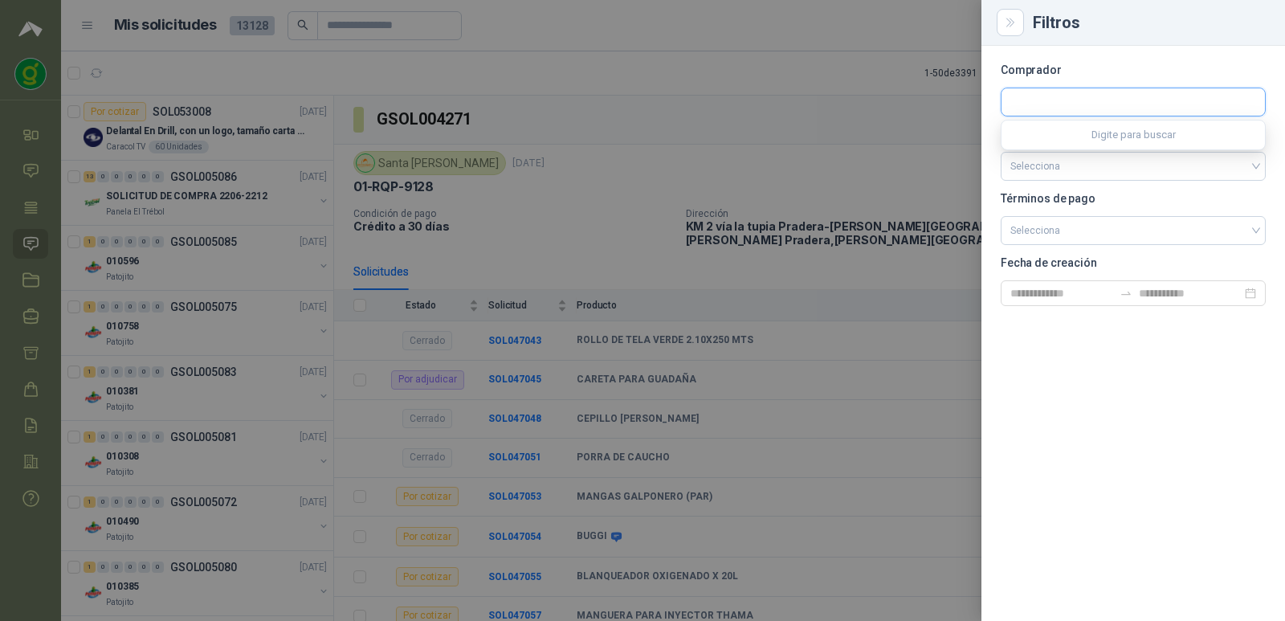
click at [1122, 111] on input "text" at bounding box center [1134, 101] width 264 height 27
type input "**********"
drag, startPoint x: 1103, startPoint y: 129, endPoint x: 1061, endPoint y: 109, distance: 46.4
click at [1105, 130] on button "Santa Anita Napoles NIT : 900211167" at bounding box center [1133, 140] width 251 height 27
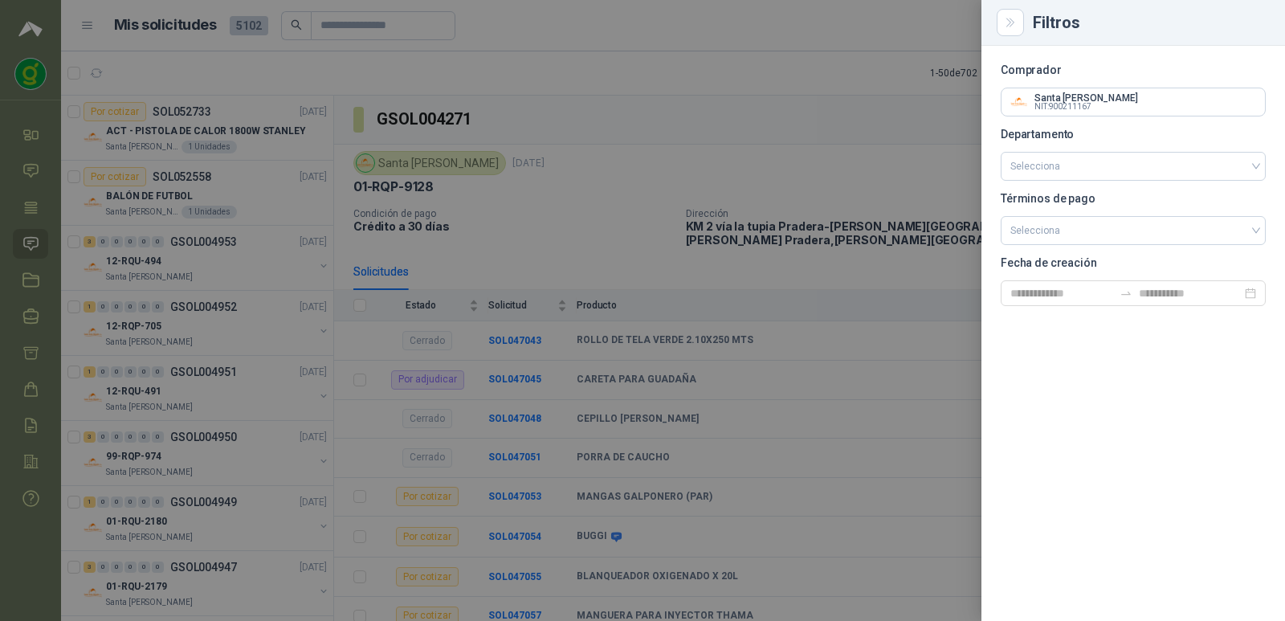
click at [882, 196] on div at bounding box center [642, 310] width 1285 height 621
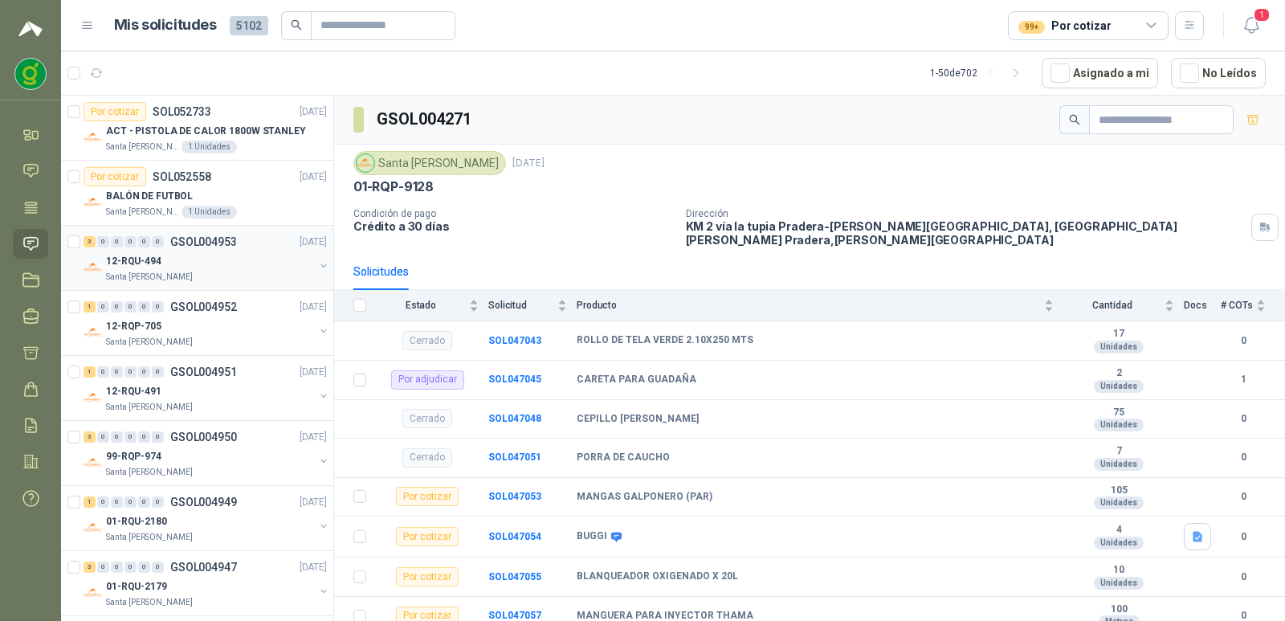
click at [246, 274] on div "Santa [PERSON_NAME]" at bounding box center [210, 277] width 208 height 13
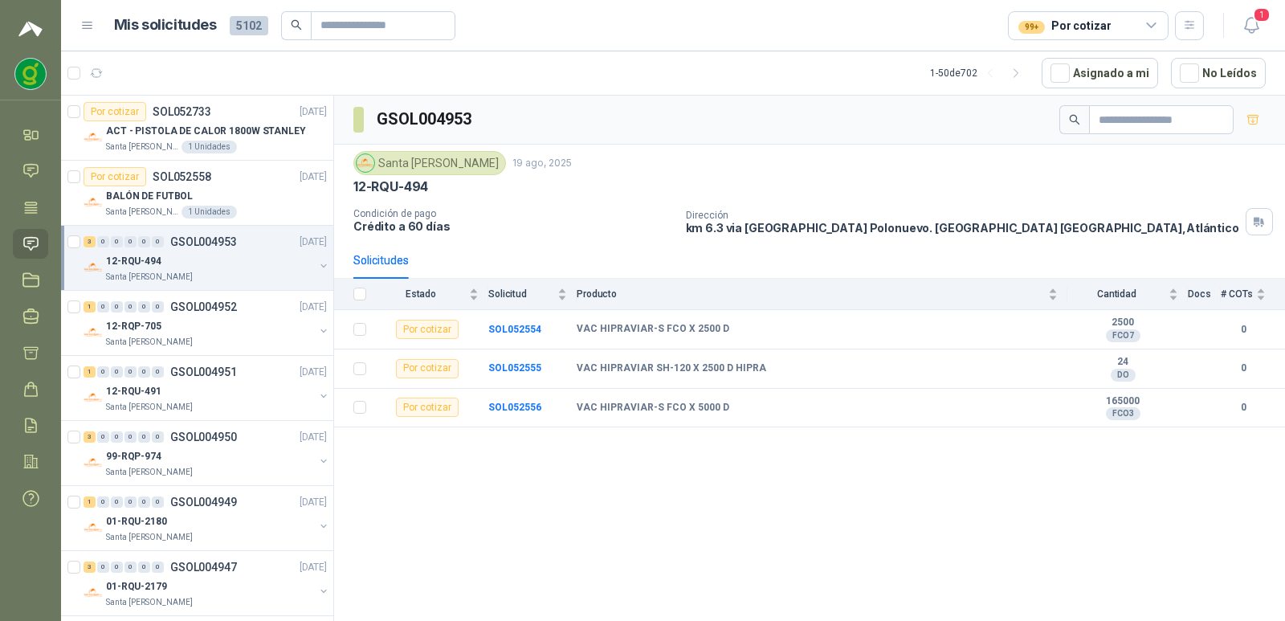
click at [1153, 17] on div "99+ Por cotizar" at bounding box center [1088, 25] width 161 height 29
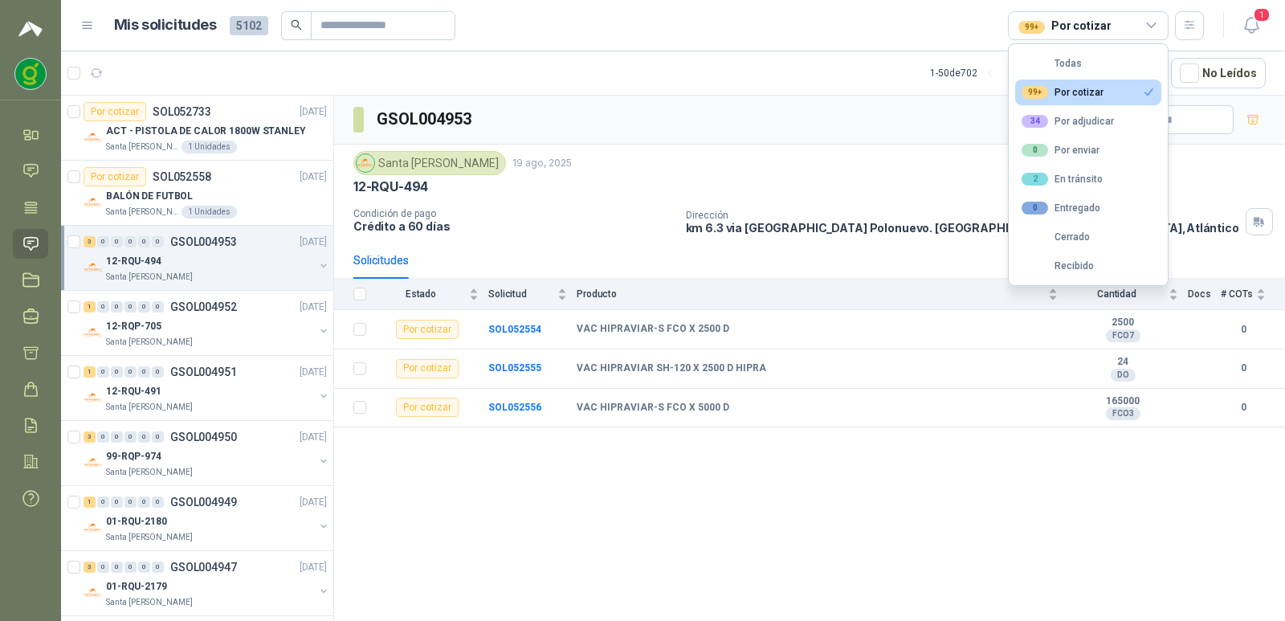
click at [1153, 17] on div "99+ Por cotizar" at bounding box center [1088, 25] width 161 height 29
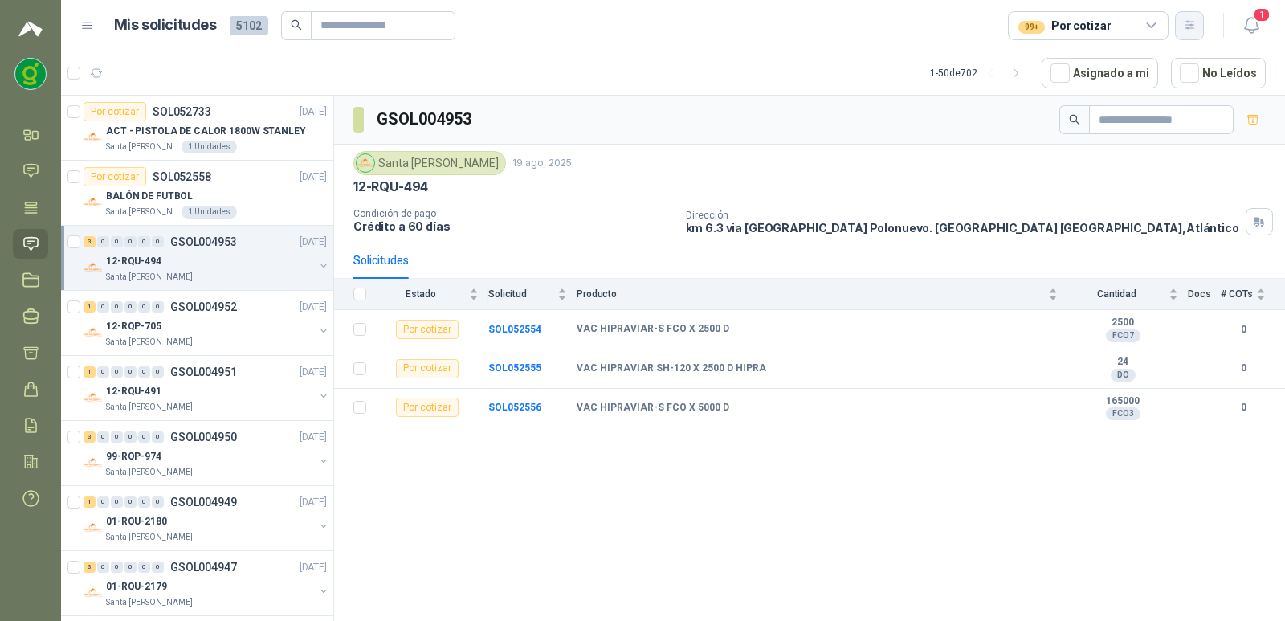
click at [1191, 27] on icon "button" at bounding box center [1190, 25] width 14 height 14
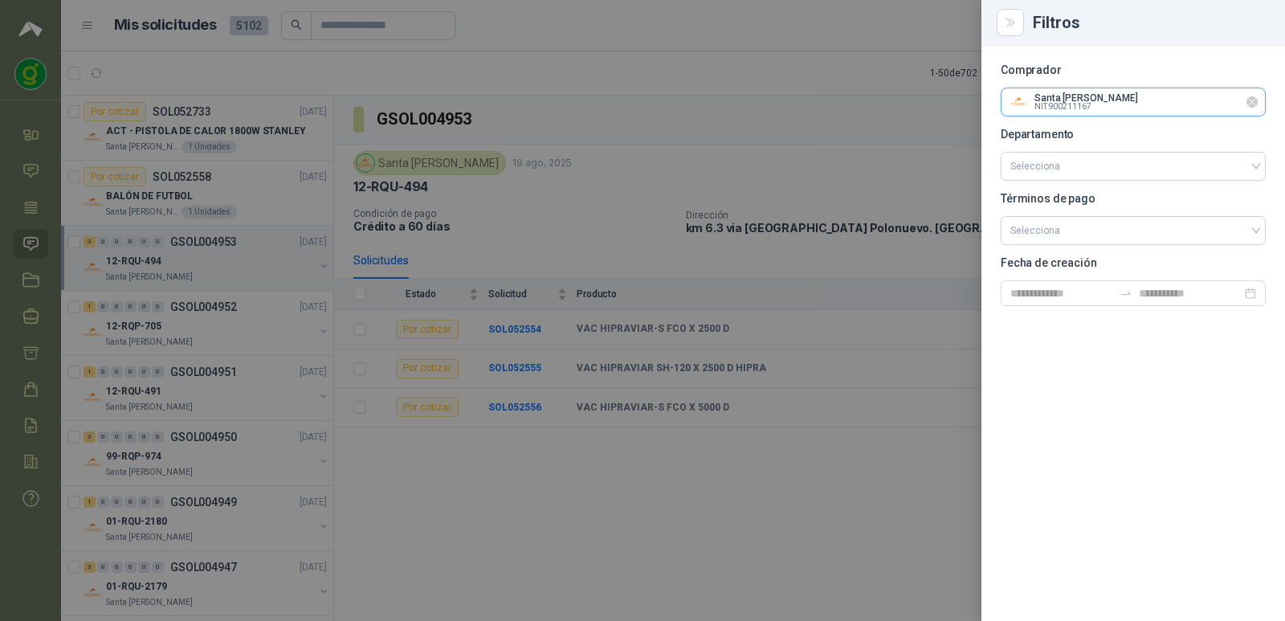
click at [1138, 95] on input "text" at bounding box center [1134, 101] width 264 height 27
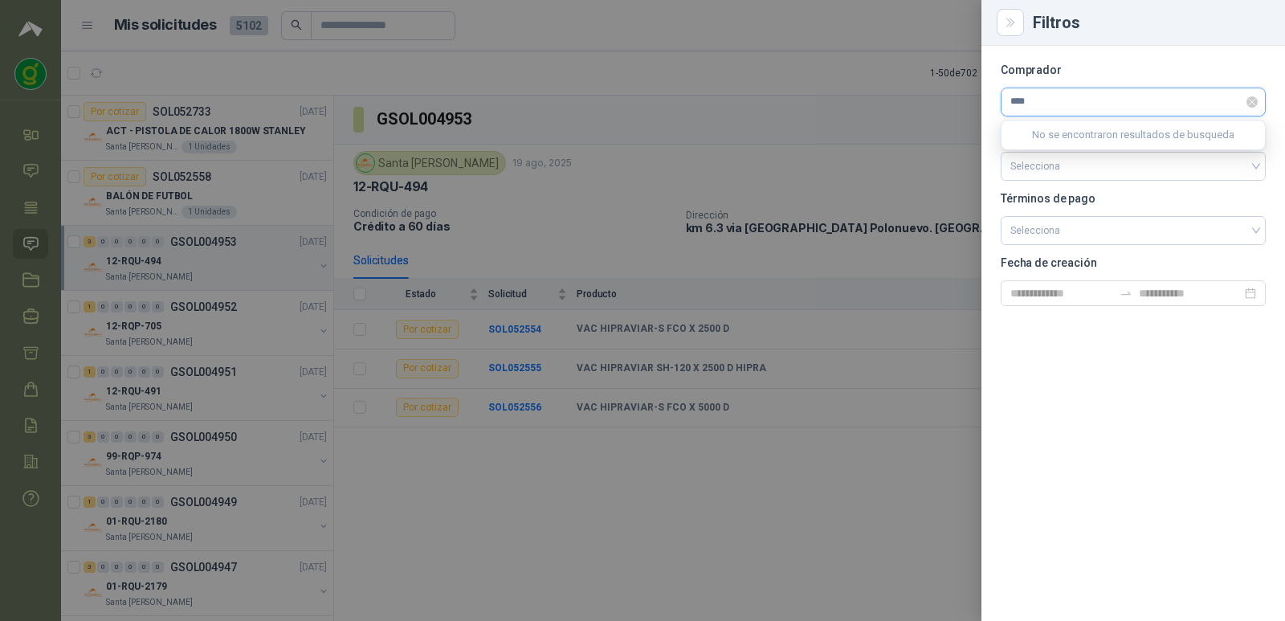
type input "***"
